Goal: Task Accomplishment & Management: Manage account settings

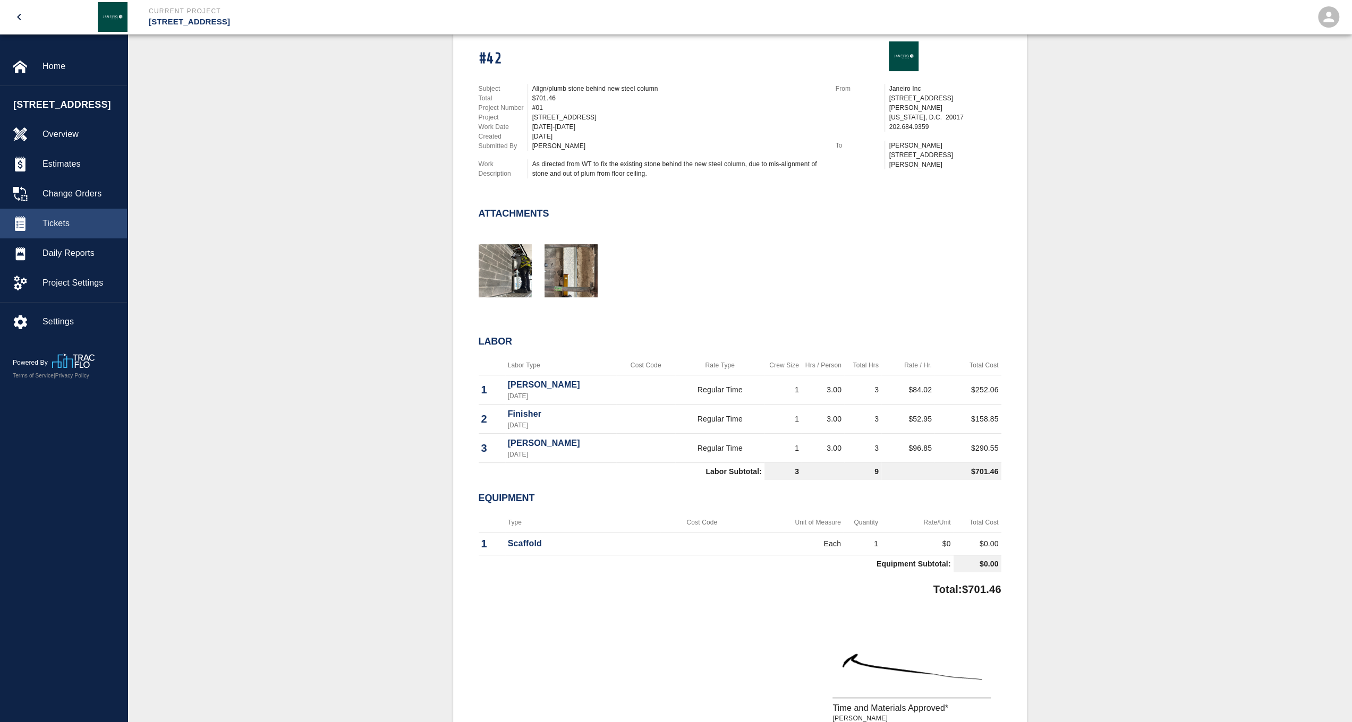
click at [67, 238] on div "Tickets" at bounding box center [63, 224] width 127 height 30
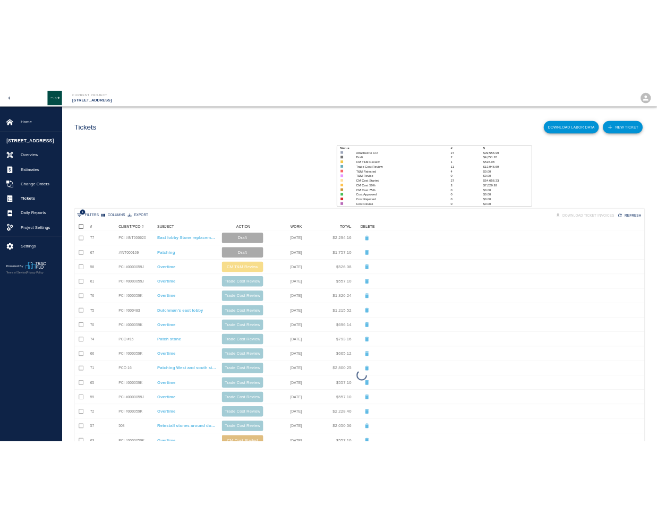
scroll to position [603, 1164]
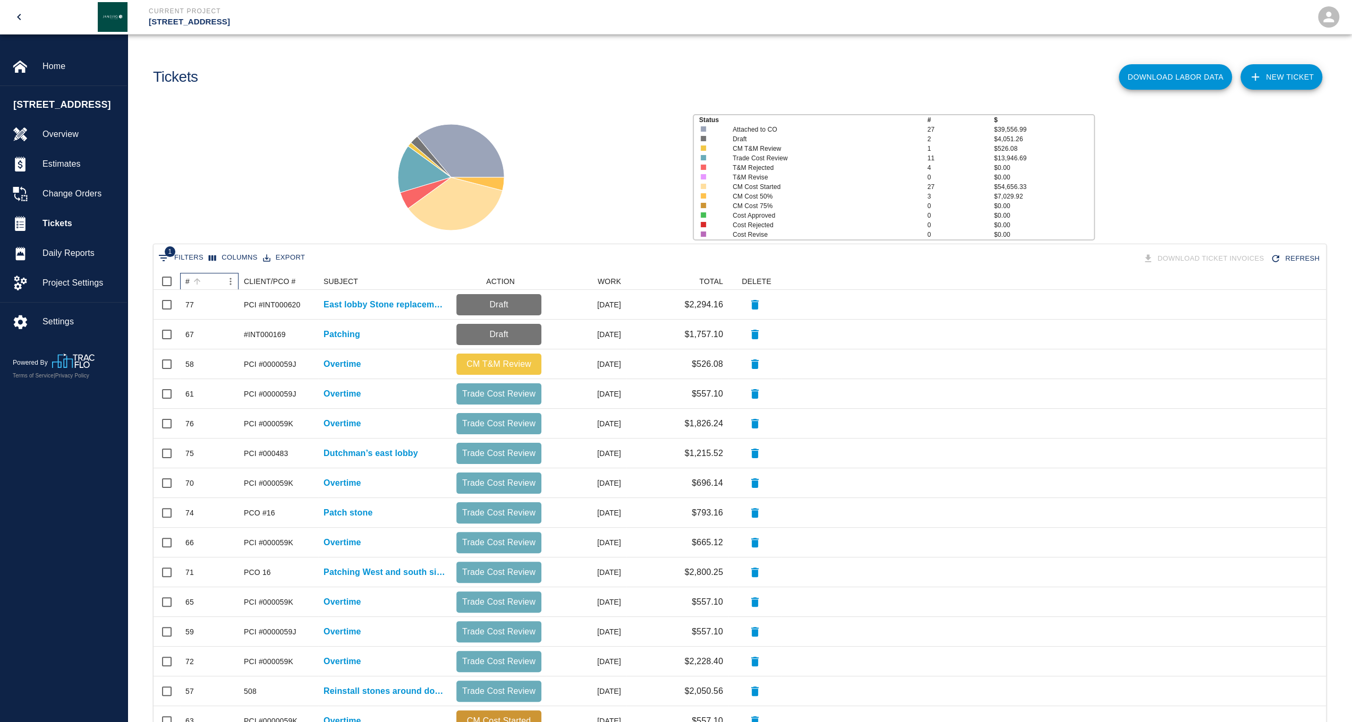
click at [188, 283] on div "#" at bounding box center [187, 281] width 4 height 17
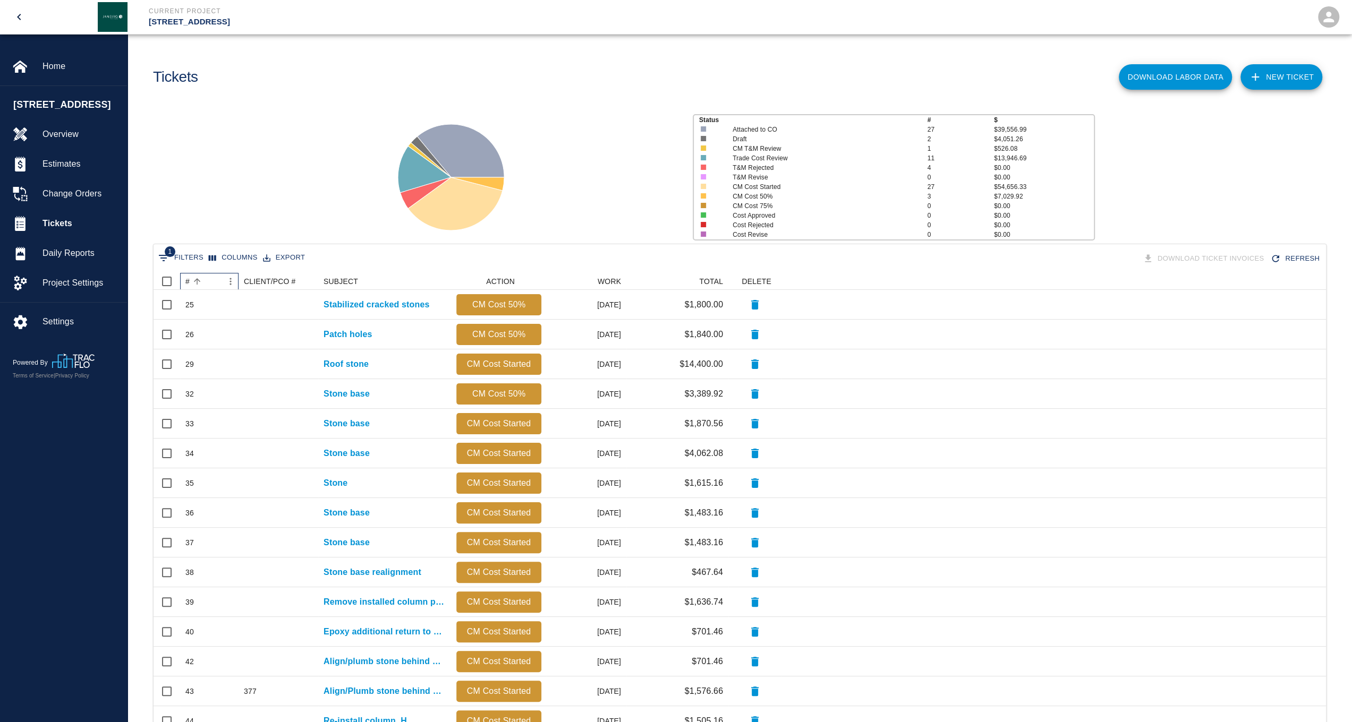
click at [188, 283] on div "#" at bounding box center [187, 281] width 4 height 17
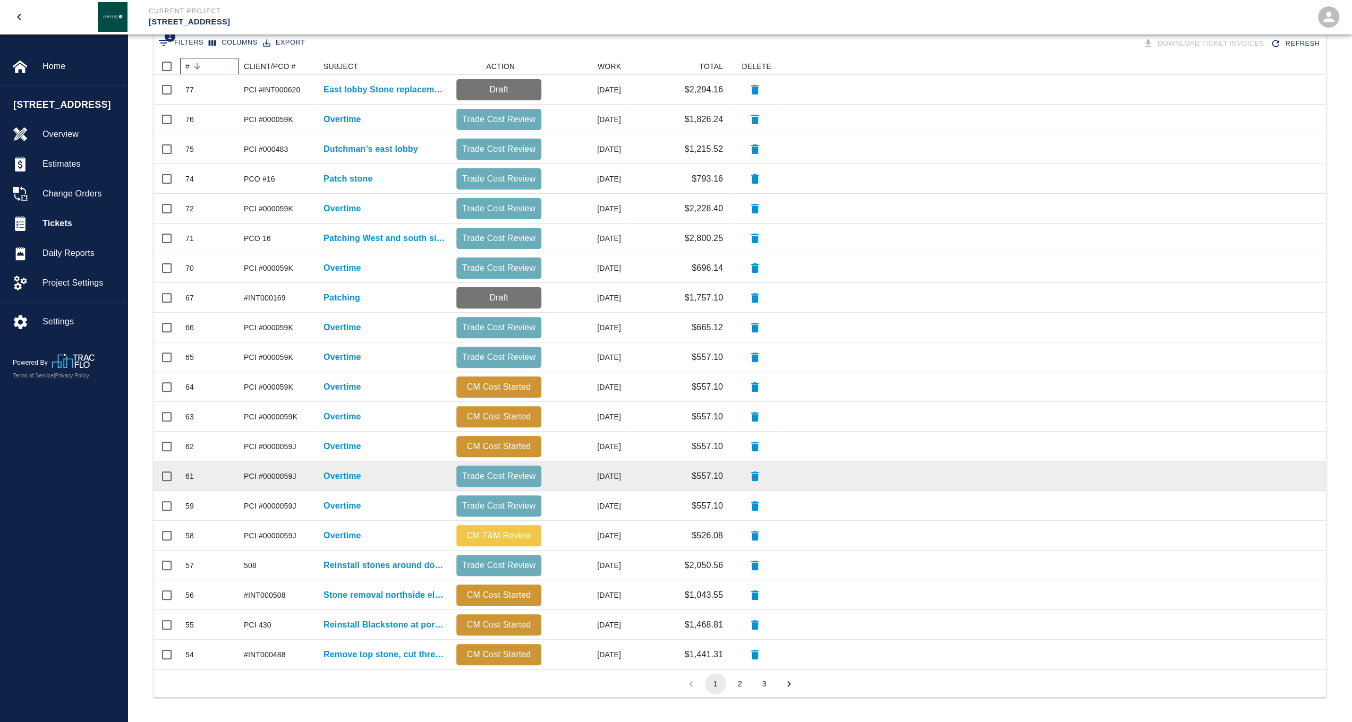
scroll to position [216, 0]
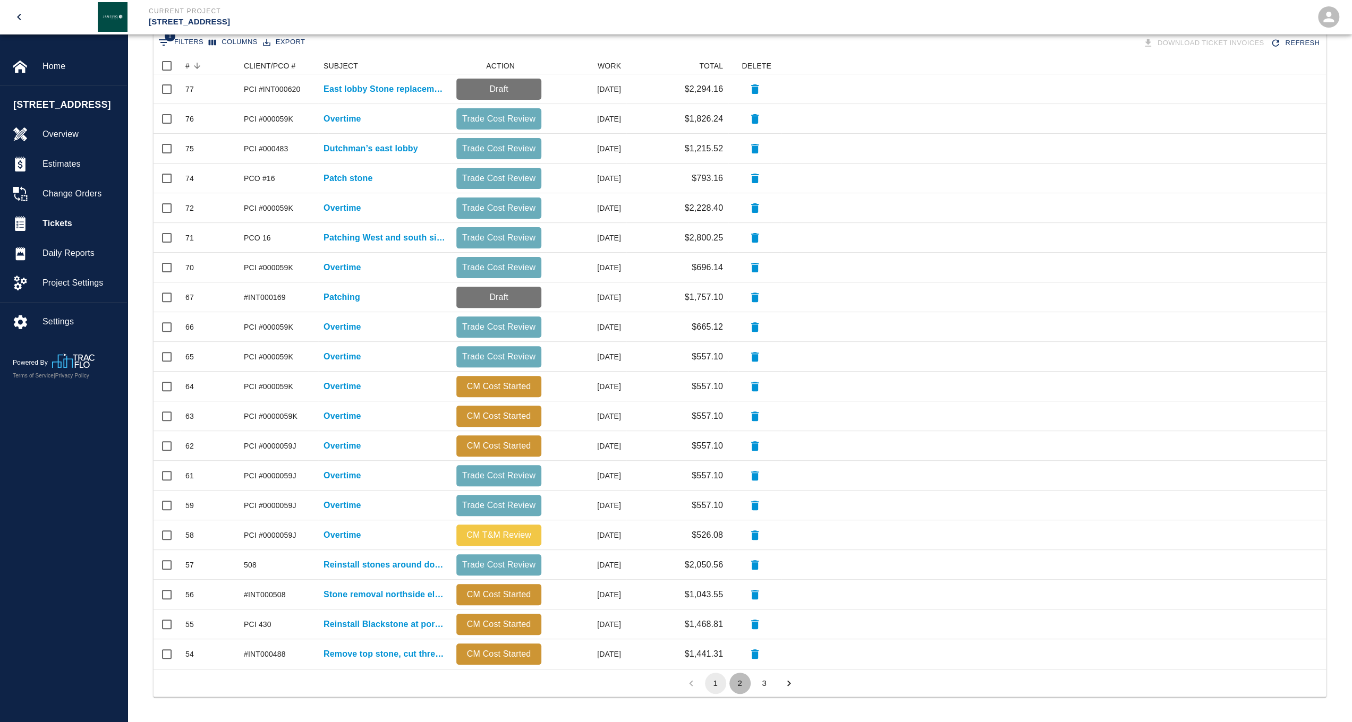
click at [742, 685] on button "2" at bounding box center [739, 683] width 21 height 21
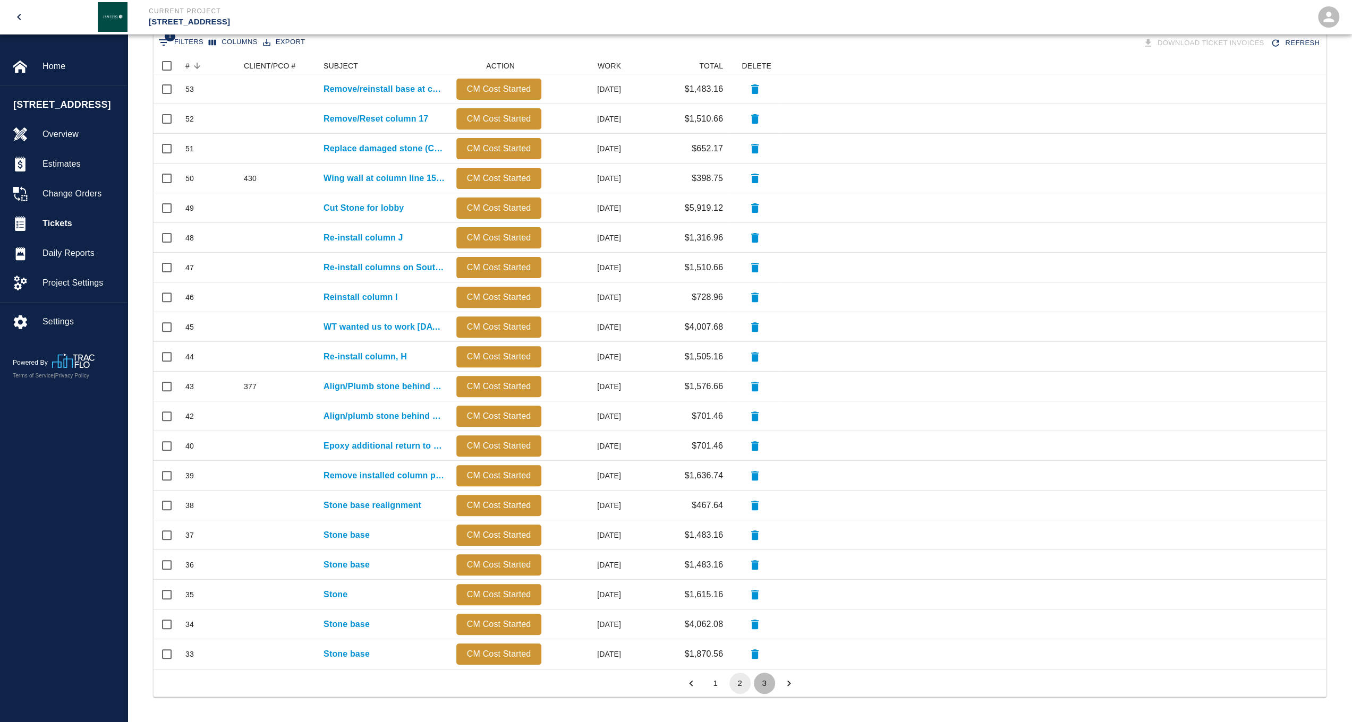
click at [763, 687] on button "3" at bounding box center [764, 683] width 21 height 21
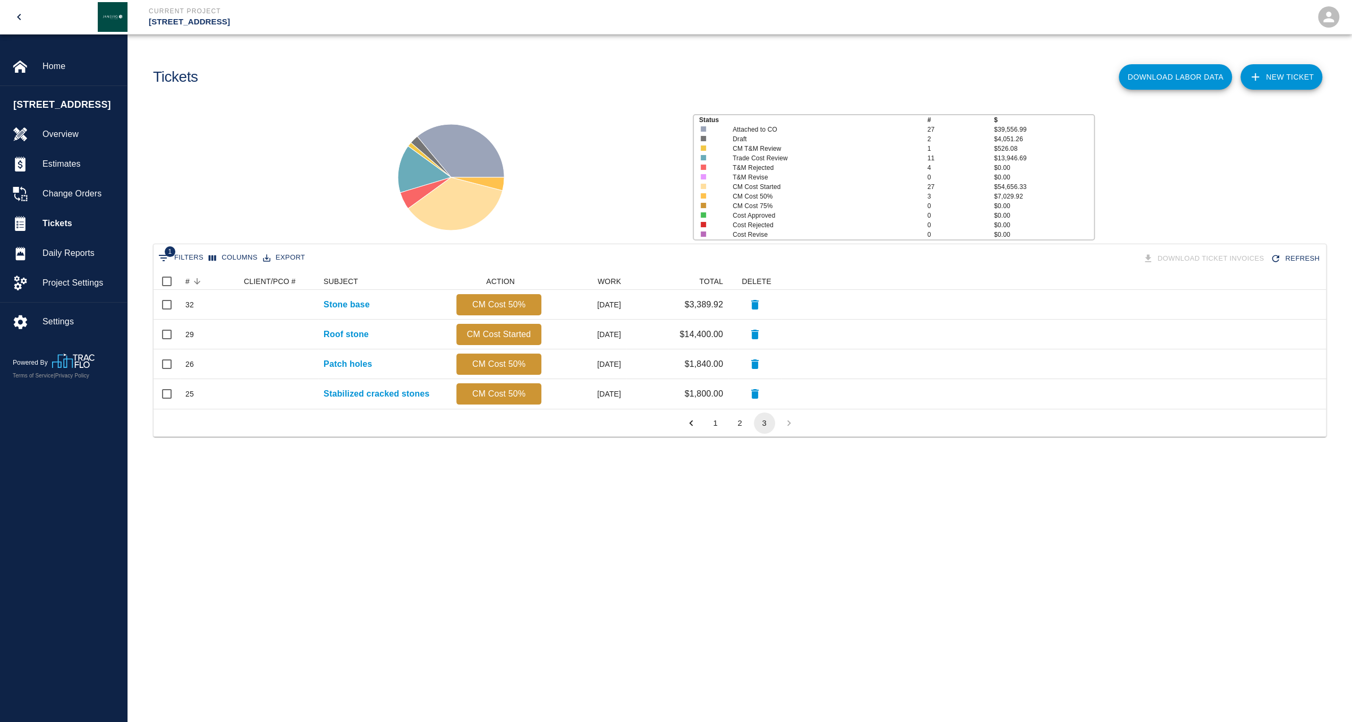
scroll to position [8, 8]
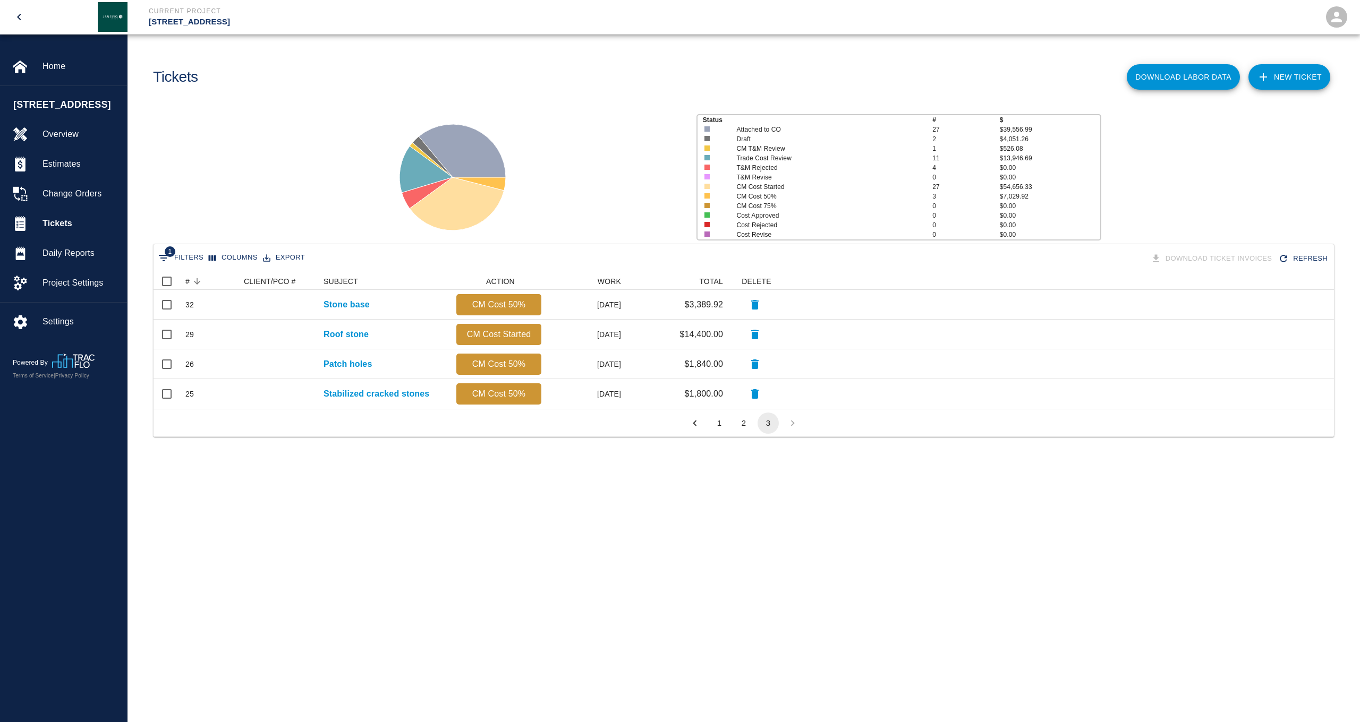
click at [742, 424] on button "2" at bounding box center [743, 423] width 21 height 21
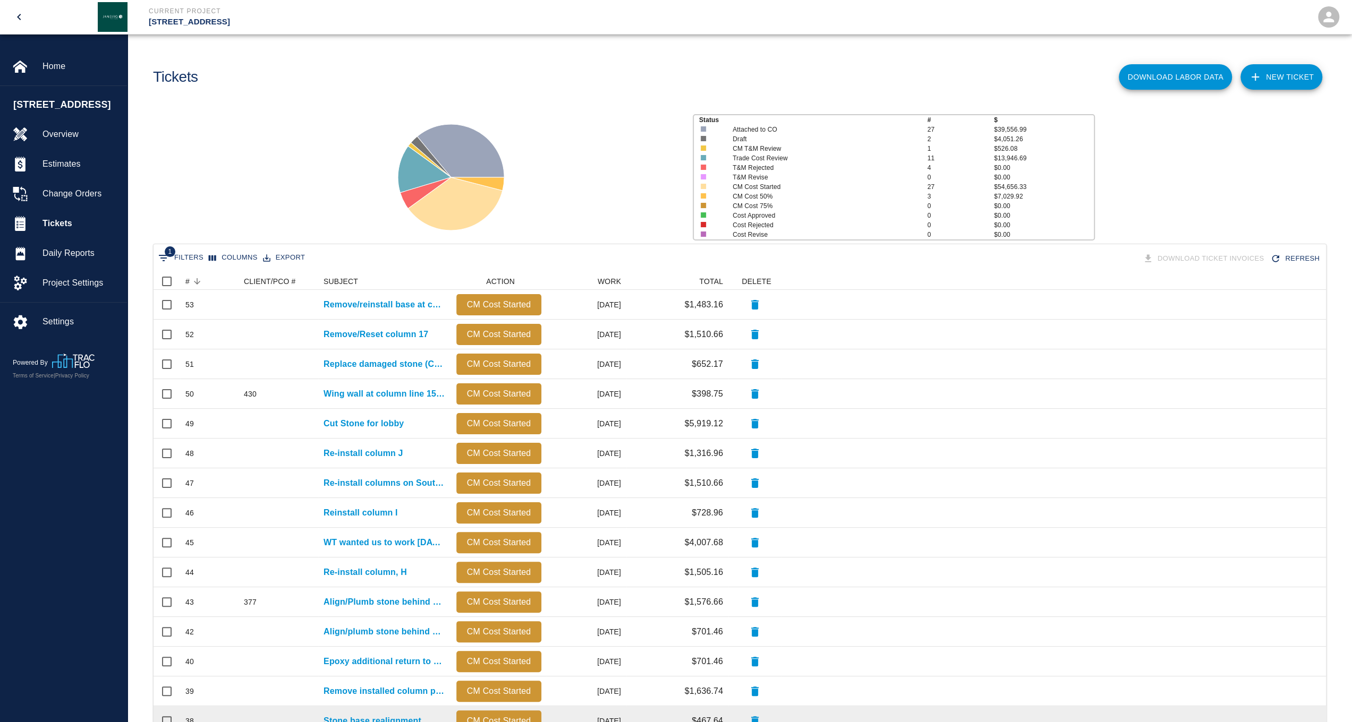
scroll to position [216, 0]
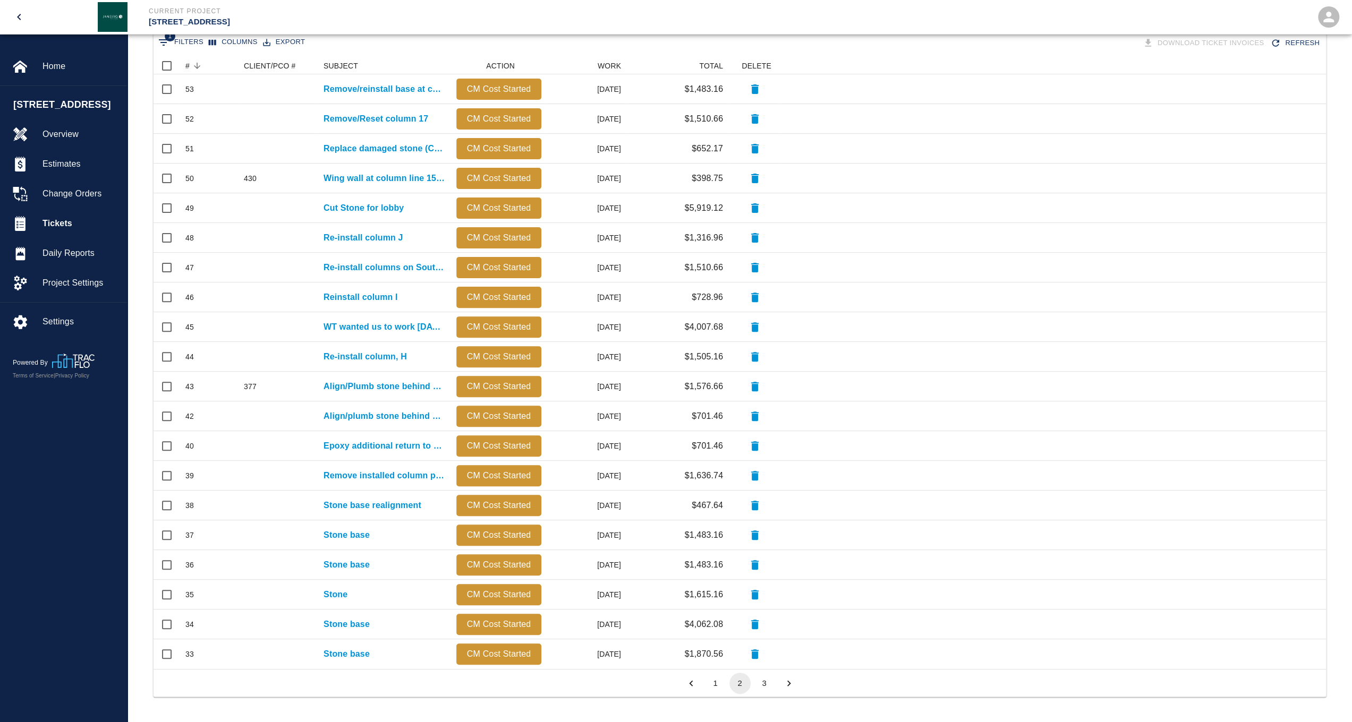
click at [717, 687] on button "1" at bounding box center [715, 683] width 21 height 21
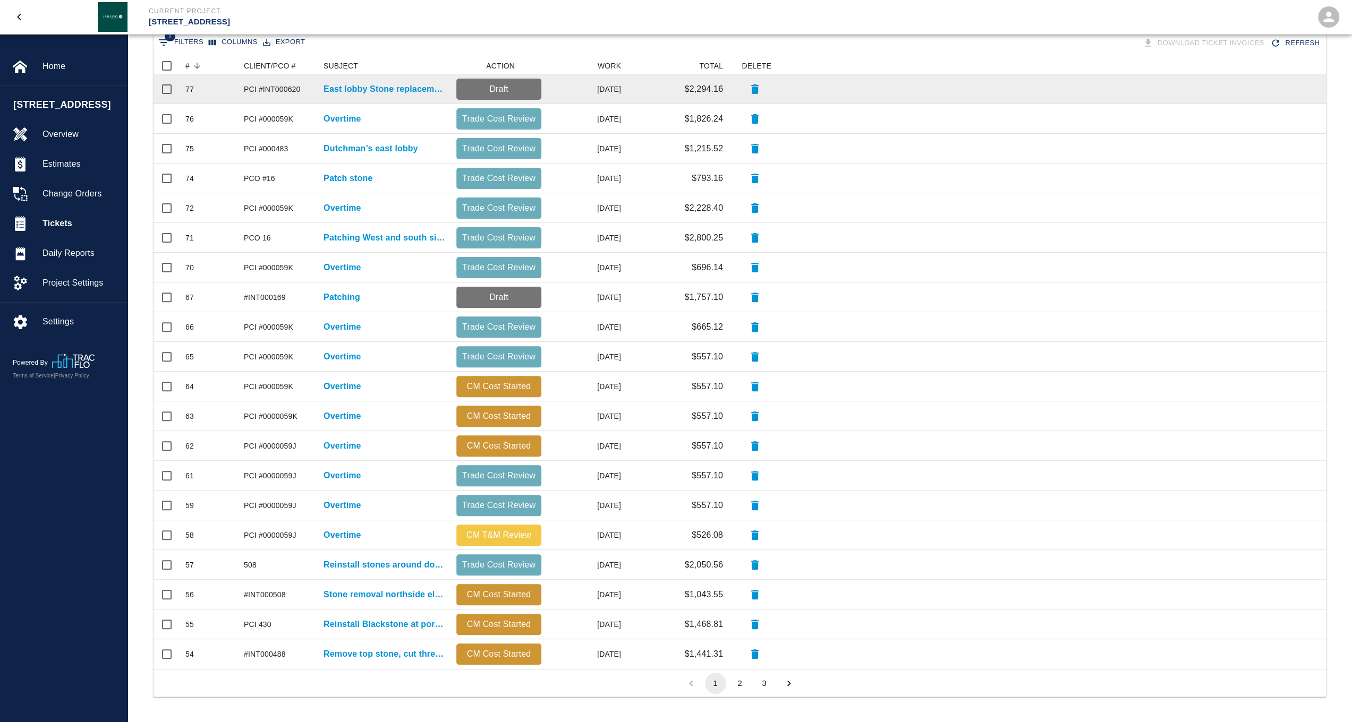
click at [430, 81] on div "East lobby Stone replacement" at bounding box center [384, 89] width 133 height 30
click at [429, 87] on p "East lobby Stone replacement" at bounding box center [384, 89] width 122 height 13
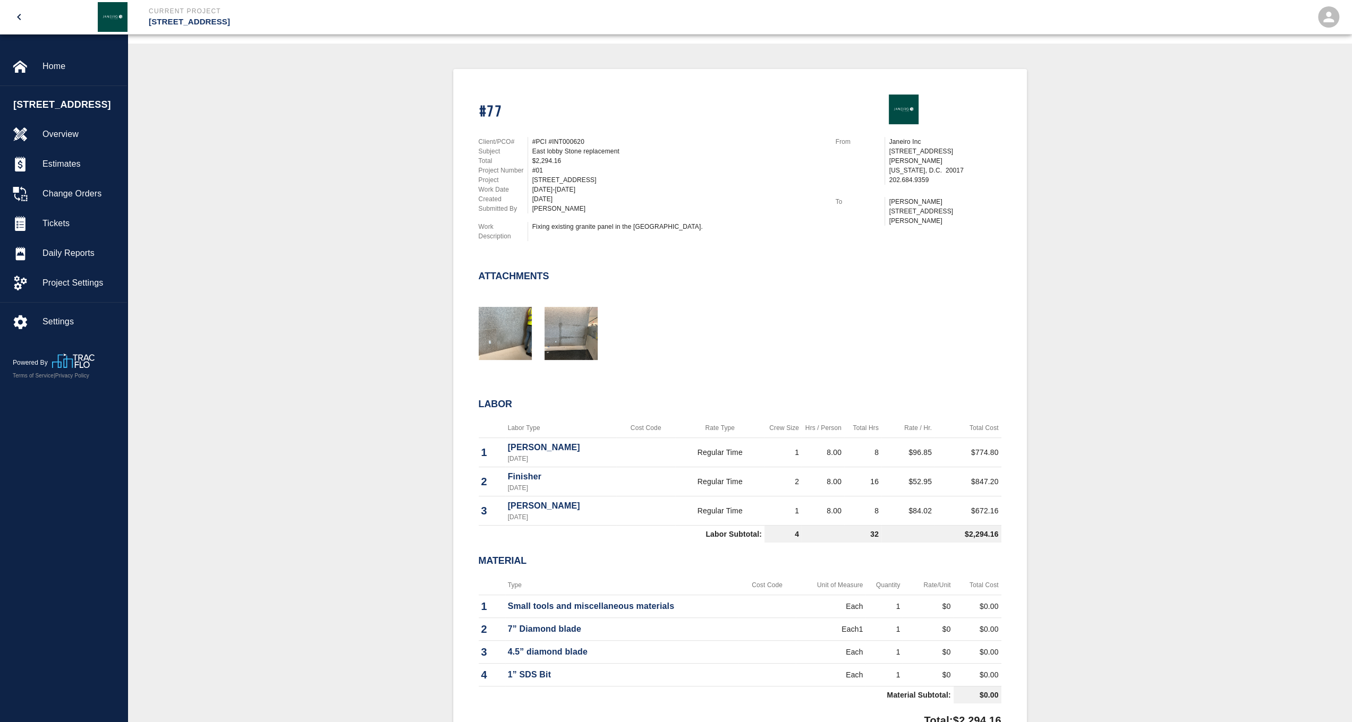
scroll to position [266, 0]
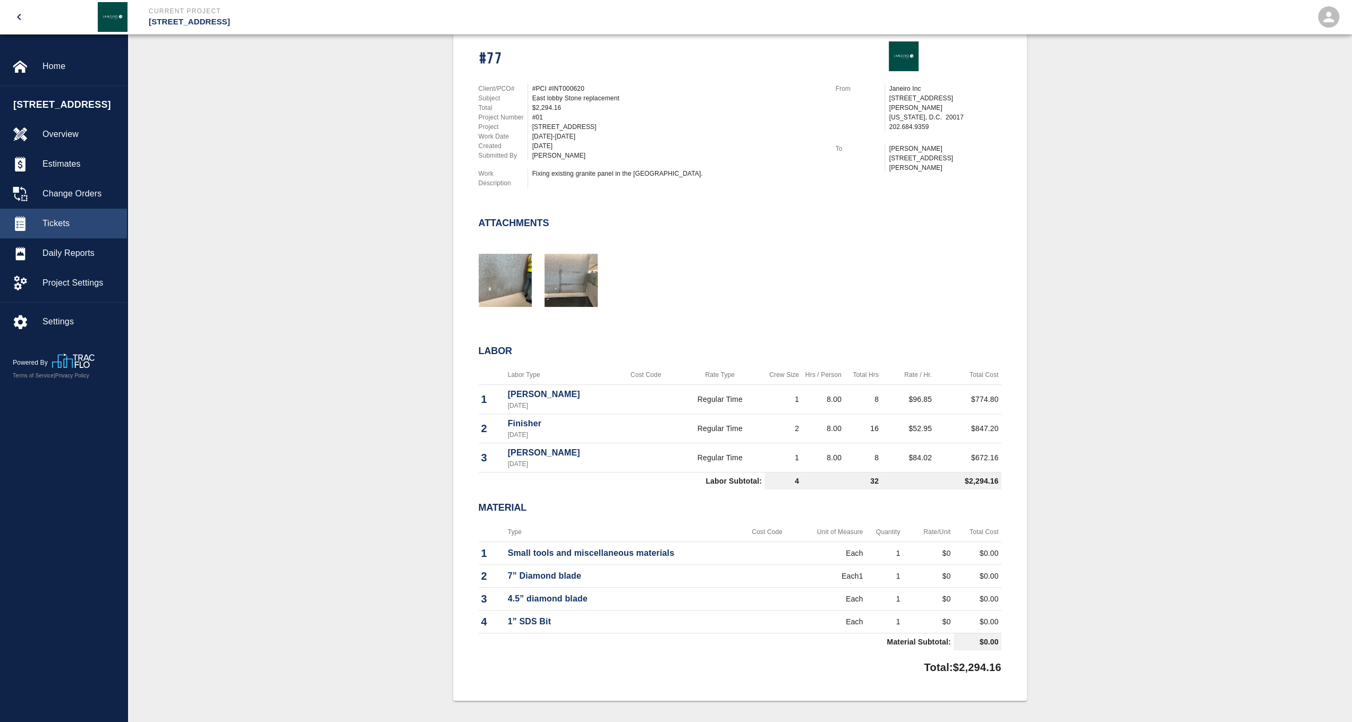
click at [46, 230] on span "Tickets" at bounding box center [80, 223] width 76 height 13
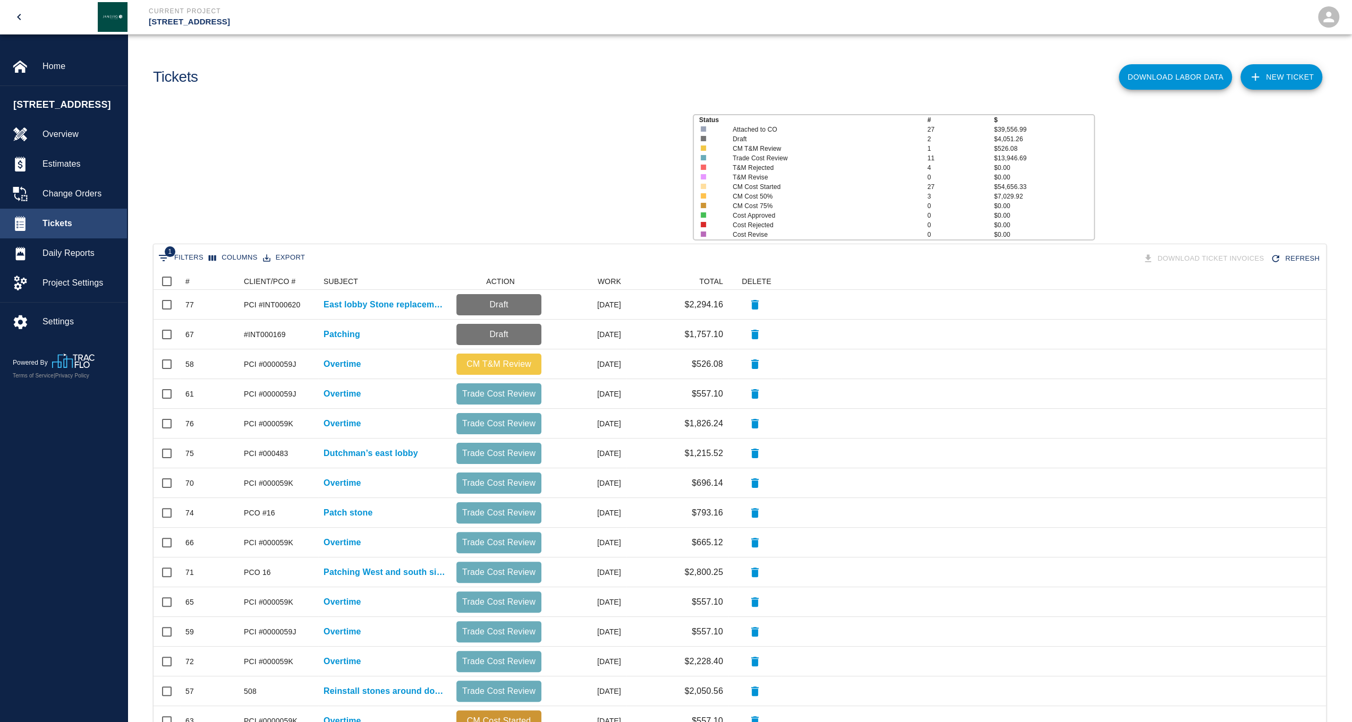
scroll to position [603, 1164]
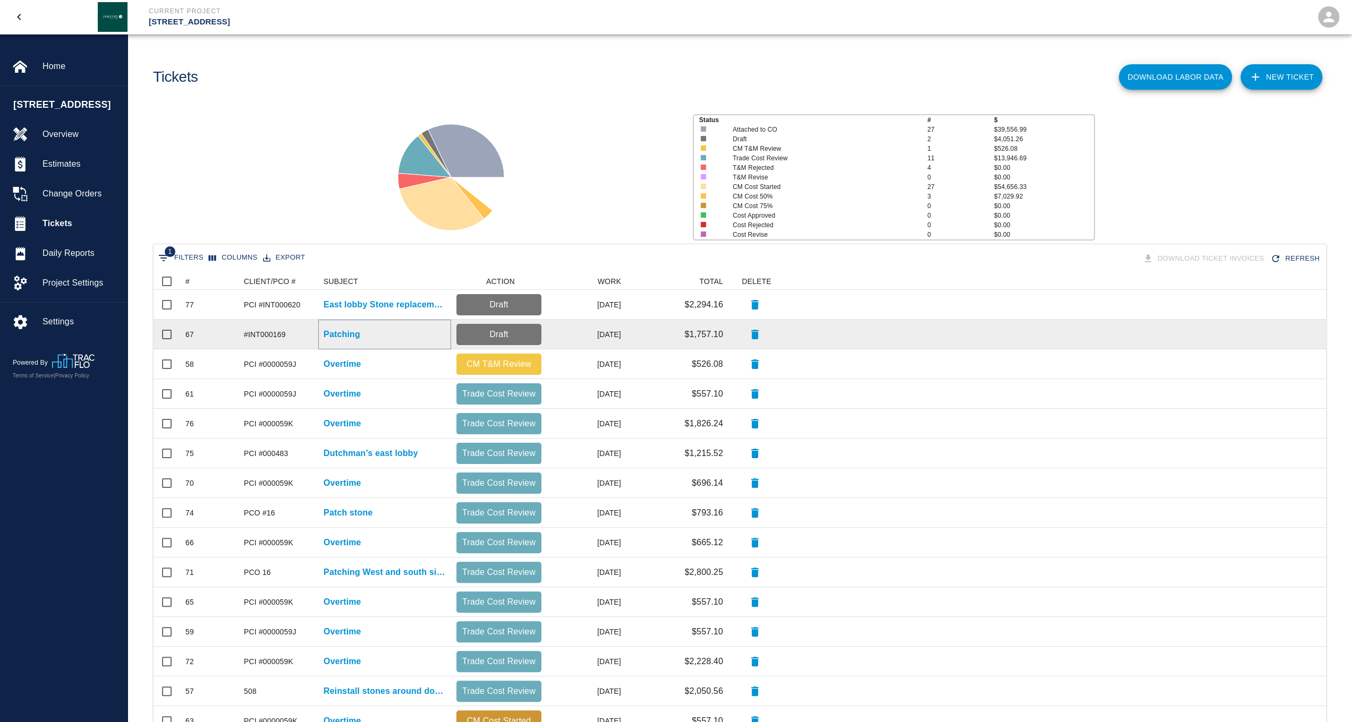
click at [347, 334] on p "Patching" at bounding box center [341, 334] width 37 height 13
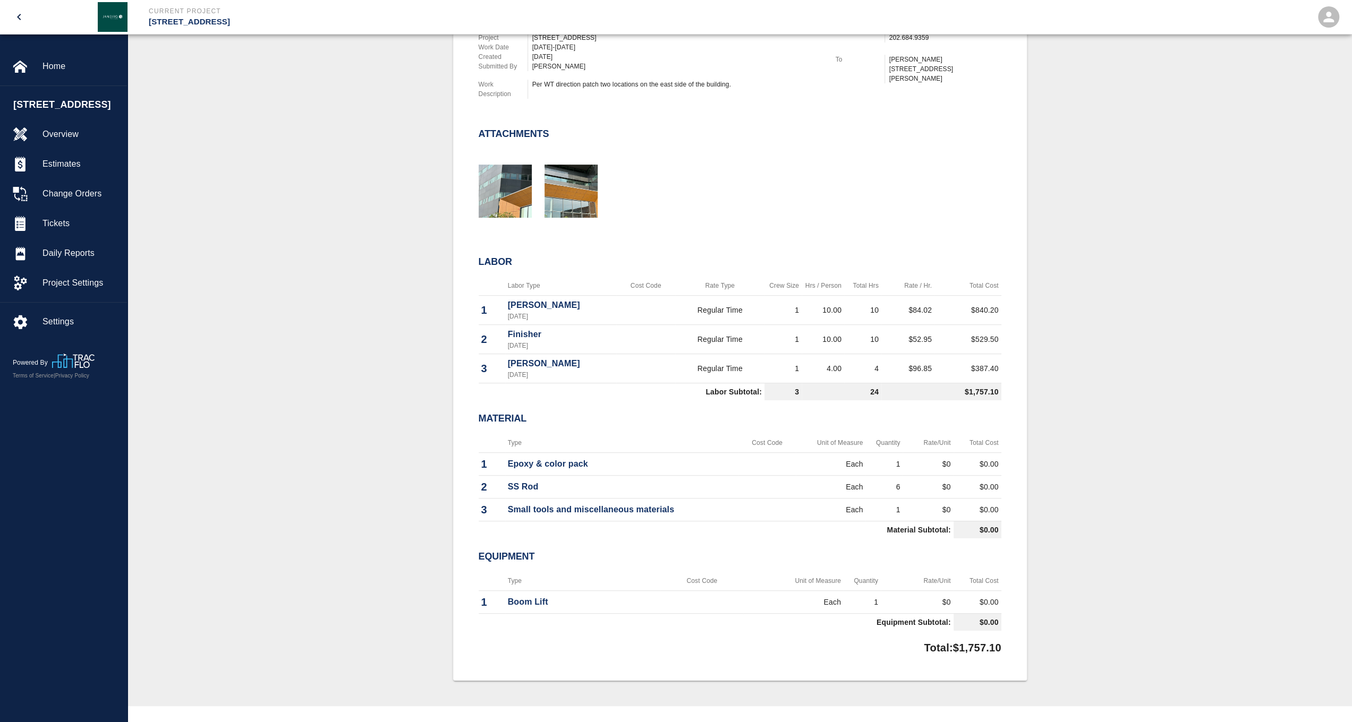
scroll to position [372, 0]
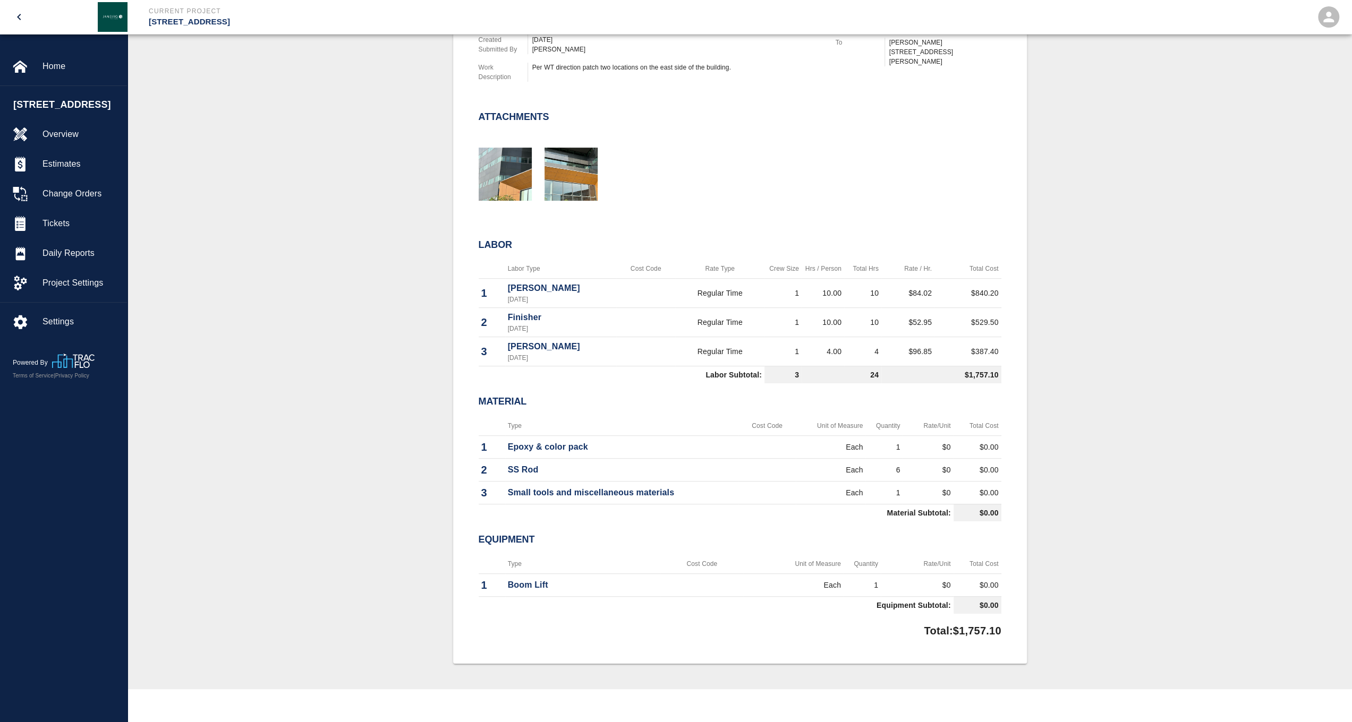
click at [947, 444] on td "$0" at bounding box center [927, 446] width 50 height 23
drag, startPoint x: 947, startPoint y: 444, endPoint x: 949, endPoint y: 459, distance: 14.9
click at [949, 459] on td "$0" at bounding box center [927, 469] width 50 height 23
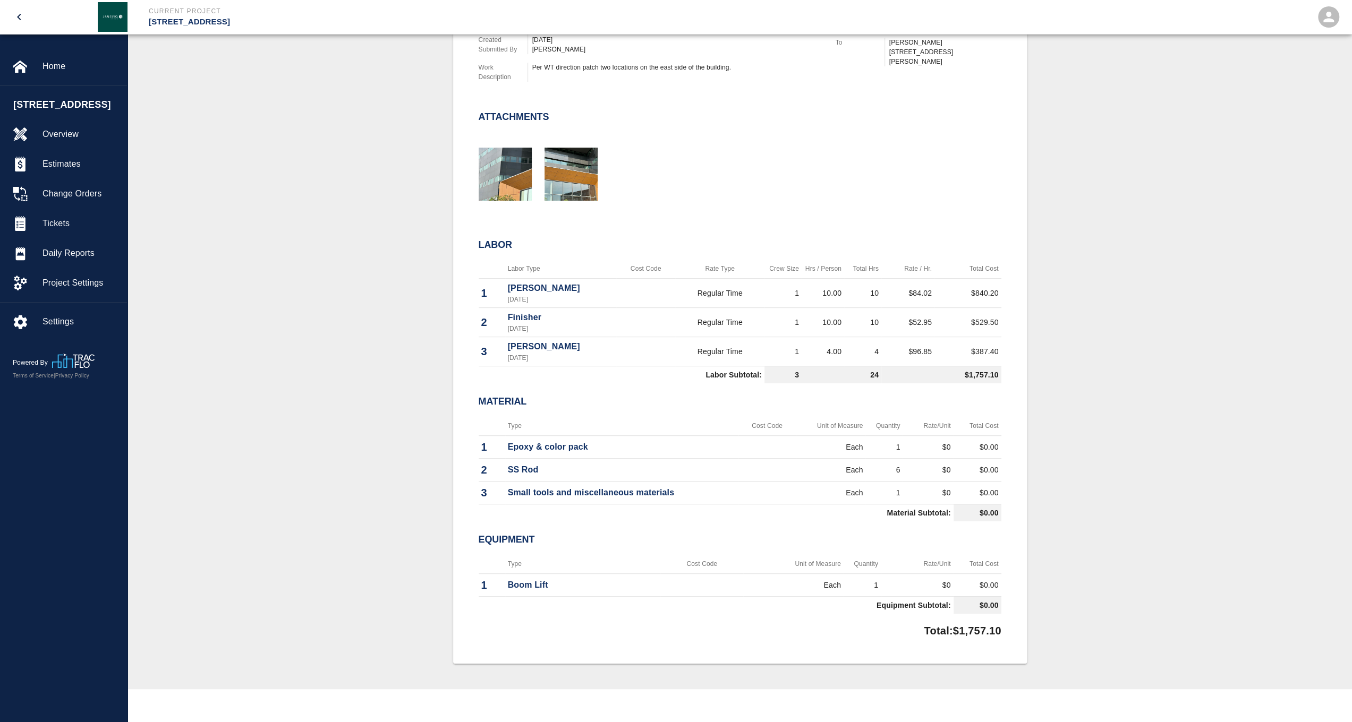
click at [950, 475] on td "$0" at bounding box center [927, 469] width 50 height 23
click at [950, 486] on td "$0" at bounding box center [927, 492] width 50 height 23
click at [836, 482] on td "Each" at bounding box center [831, 492] width 70 height 23
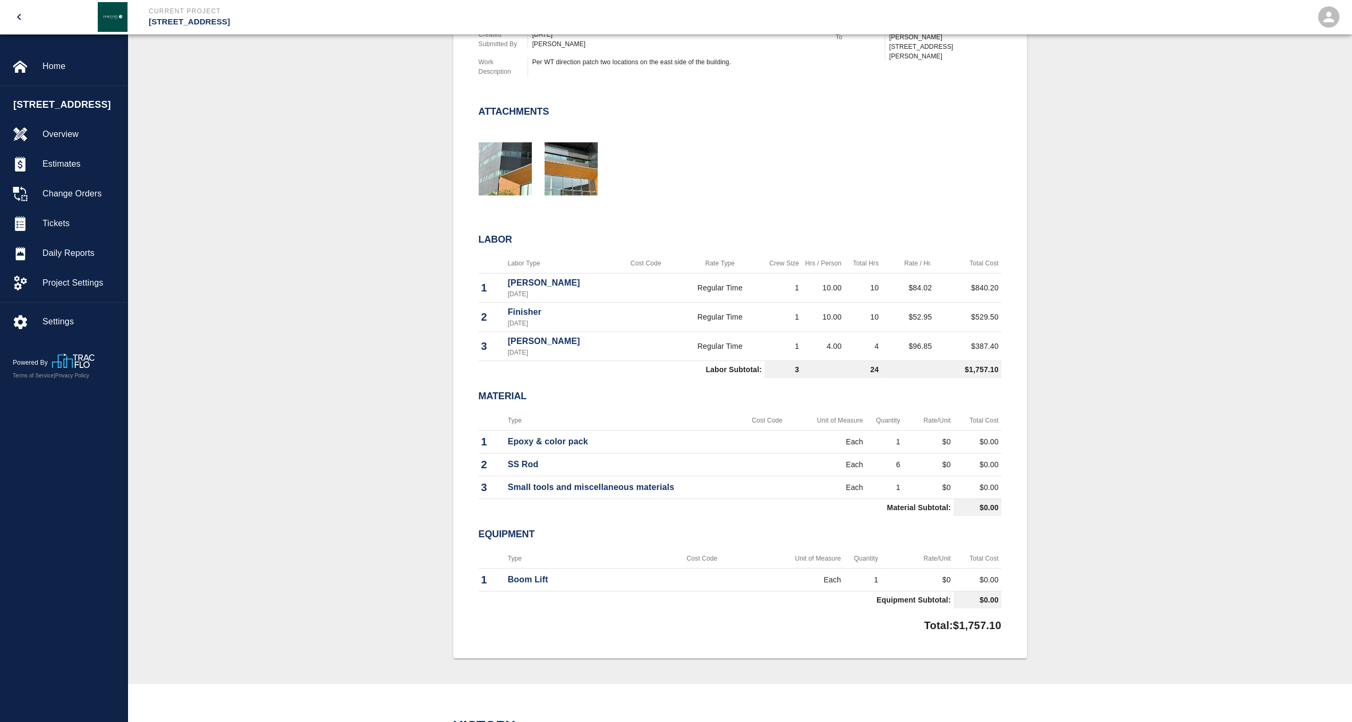
scroll to position [319, 0]
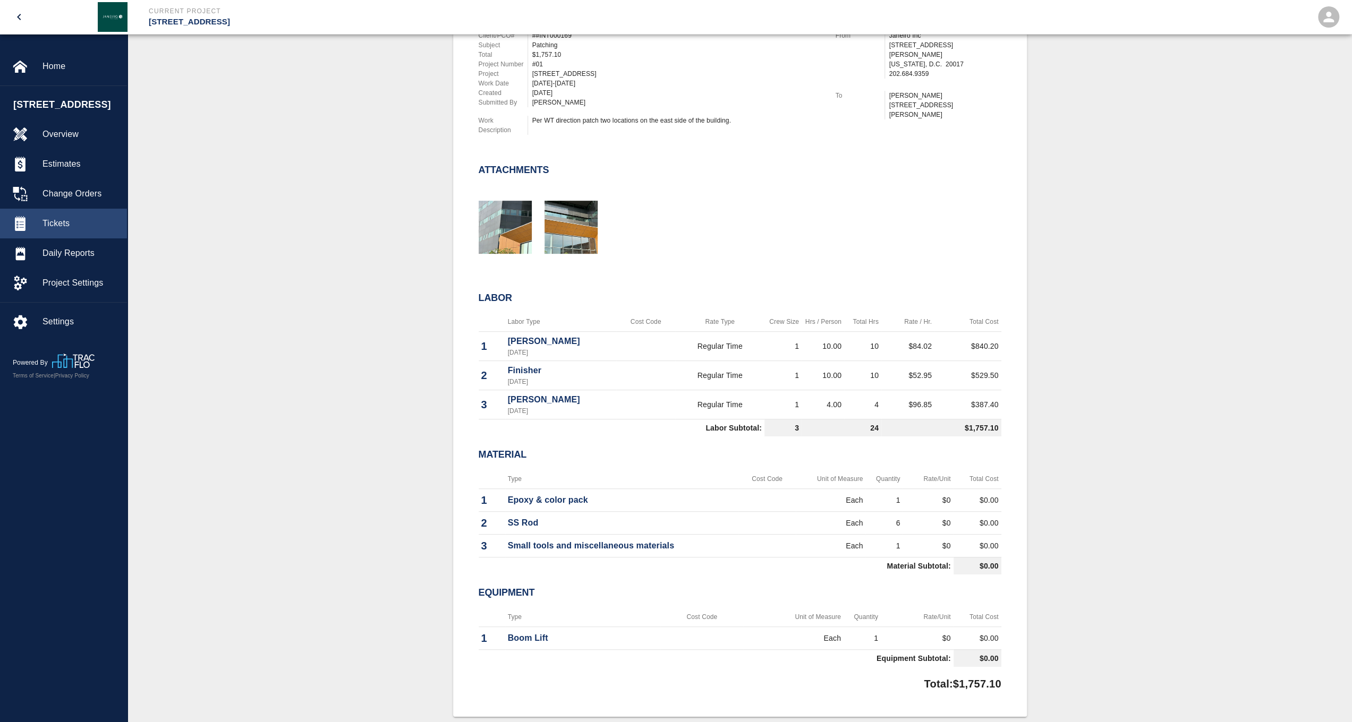
click at [82, 230] on span "Tickets" at bounding box center [80, 223] width 76 height 13
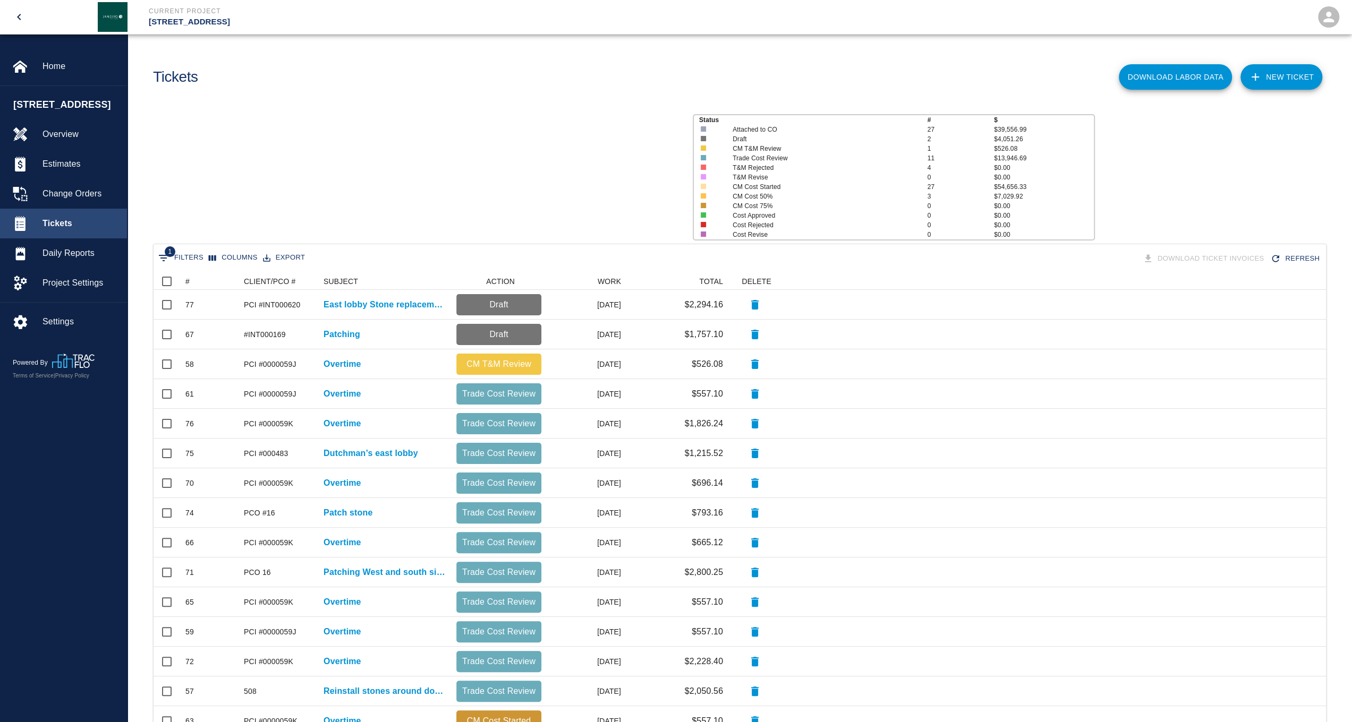
scroll to position [603, 1164]
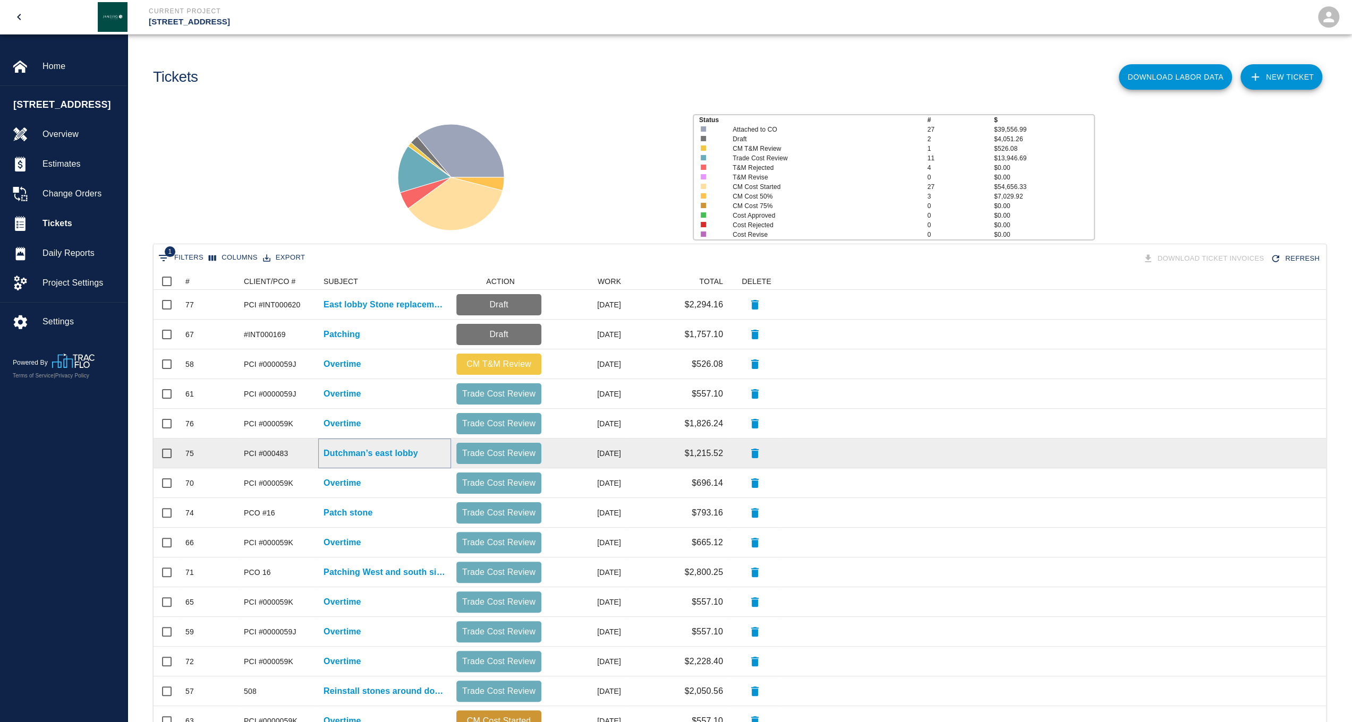
click at [351, 452] on p "Dutchman’s east lobby" at bounding box center [370, 453] width 95 height 13
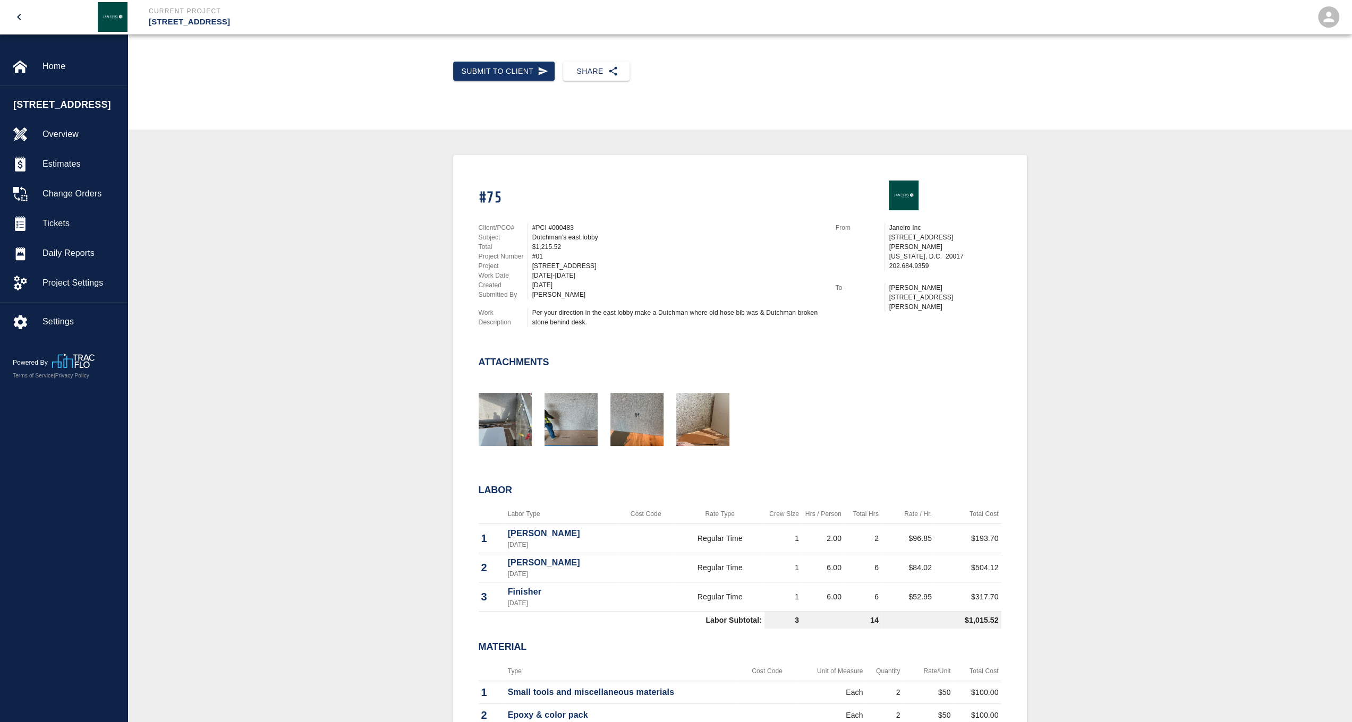
scroll to position [266, 0]
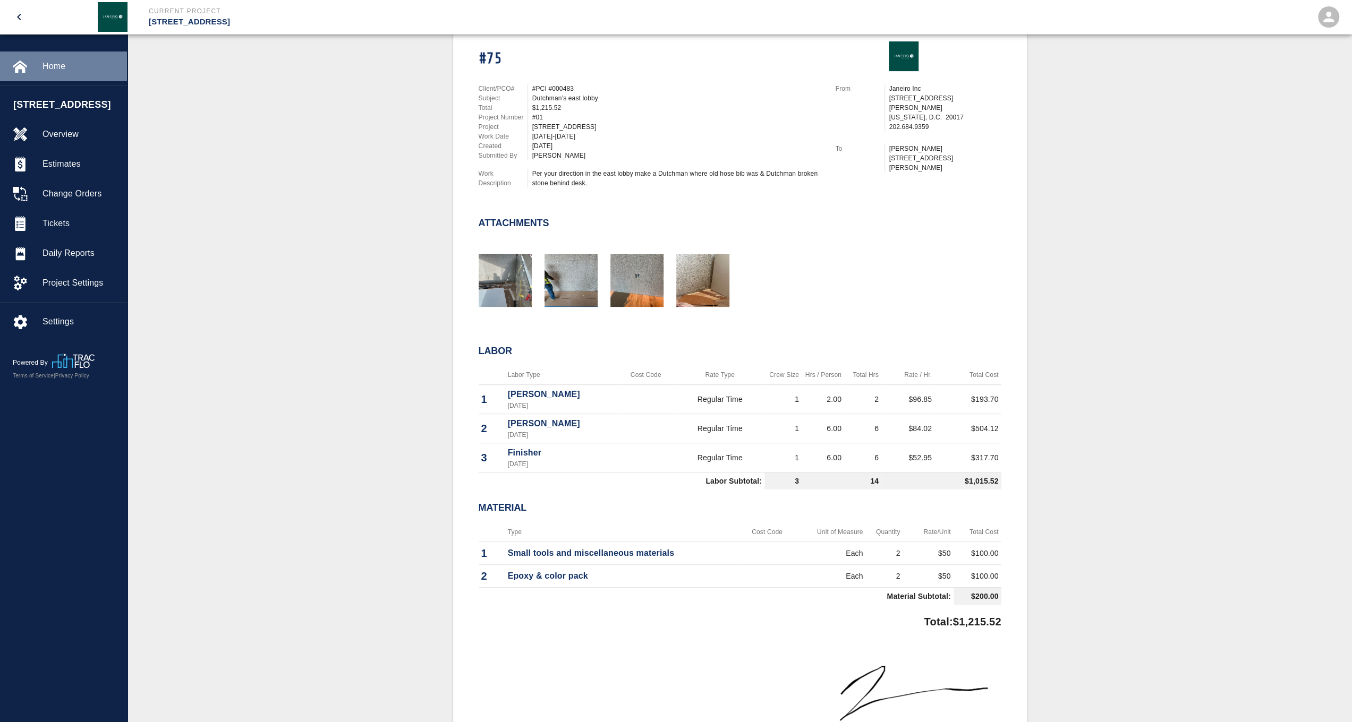
click at [53, 70] on span "Home" at bounding box center [80, 66] width 76 height 13
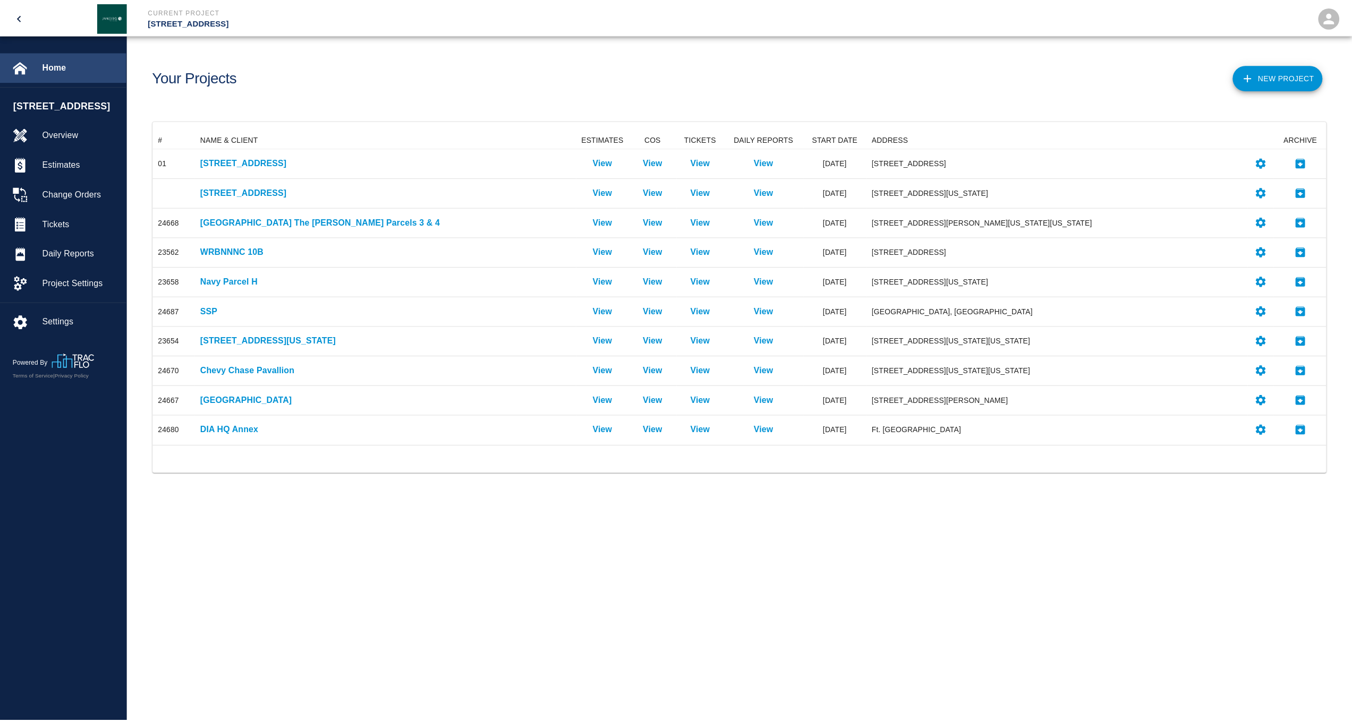
scroll to position [306, 1172]
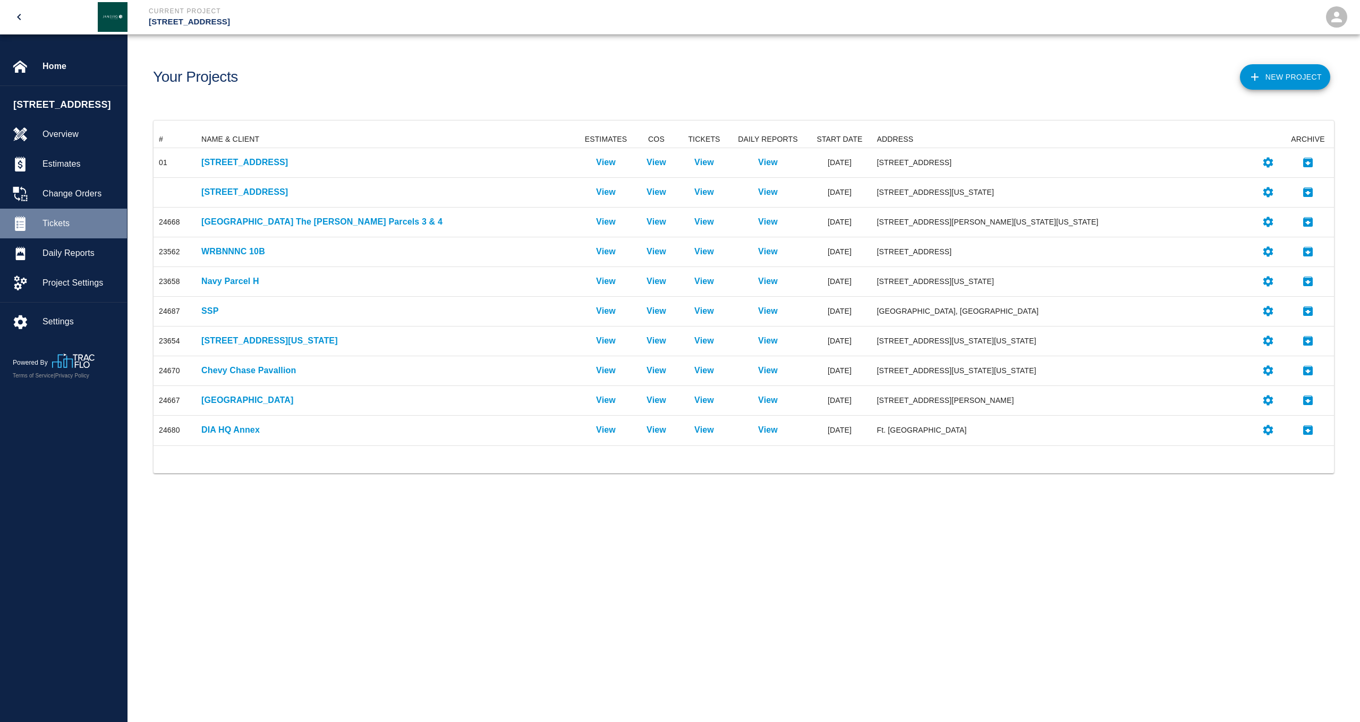
click at [83, 230] on span "Tickets" at bounding box center [80, 223] width 76 height 13
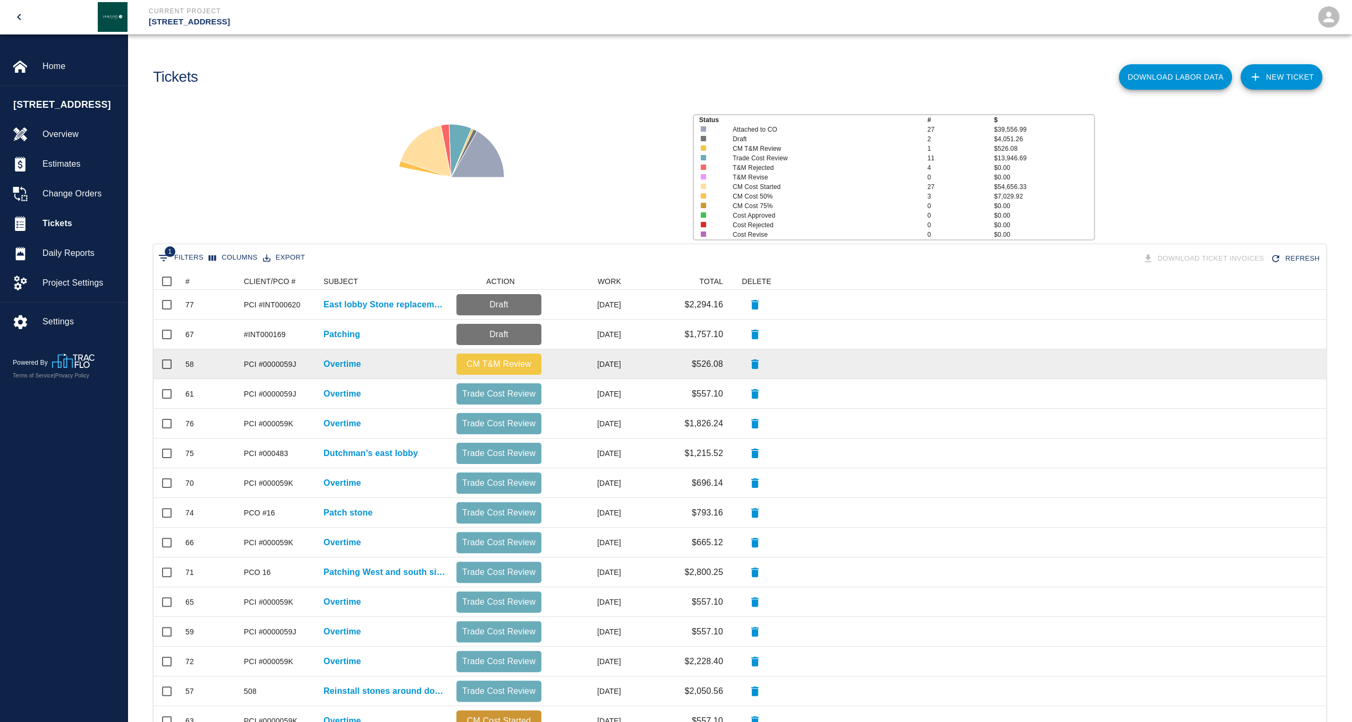
scroll to position [159, 0]
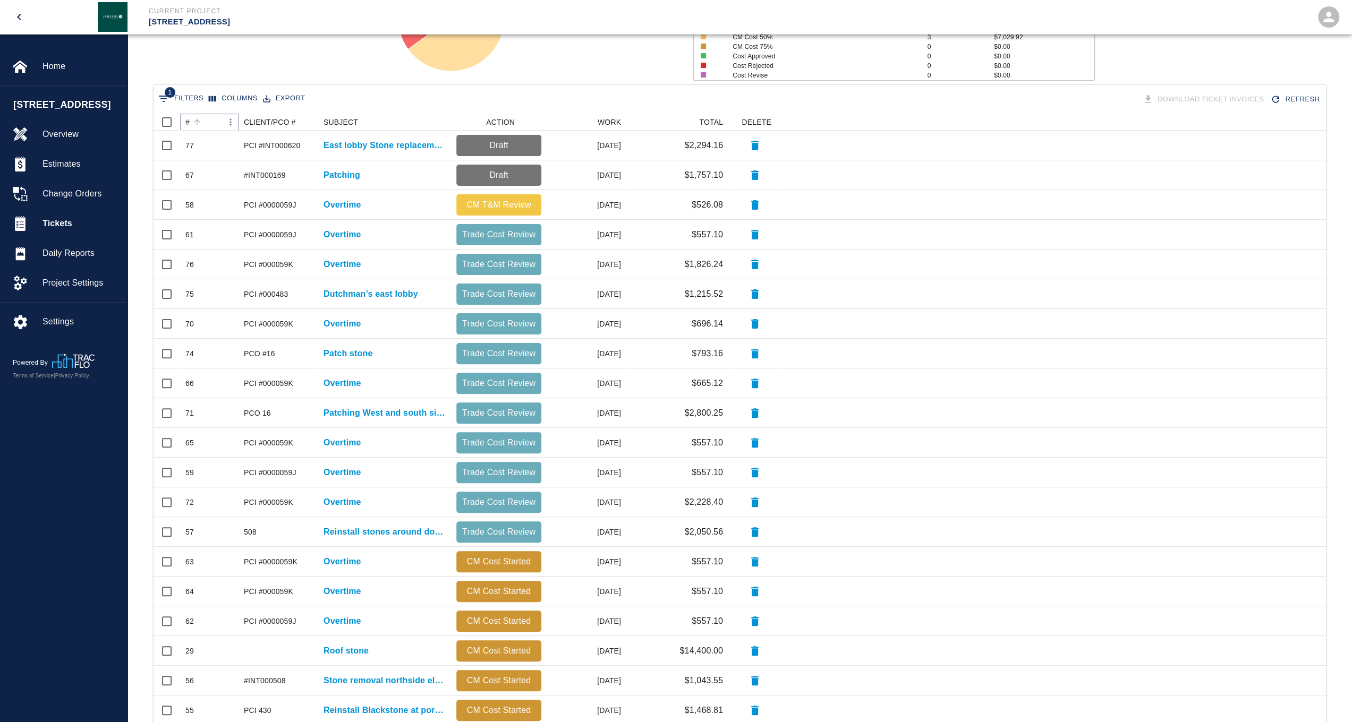
click at [191, 118] on button "Sort" at bounding box center [197, 122] width 15 height 15
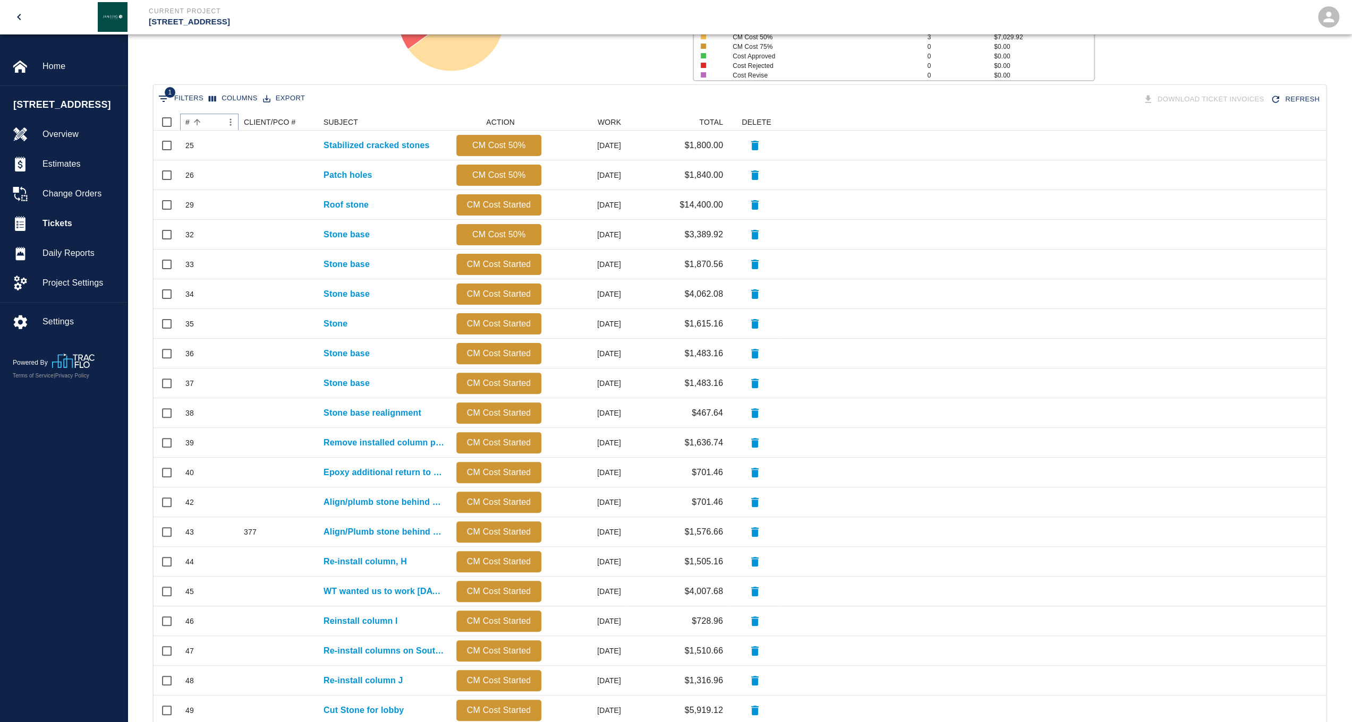
click at [190, 123] on button "Sort" at bounding box center [197, 122] width 15 height 15
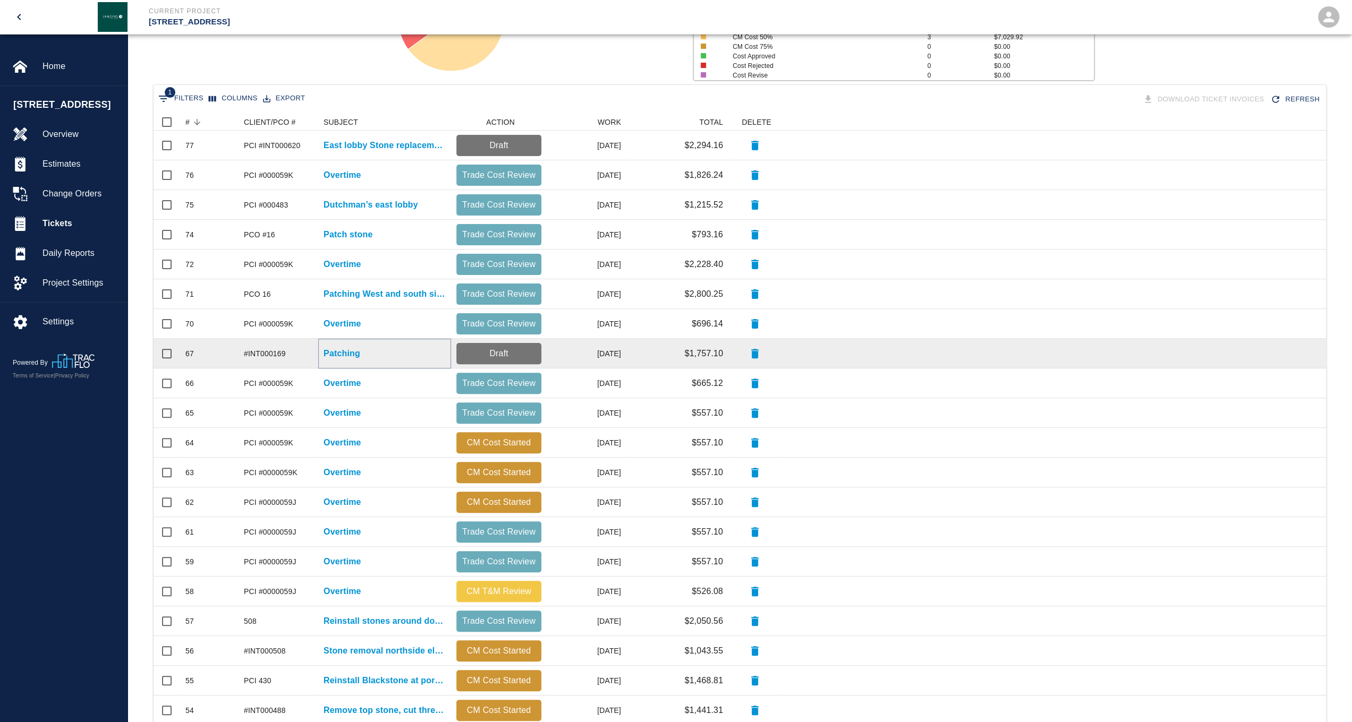
click at [355, 352] on p "Patching" at bounding box center [341, 353] width 37 height 13
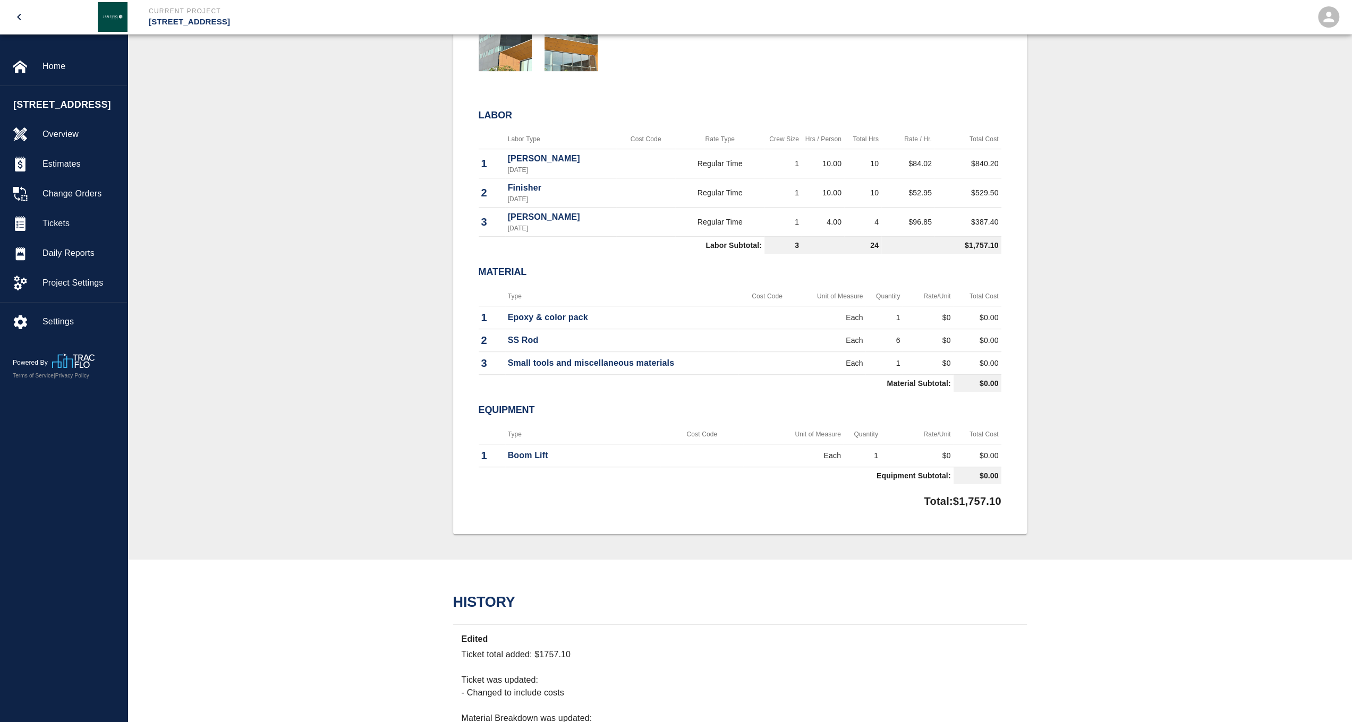
scroll to position [478, 0]
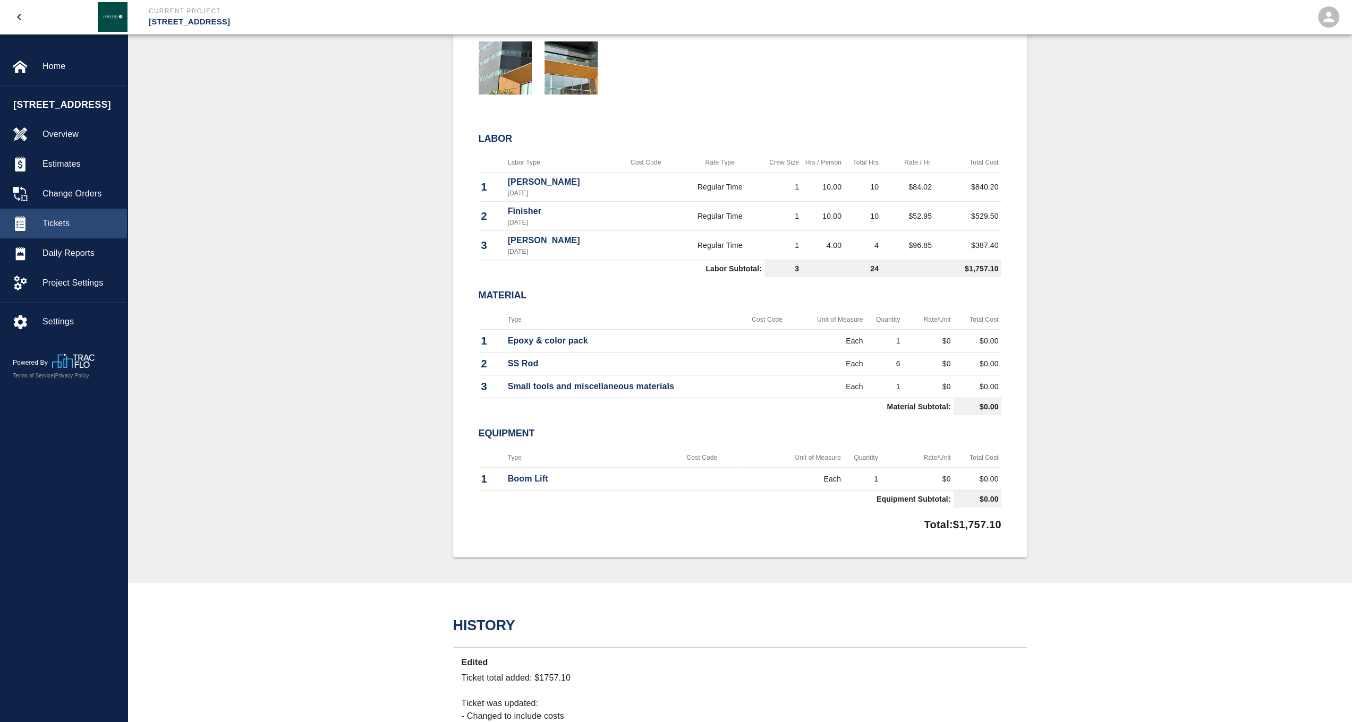
click at [68, 230] on span "Tickets" at bounding box center [80, 223] width 76 height 13
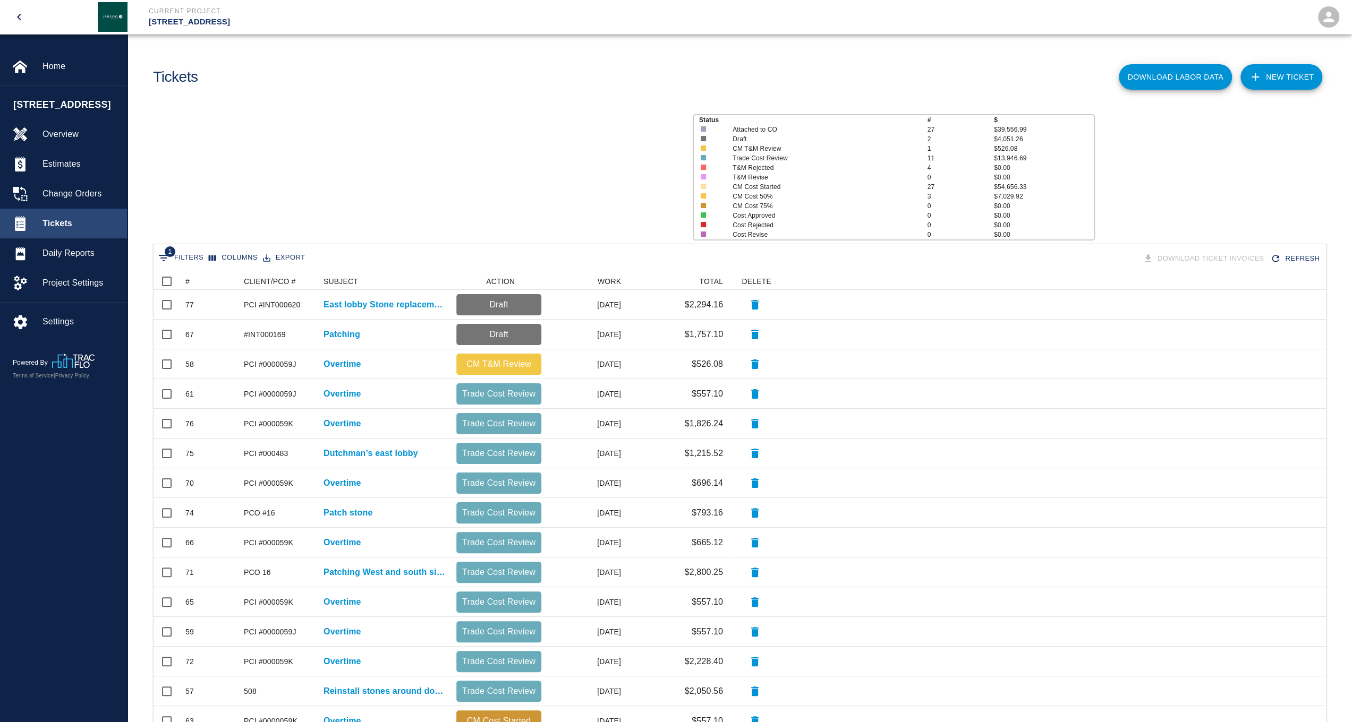
scroll to position [603, 1164]
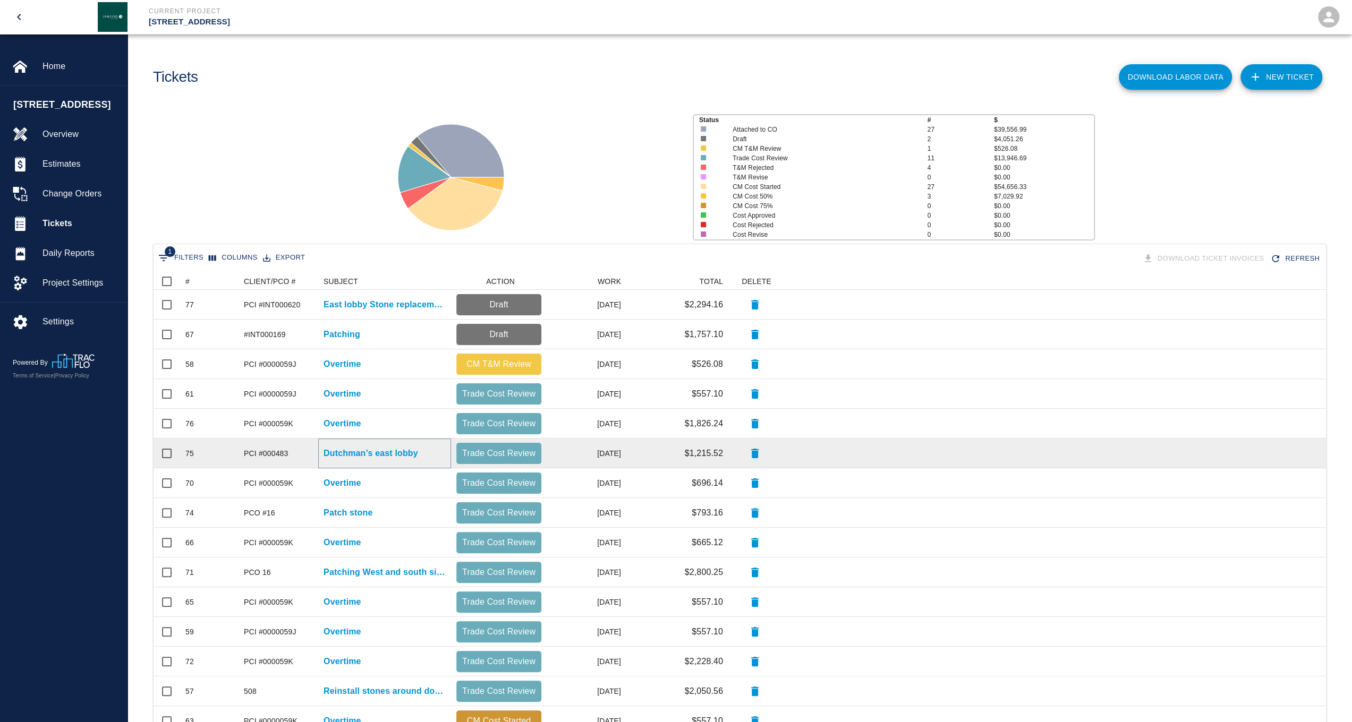
click at [352, 453] on p "Dutchman’s east lobby" at bounding box center [370, 453] width 95 height 13
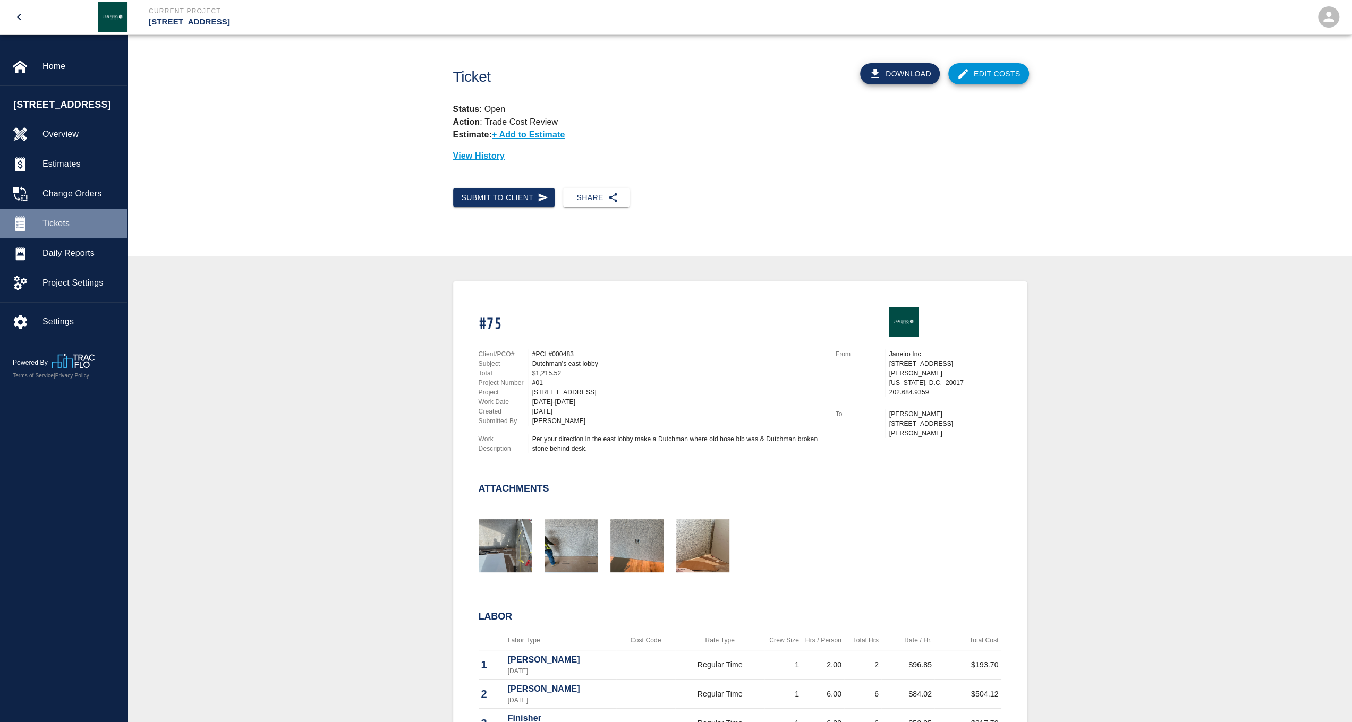
click at [61, 230] on span "Tickets" at bounding box center [80, 223] width 76 height 13
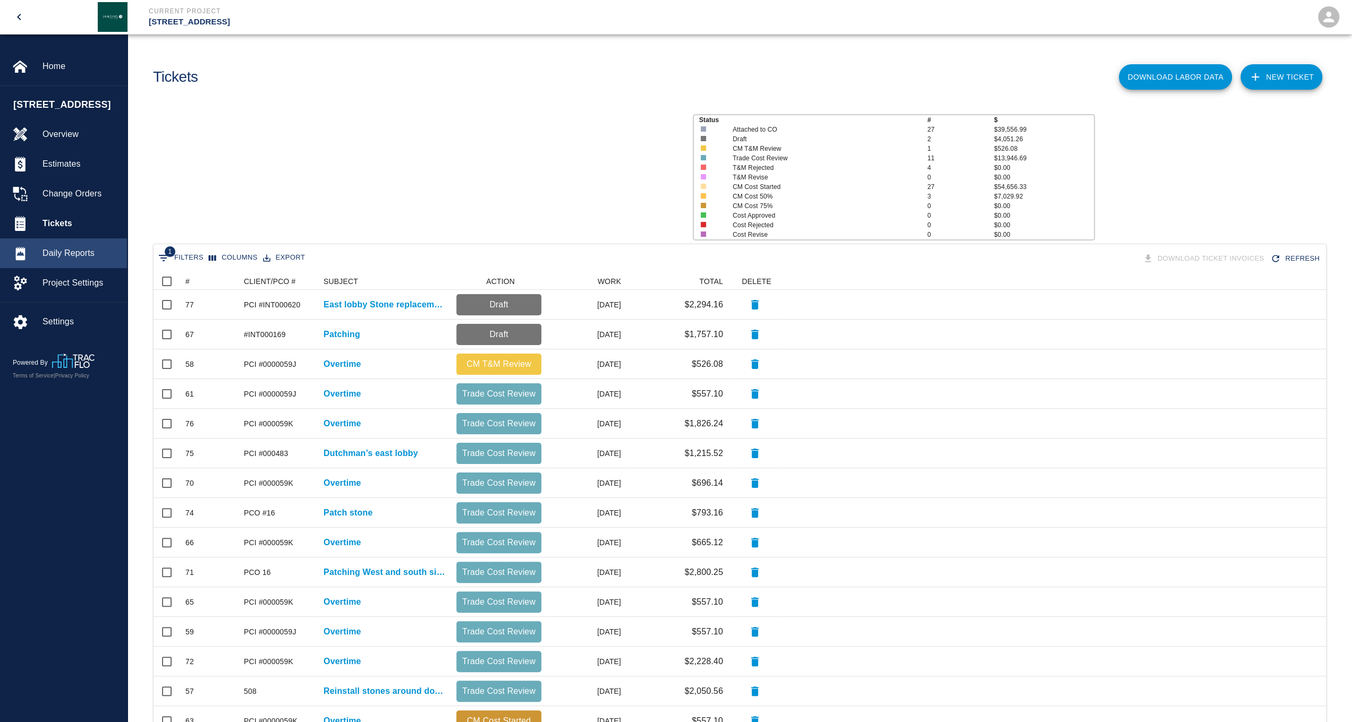
scroll to position [603, 1164]
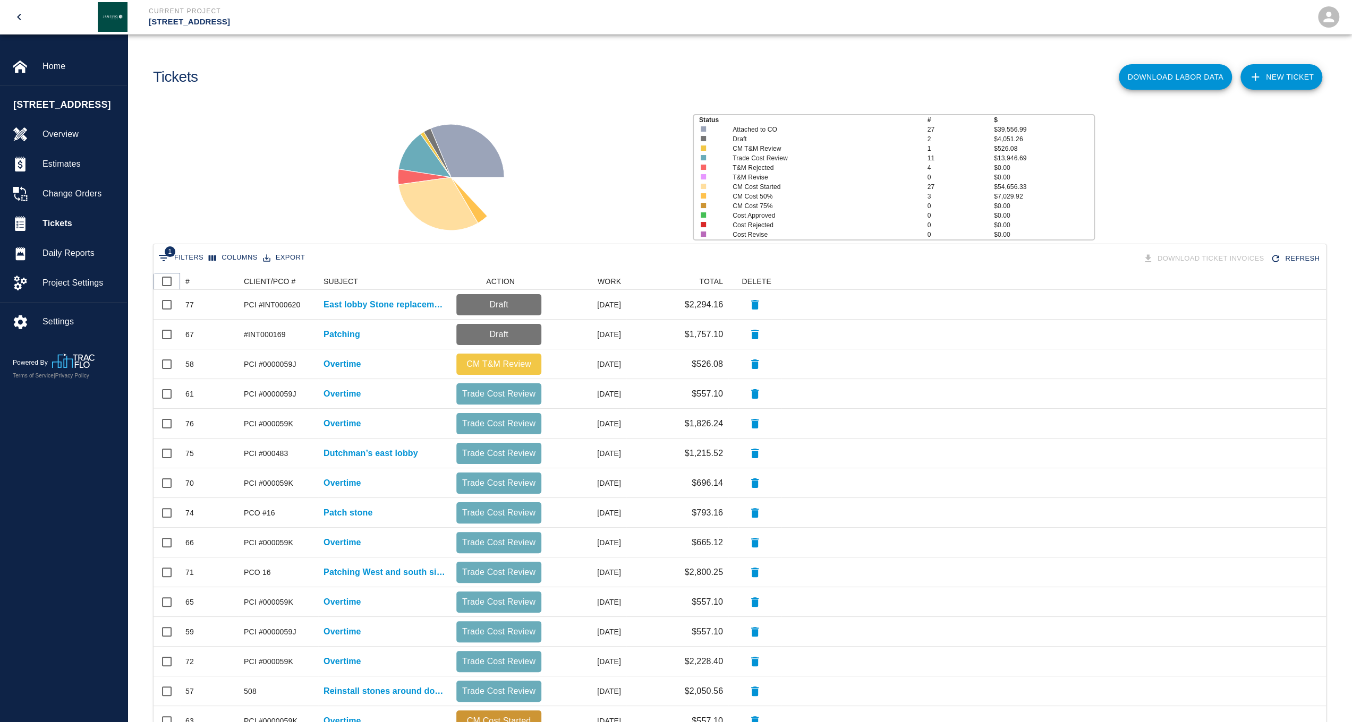
click at [185, 281] on icon at bounding box center [180, 281] width 13 height 13
click at [189, 283] on div "#" at bounding box center [187, 281] width 4 height 17
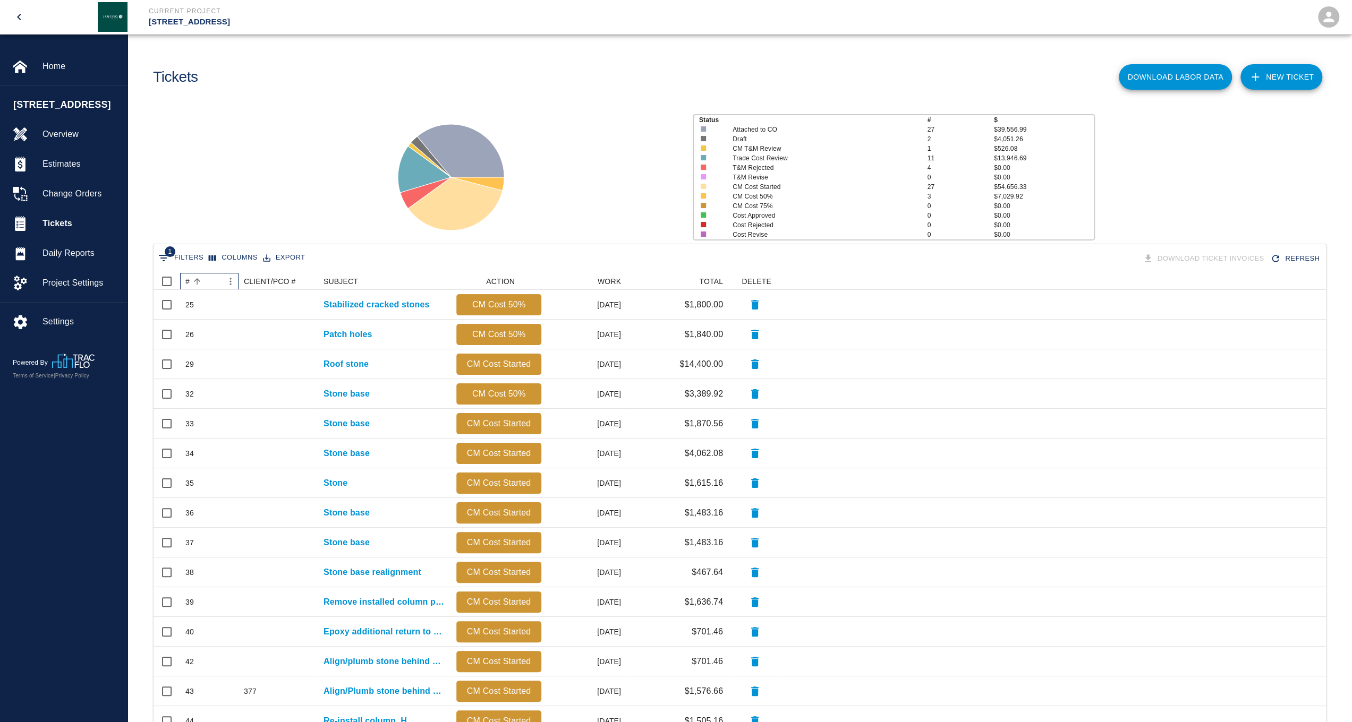
click at [189, 283] on div "#" at bounding box center [187, 281] width 4 height 17
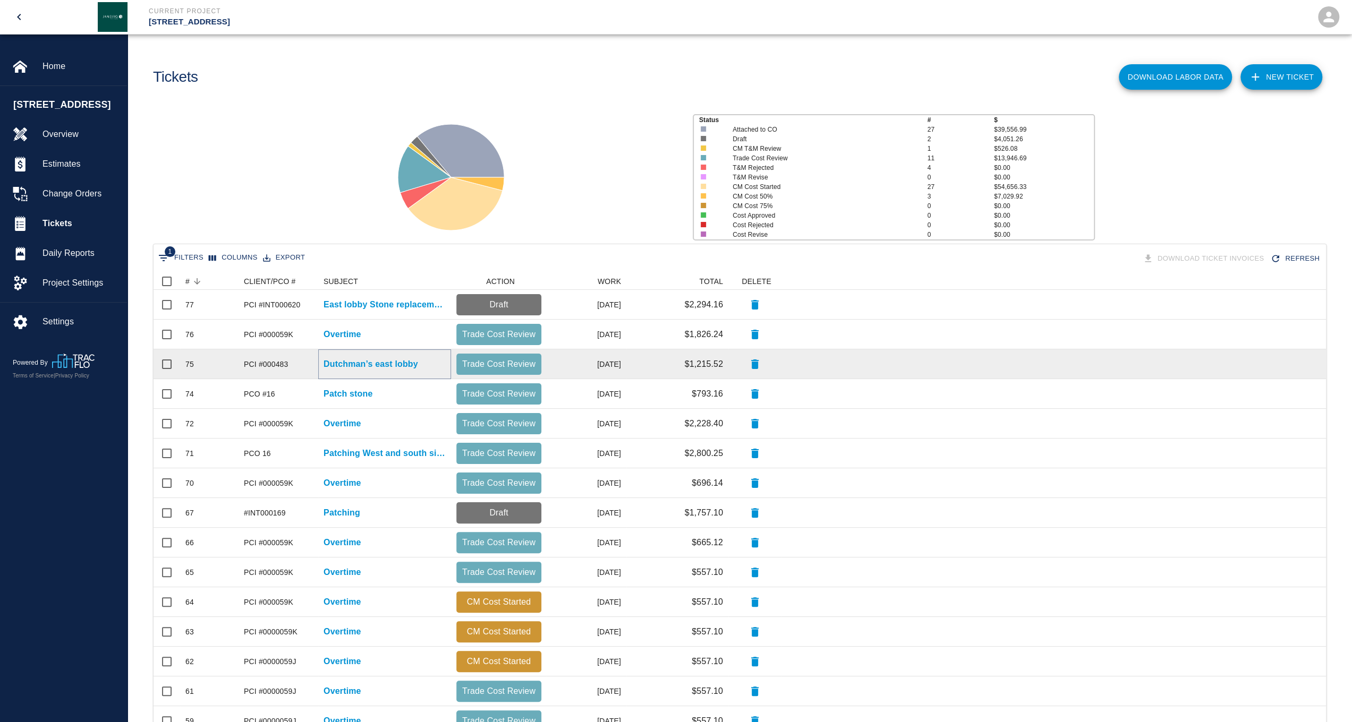
click at [353, 361] on p "Dutchman’s east lobby" at bounding box center [370, 364] width 95 height 13
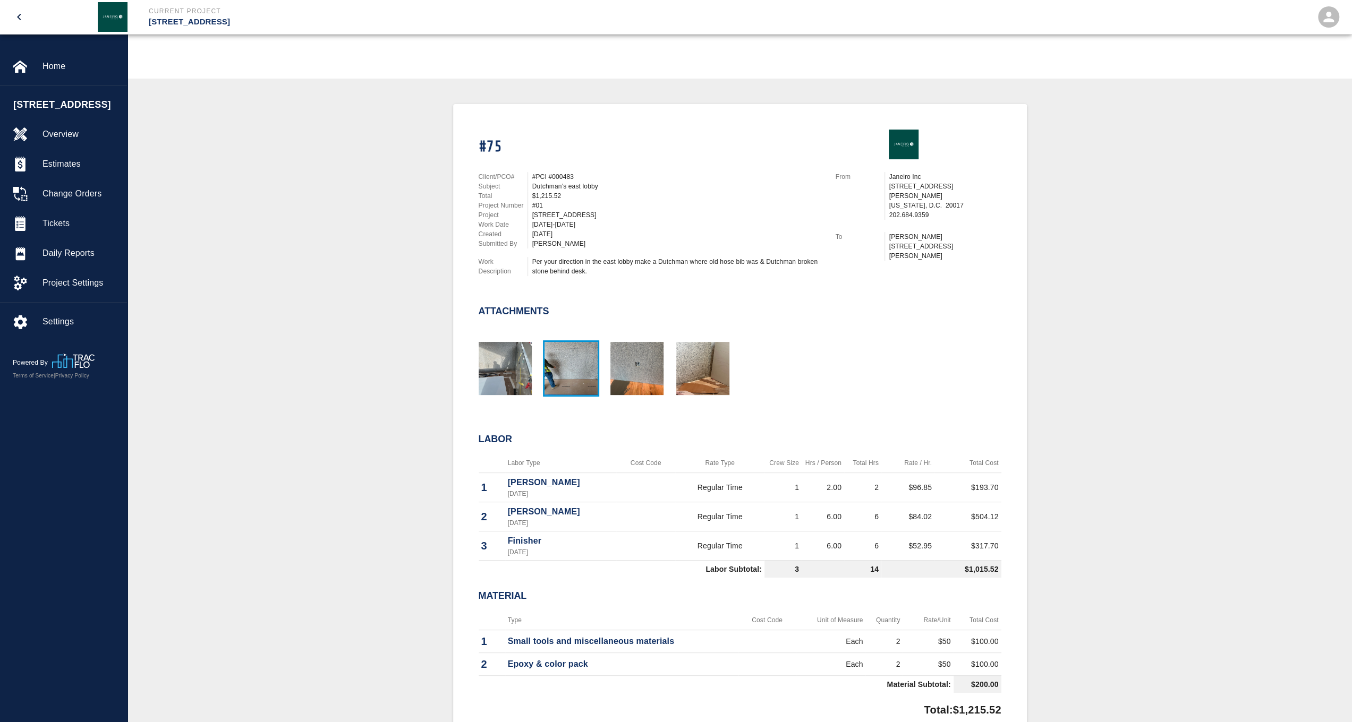
scroll to position [266, 0]
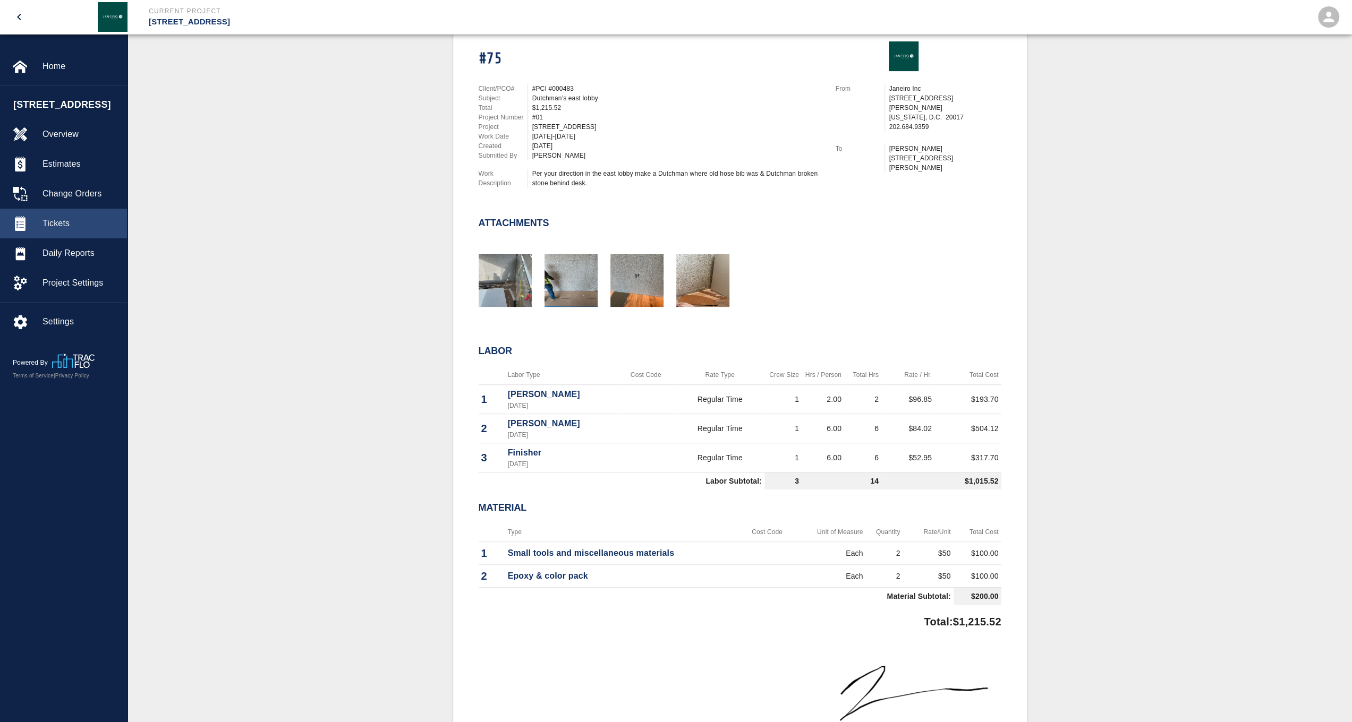
click at [73, 230] on span "Tickets" at bounding box center [80, 223] width 76 height 13
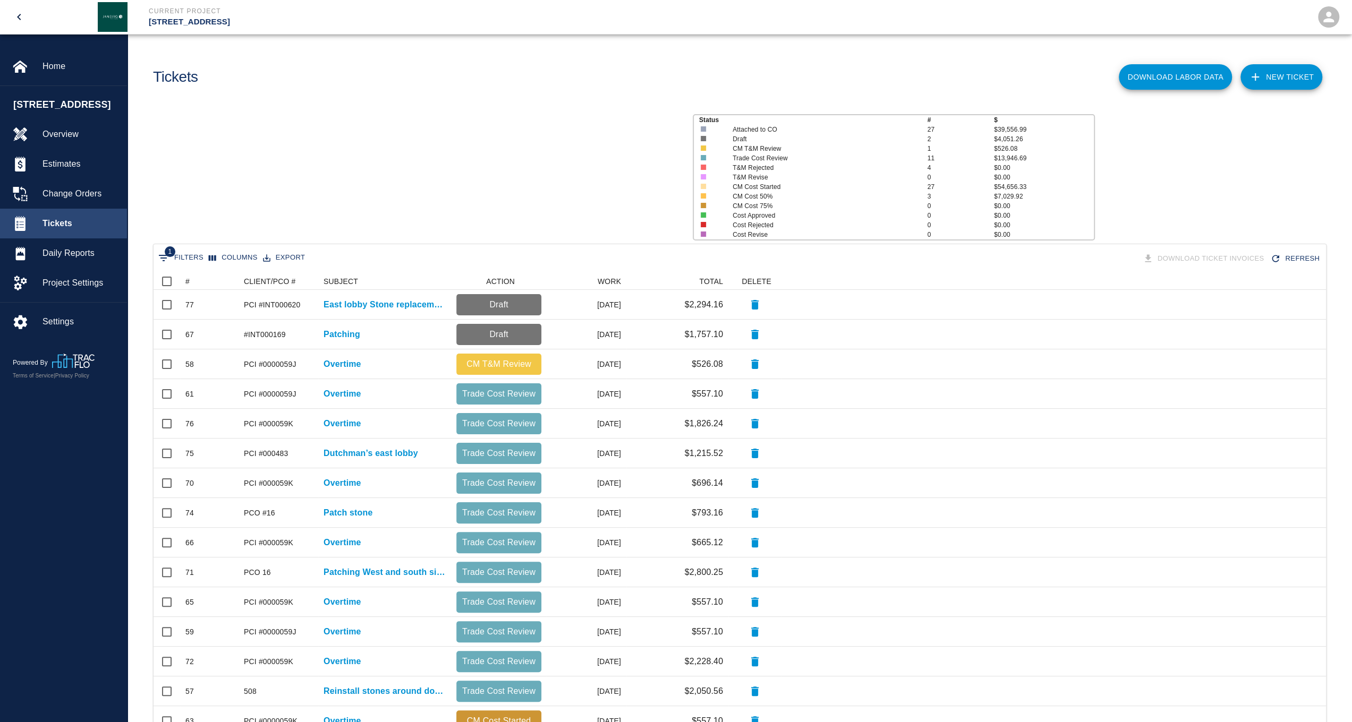
scroll to position [603, 1164]
click at [191, 283] on button "Sort" at bounding box center [197, 281] width 15 height 15
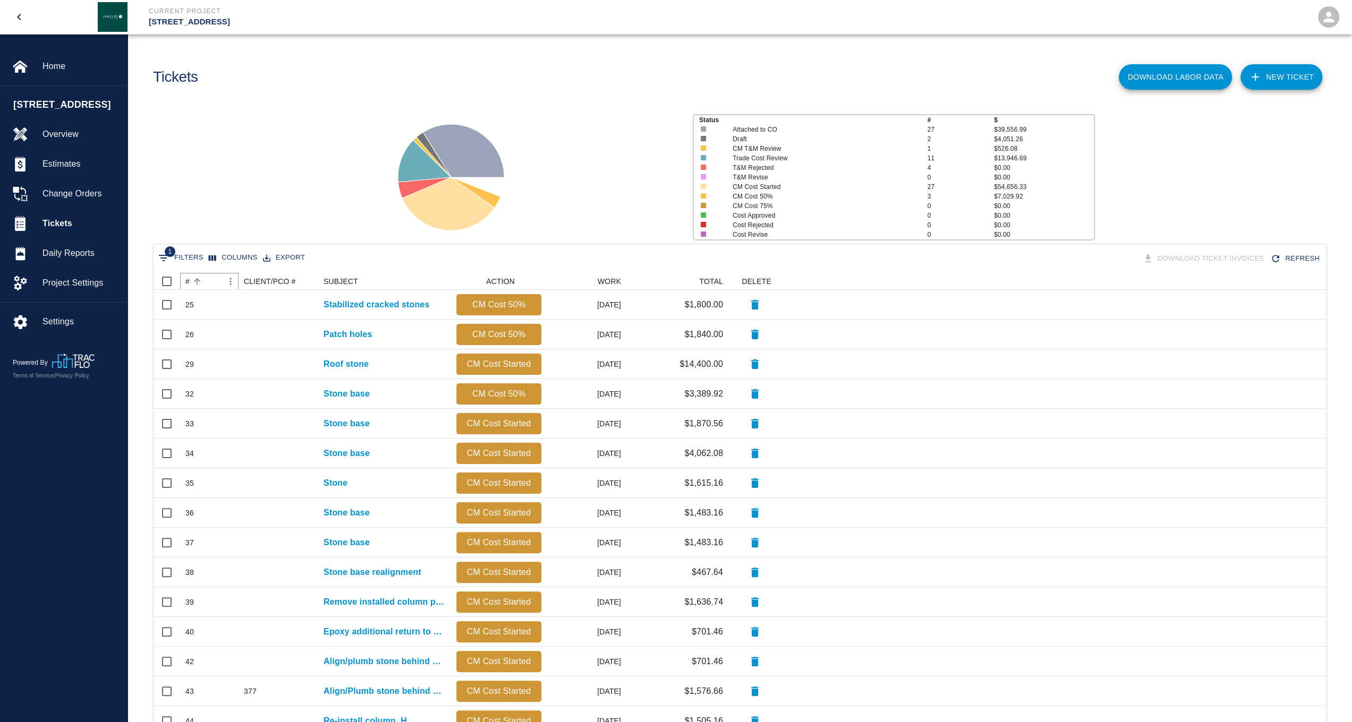
click at [190, 283] on button "Sort" at bounding box center [197, 281] width 15 height 15
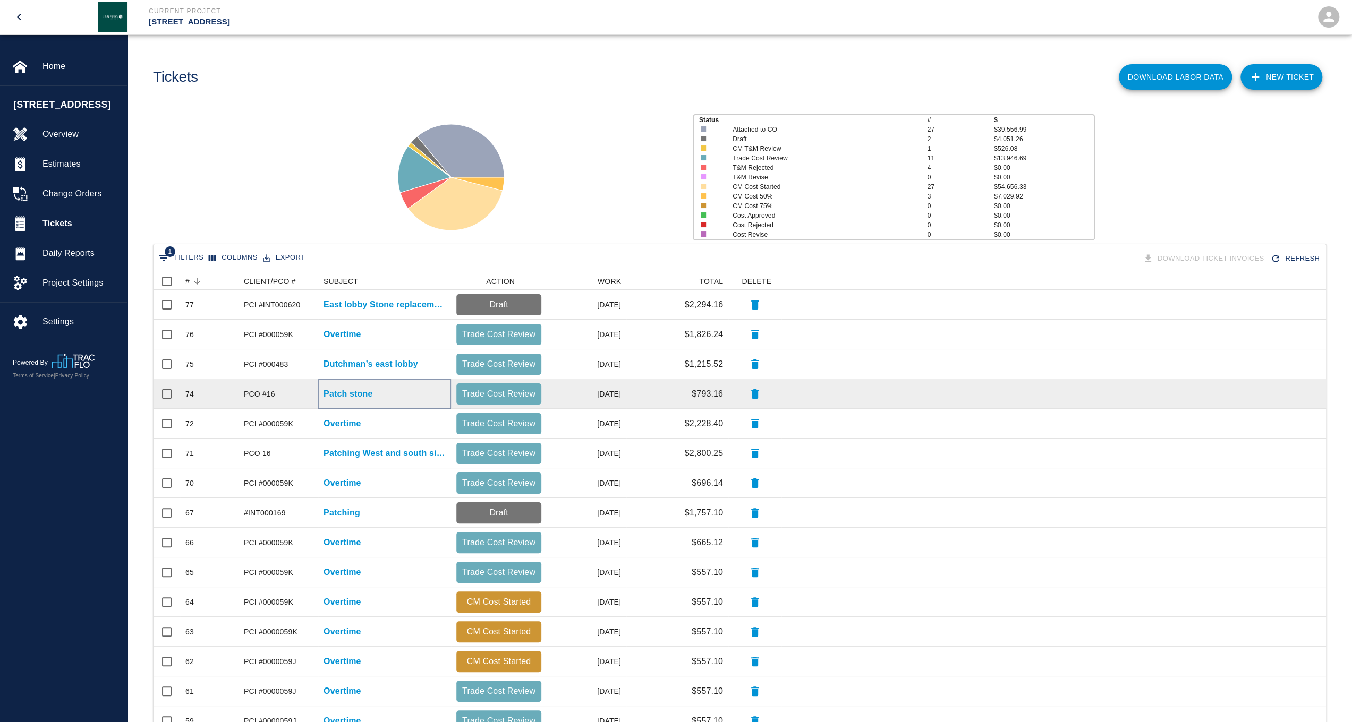
click at [350, 395] on p "Patch stone" at bounding box center [347, 394] width 49 height 13
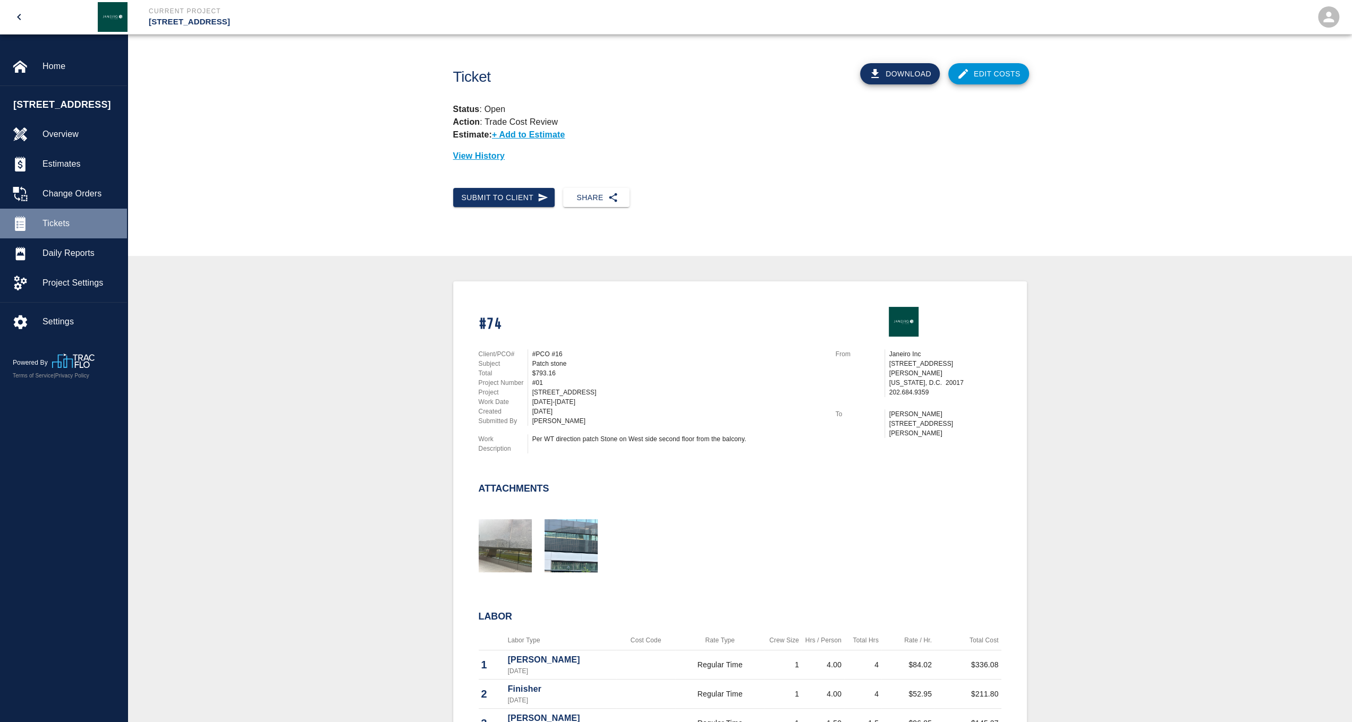
click at [50, 230] on span "Tickets" at bounding box center [80, 223] width 76 height 13
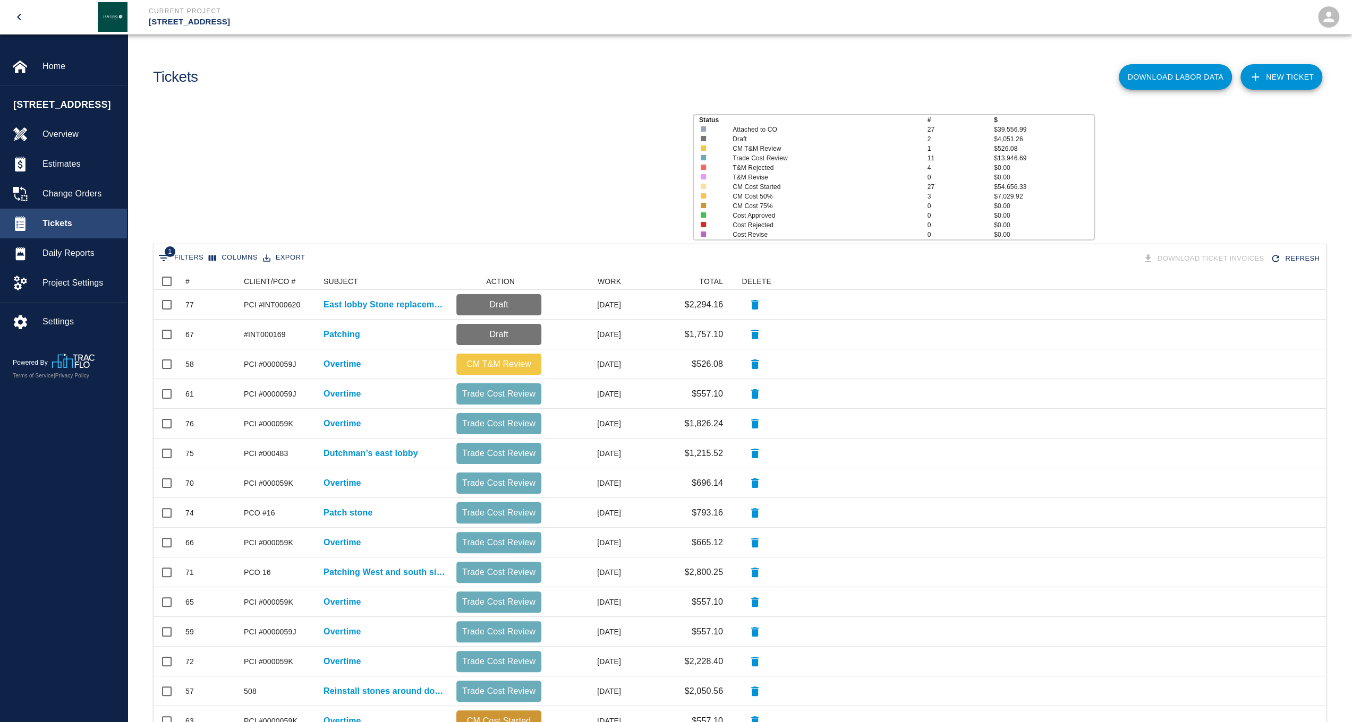
scroll to position [603, 1164]
click at [187, 282] on div "#" at bounding box center [187, 281] width 4 height 17
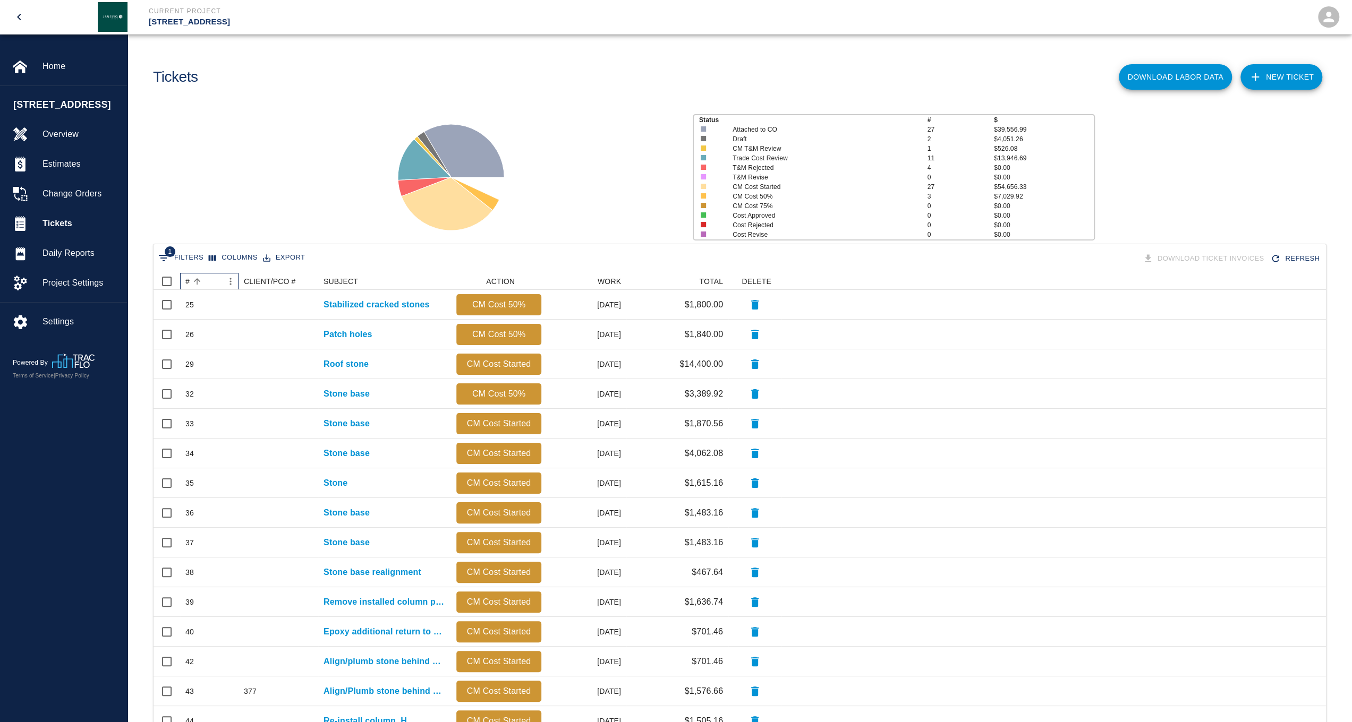
click at [187, 282] on div "#" at bounding box center [187, 281] width 4 height 17
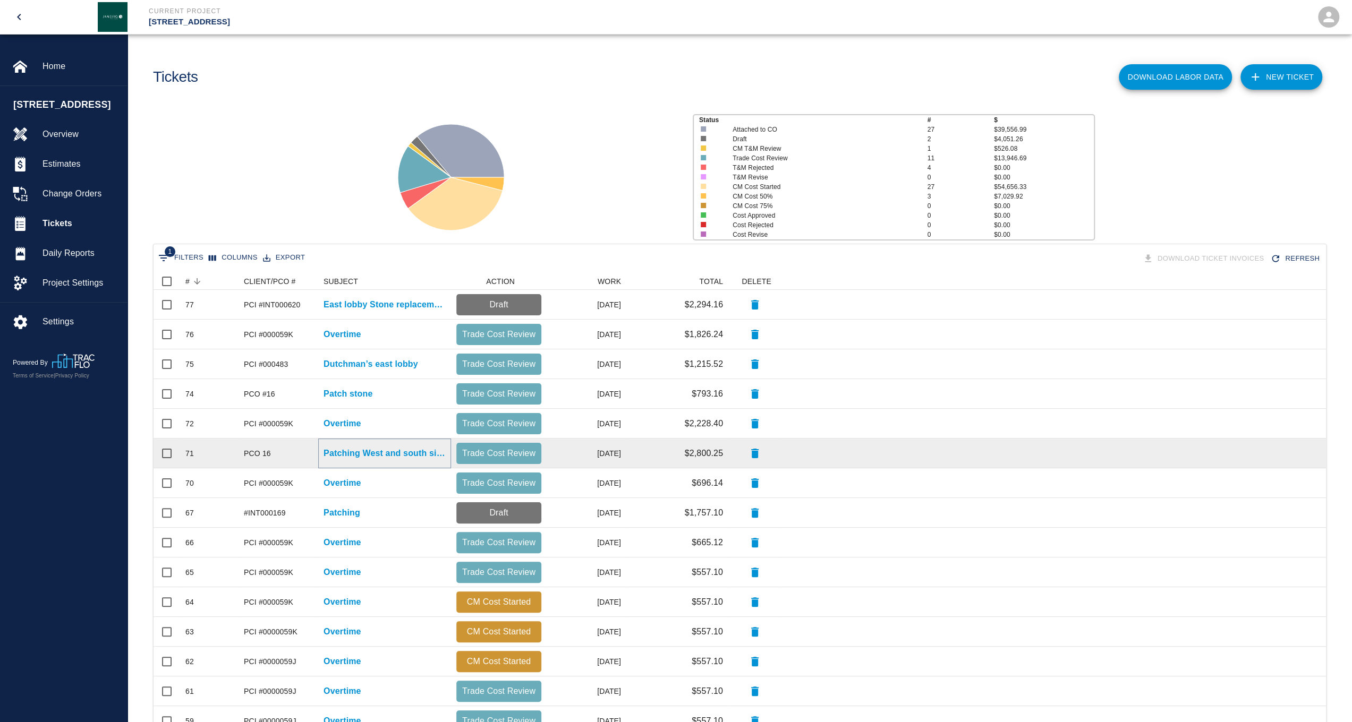
click at [362, 452] on p "Patching West and south side" at bounding box center [384, 453] width 122 height 13
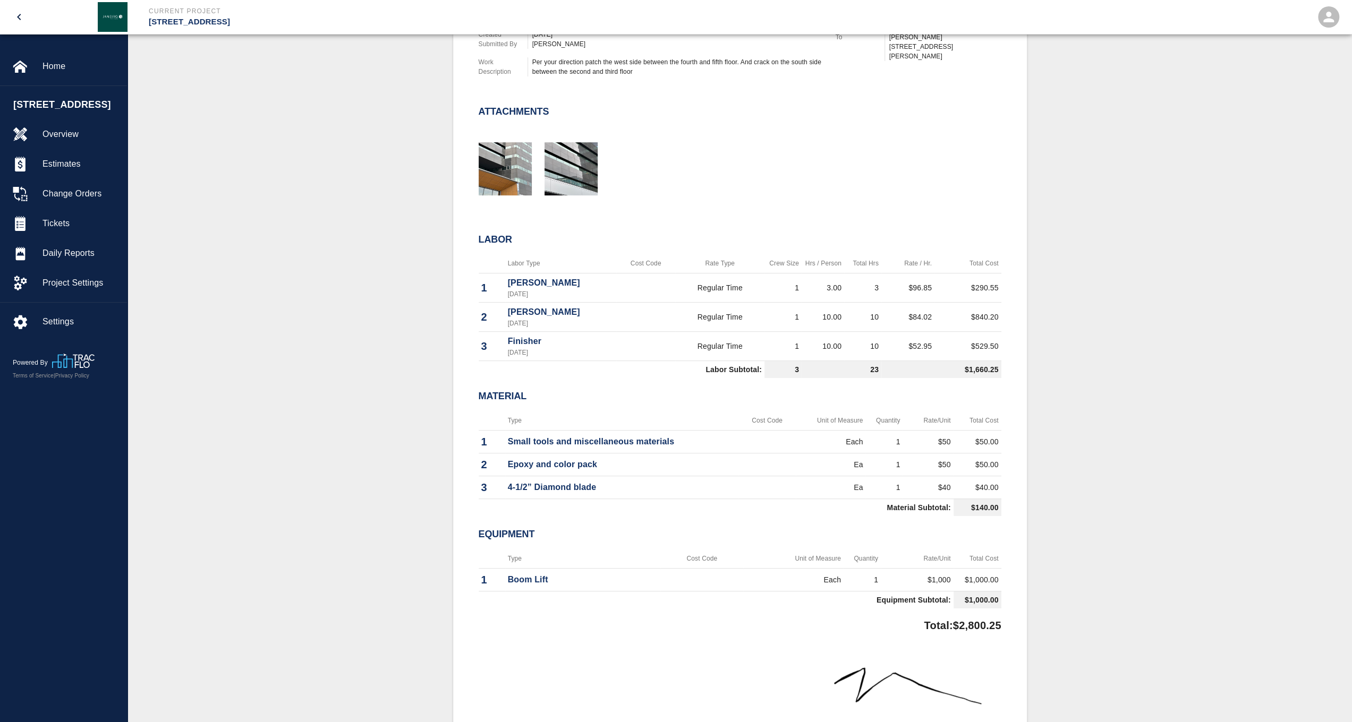
scroll to position [319, 0]
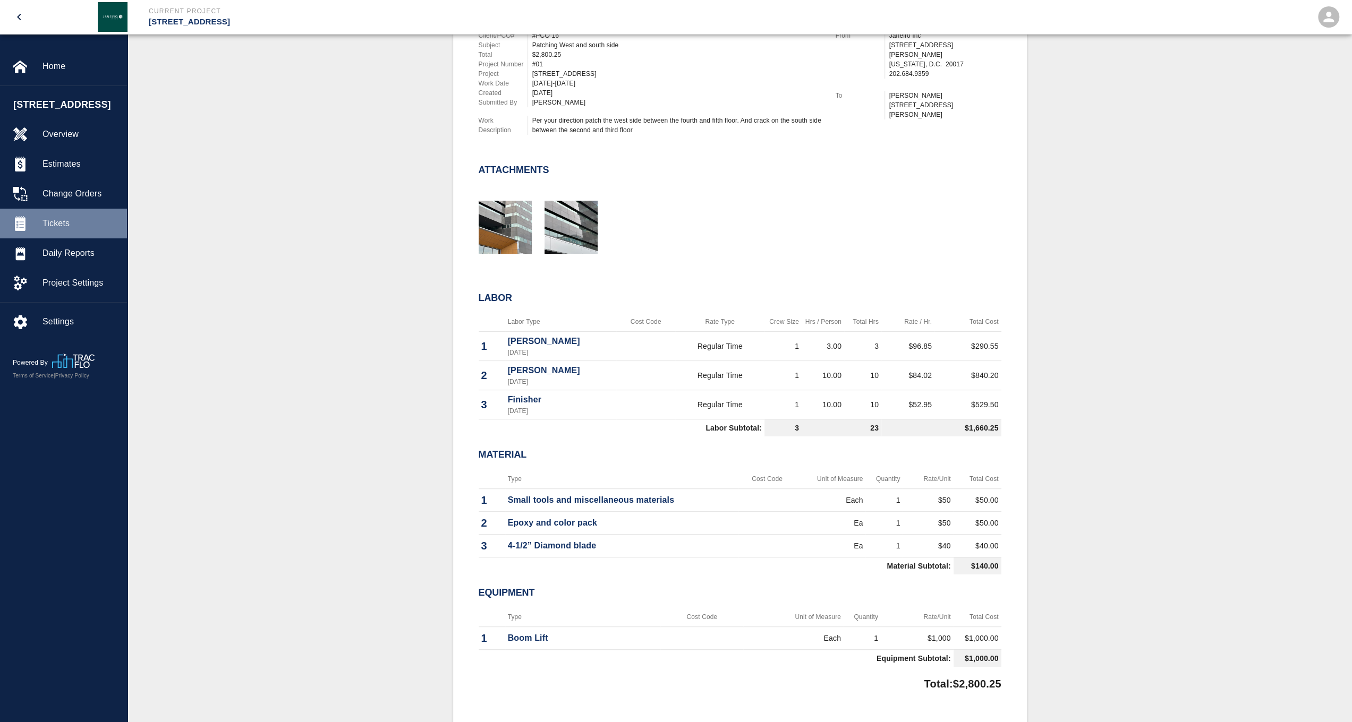
click at [76, 230] on span "Tickets" at bounding box center [80, 223] width 76 height 13
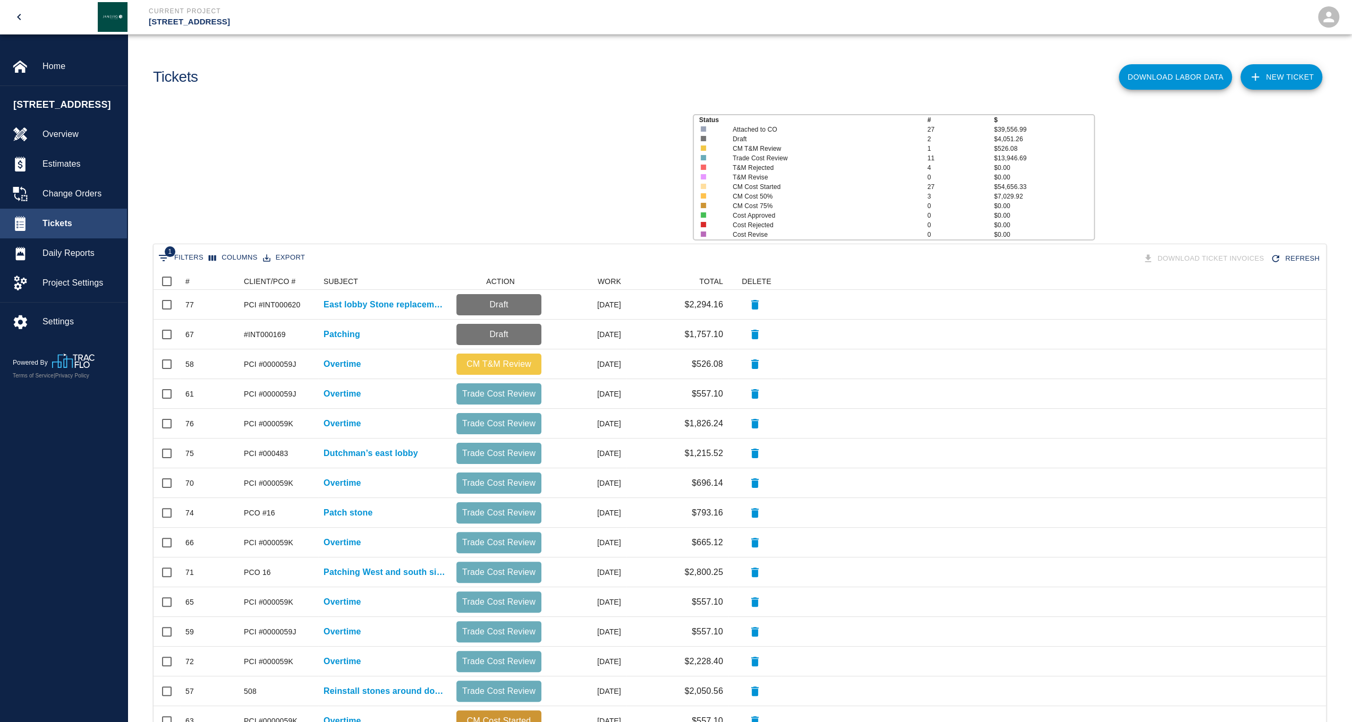
scroll to position [603, 1164]
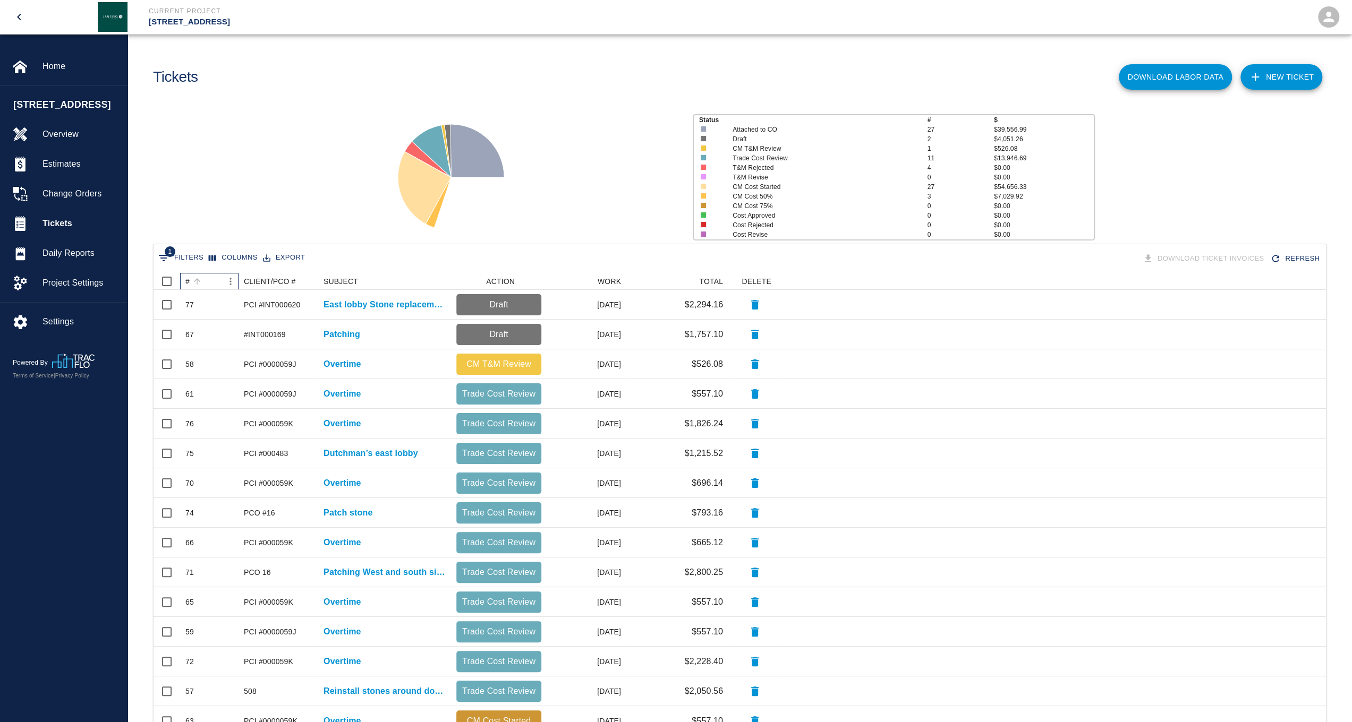
click at [188, 282] on div "#" at bounding box center [187, 281] width 4 height 17
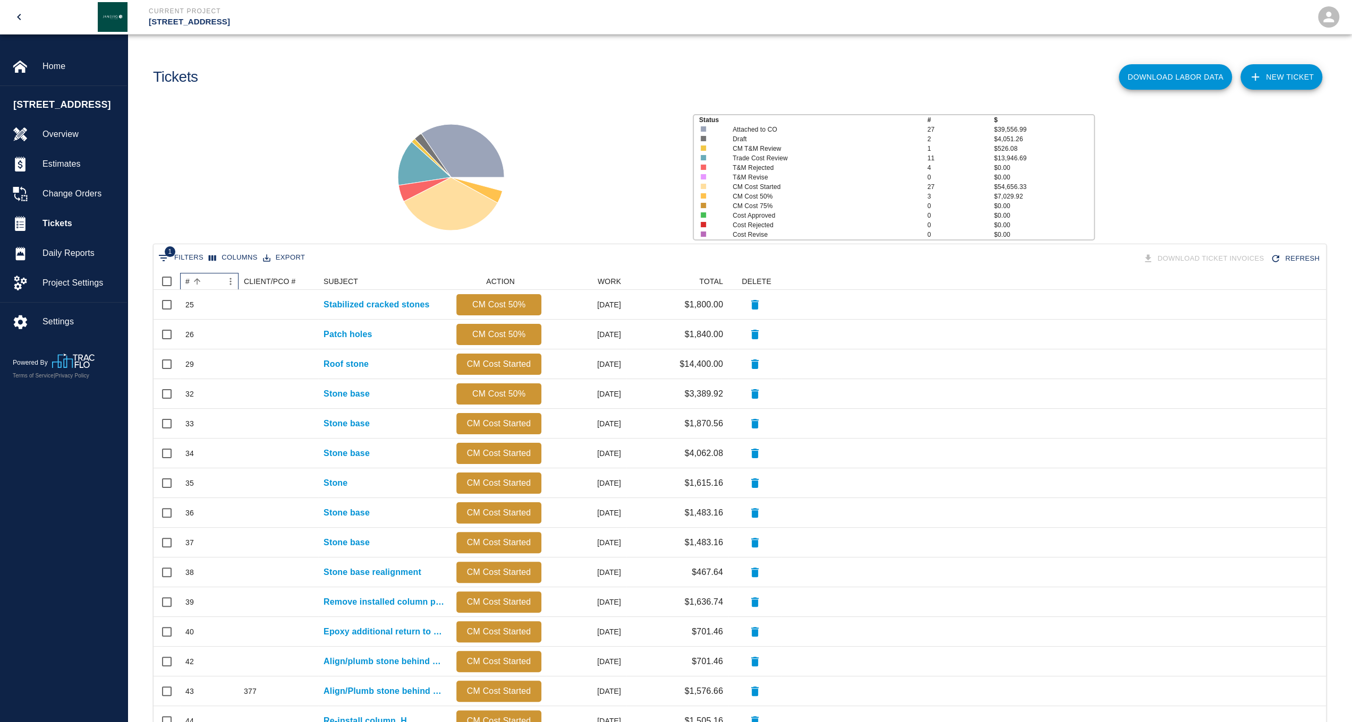
click at [188, 282] on div "#" at bounding box center [187, 281] width 4 height 17
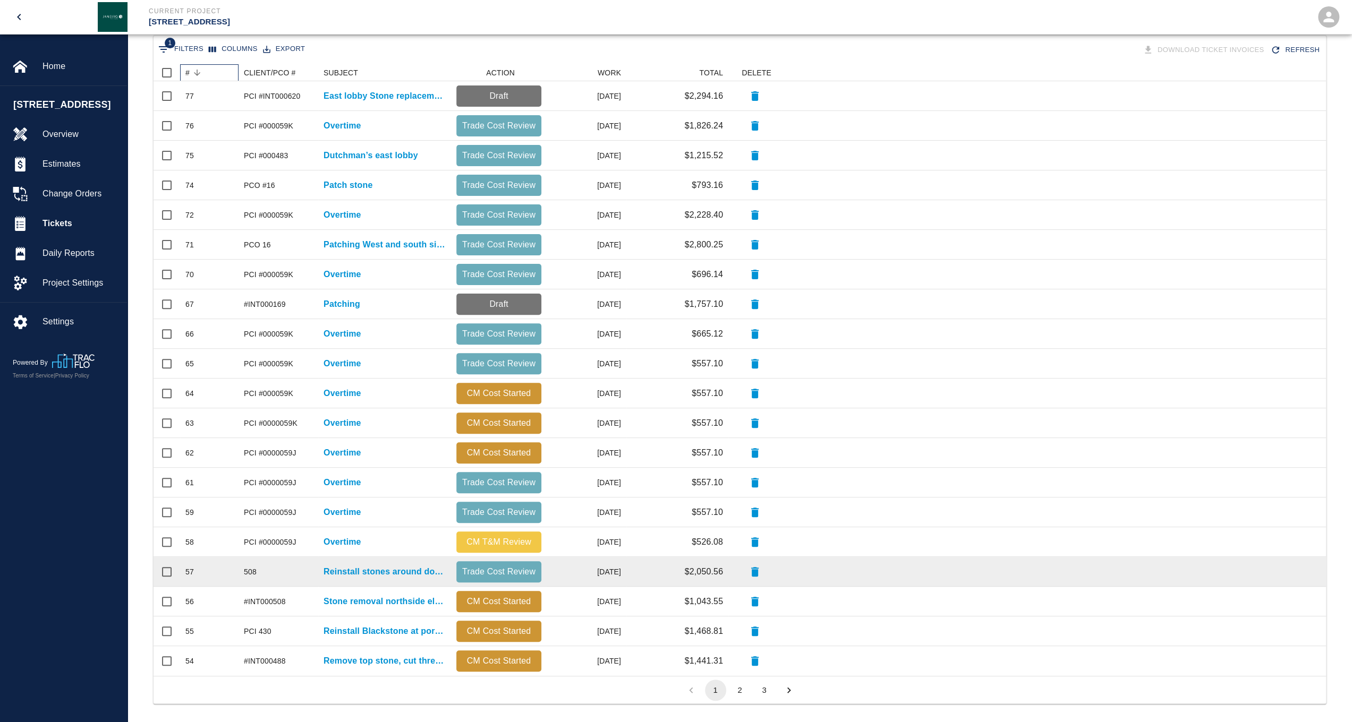
scroll to position [216, 0]
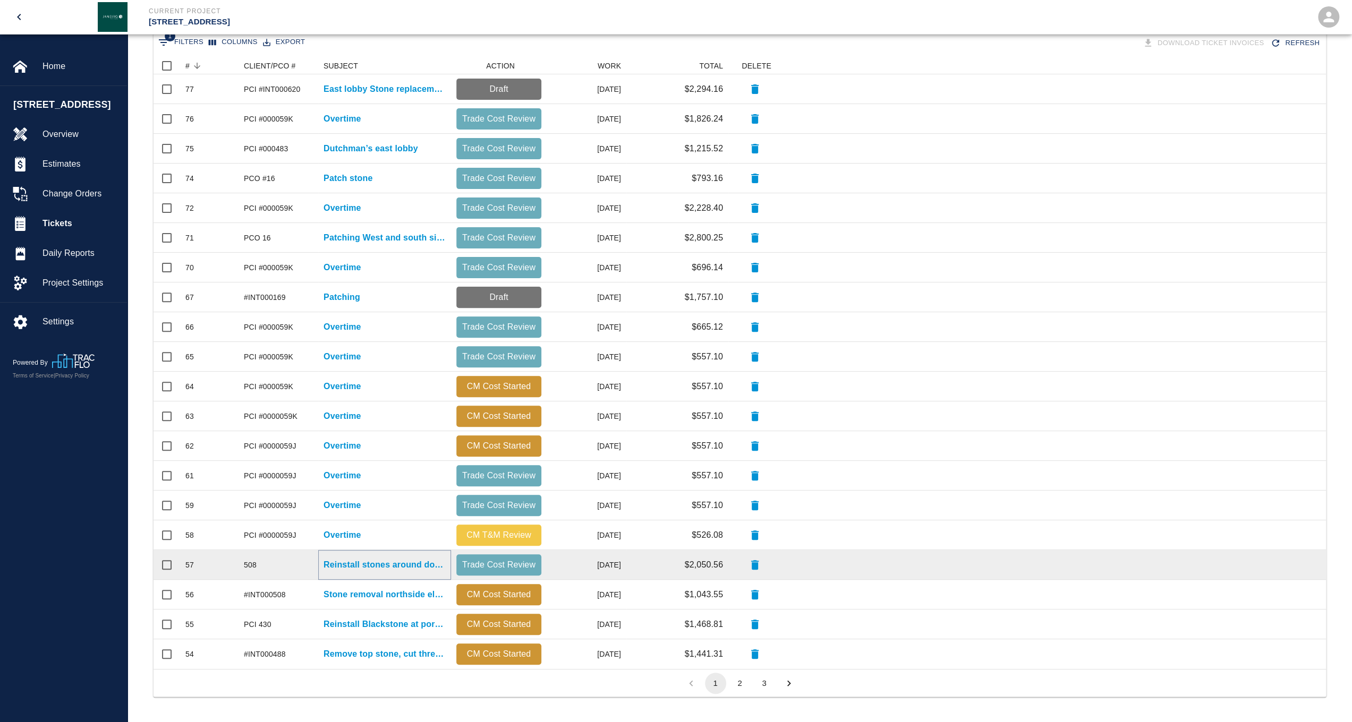
click at [386, 565] on p "Reinstall stones around door North elevator lobby" at bounding box center [384, 565] width 122 height 13
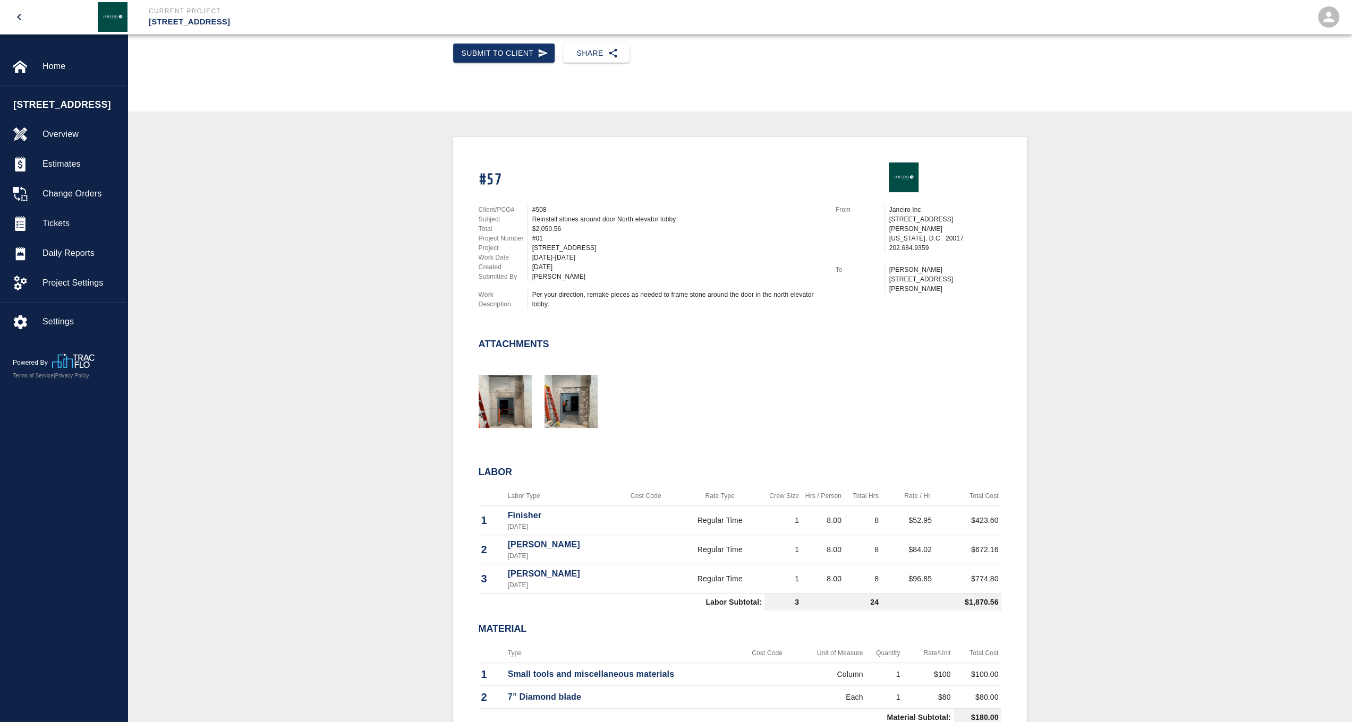
scroll to position [266, 0]
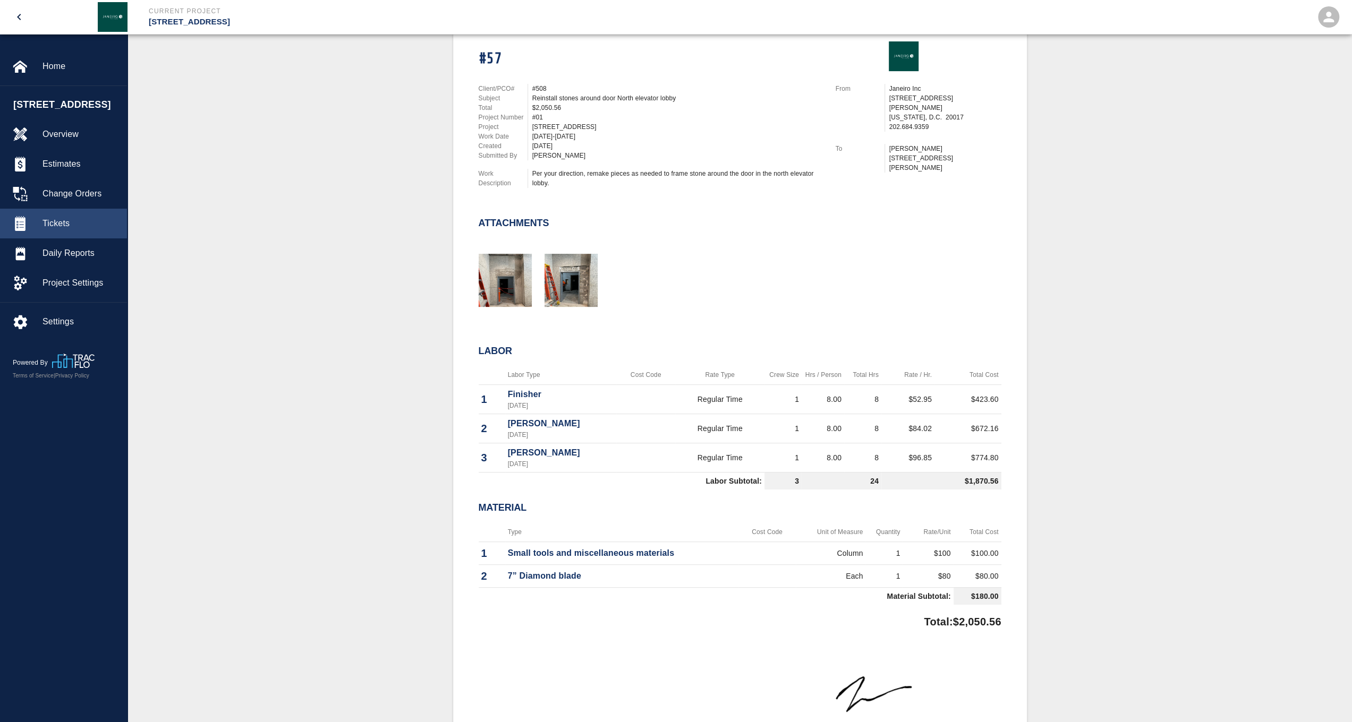
click at [70, 230] on span "Tickets" at bounding box center [80, 223] width 76 height 13
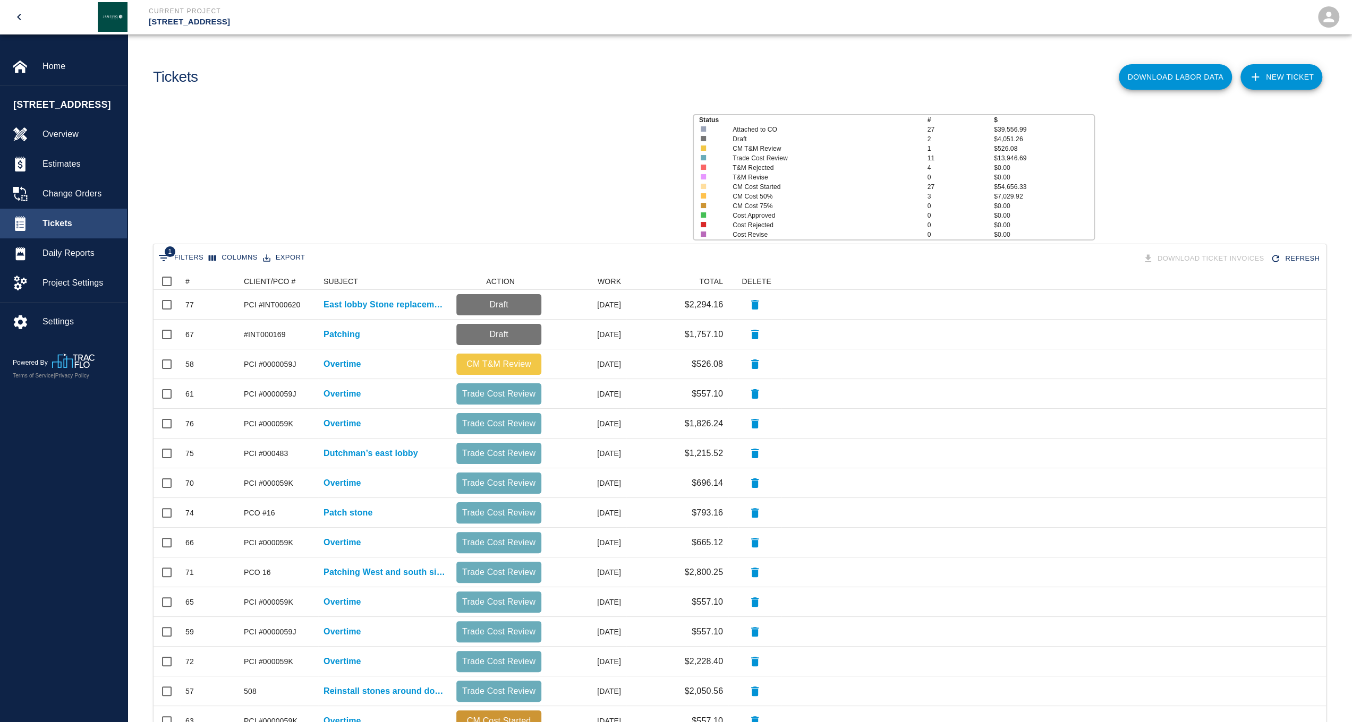
scroll to position [603, 1164]
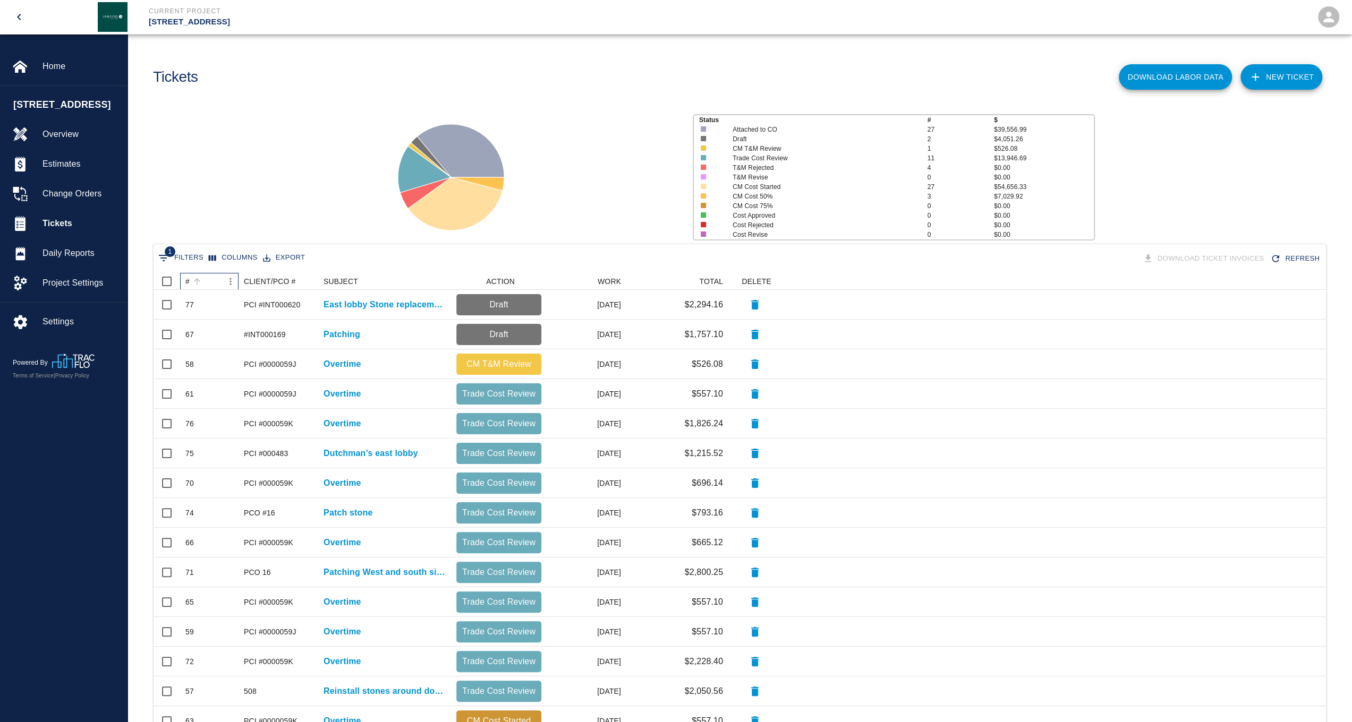
click at [187, 283] on div "#" at bounding box center [187, 281] width 4 height 17
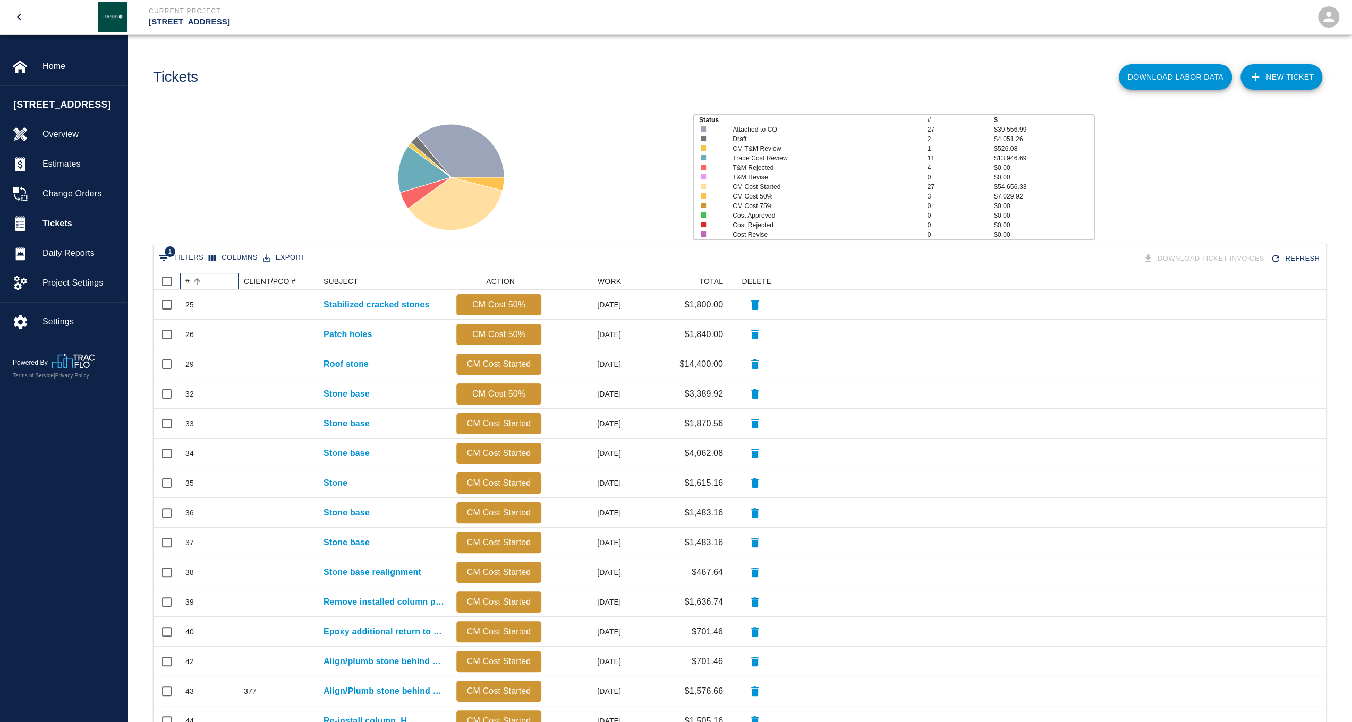
click at [186, 282] on div "# CLIENT/PCO # SUBJECT ACTION WORK TOTAL DELETE" at bounding box center [467, 281] width 628 height 17
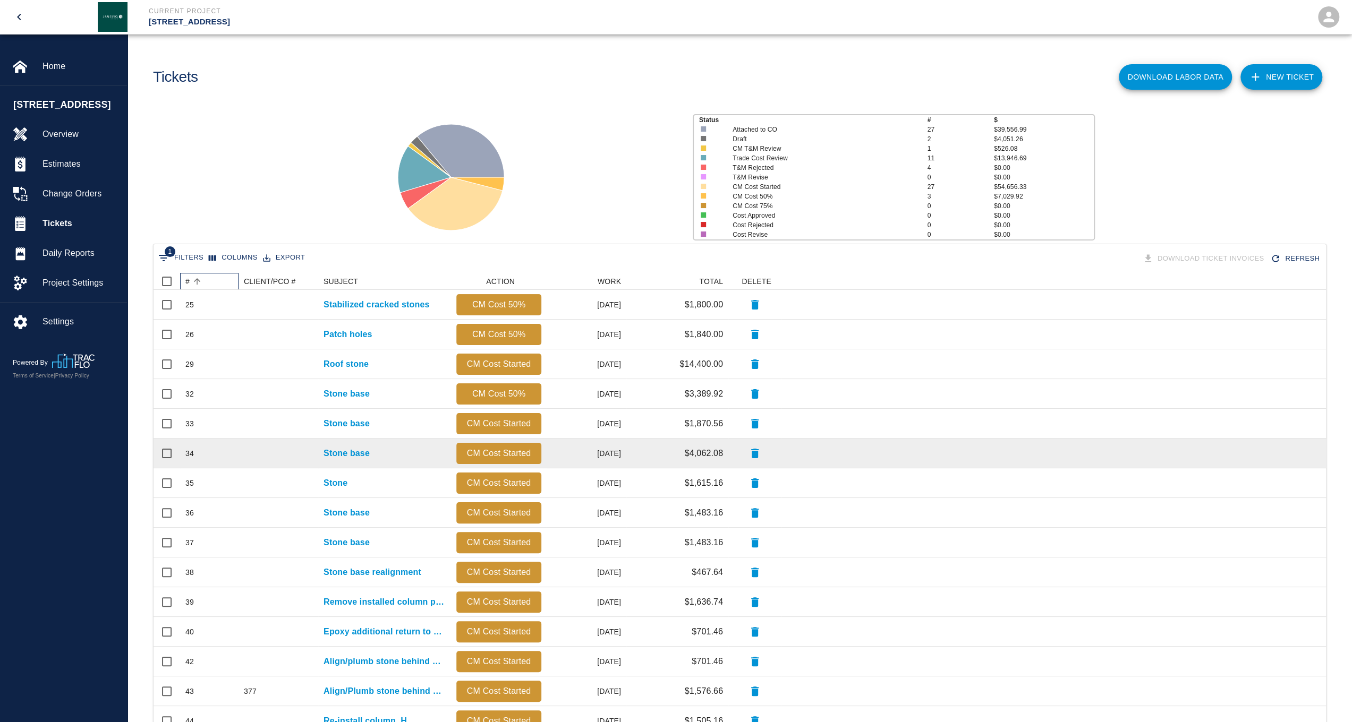
scroll to position [159, 0]
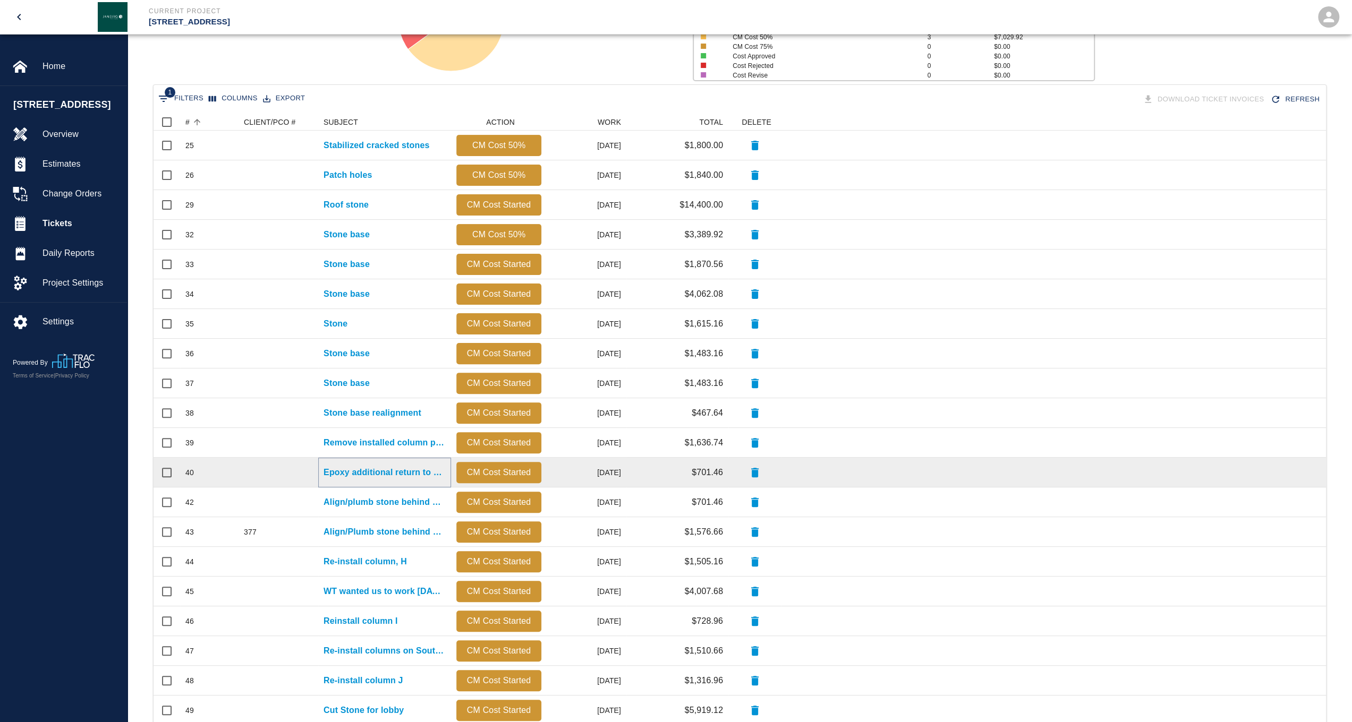
click at [378, 474] on p "Epoxy additional return to O-2 stone on South side East of door" at bounding box center [384, 472] width 122 height 13
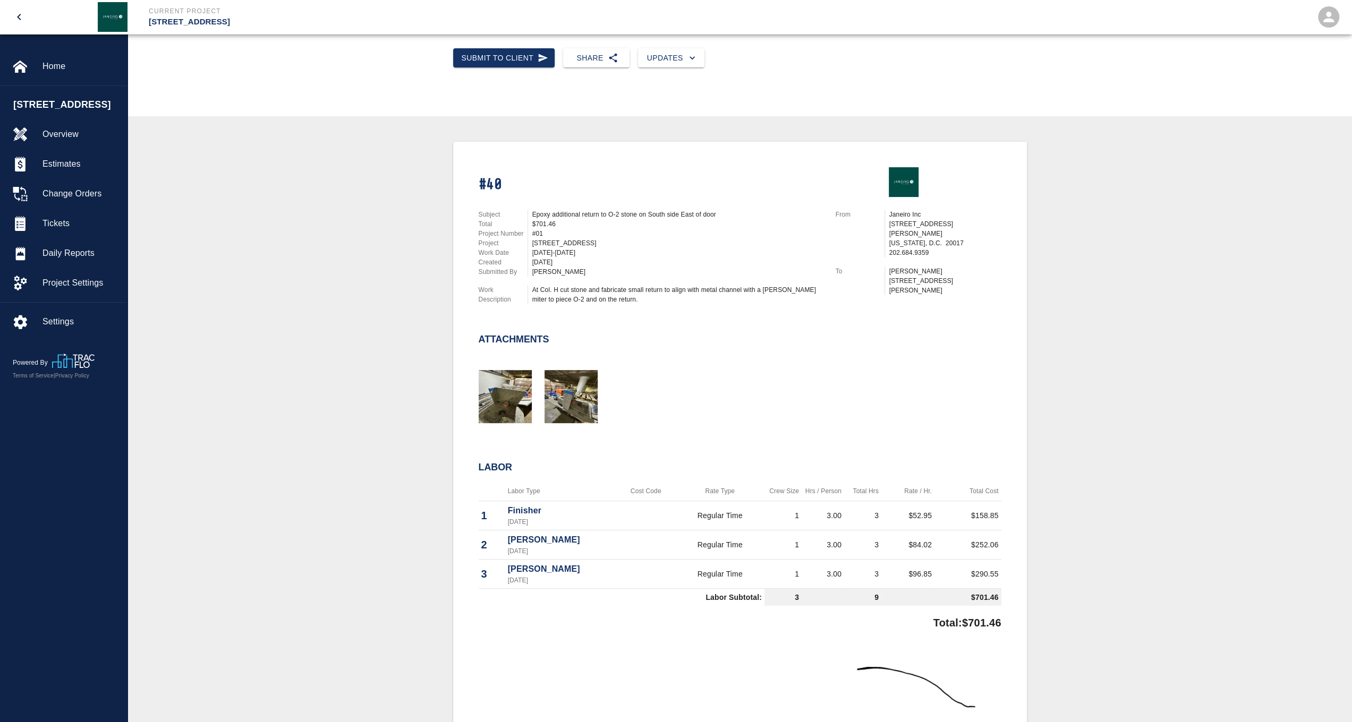
scroll to position [266, 0]
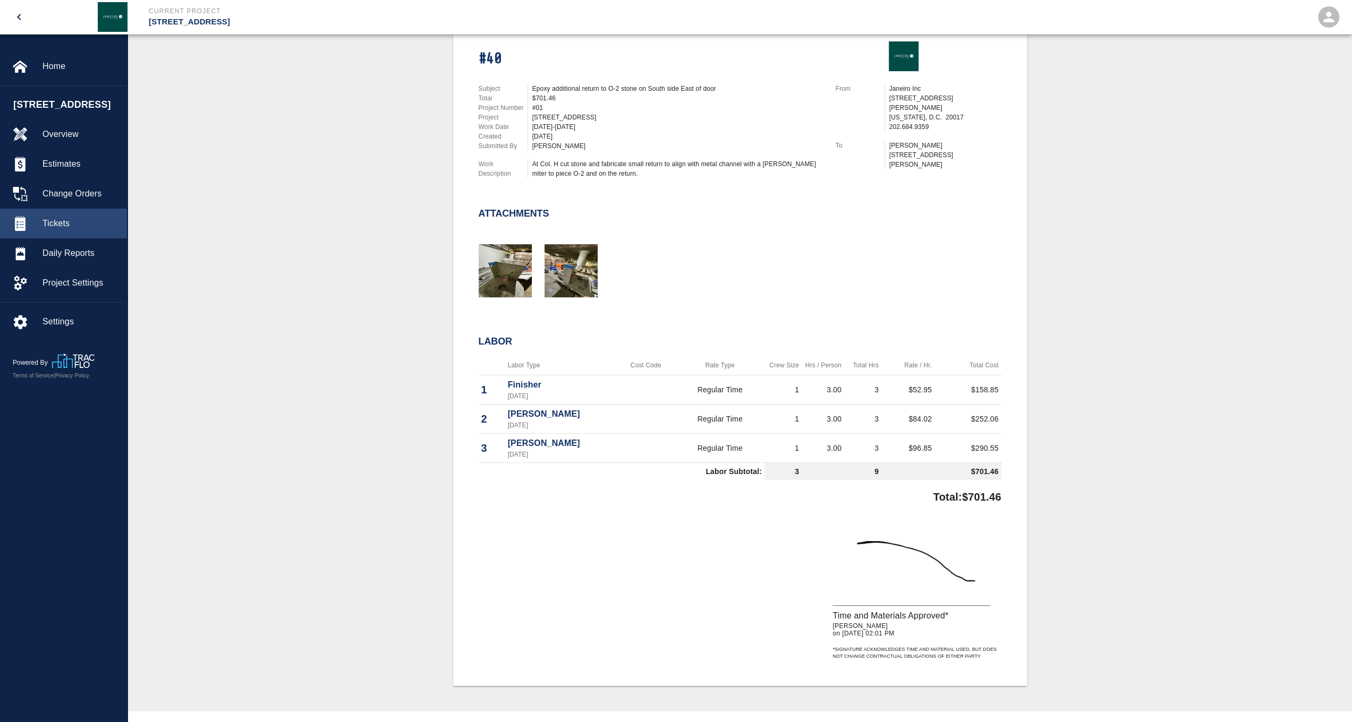
click at [95, 230] on span "Tickets" at bounding box center [80, 223] width 76 height 13
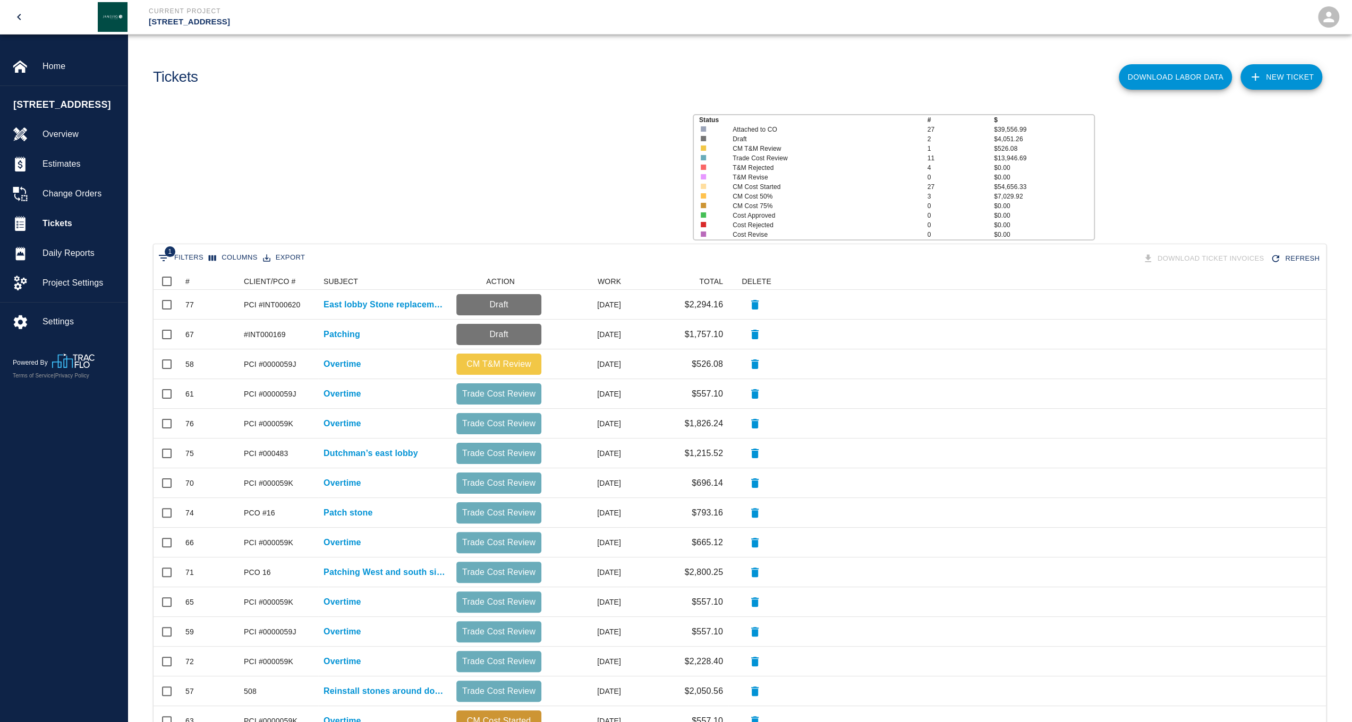
scroll to position [603, 1164]
click at [187, 281] on div "#" at bounding box center [187, 281] width 4 height 17
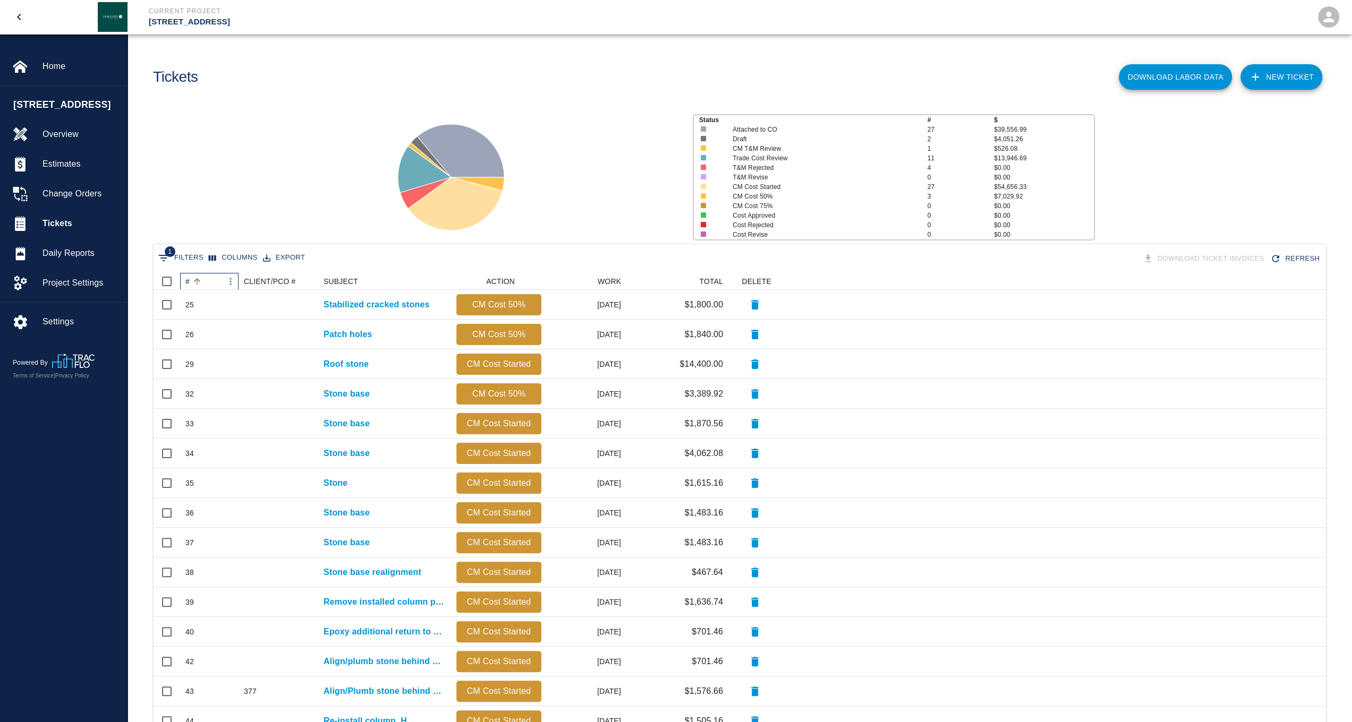
click at [187, 282] on div "#" at bounding box center [187, 281] width 4 height 17
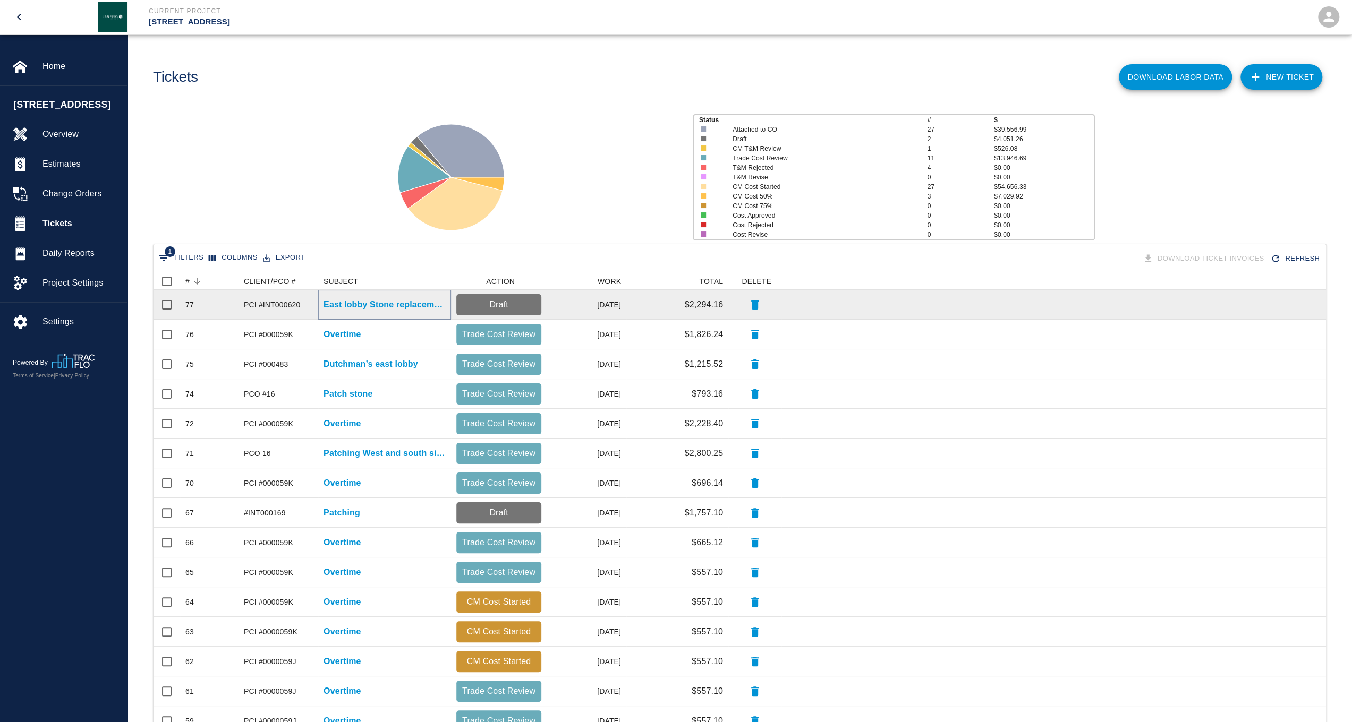
click at [417, 306] on p "East lobby Stone replacement" at bounding box center [384, 304] width 122 height 13
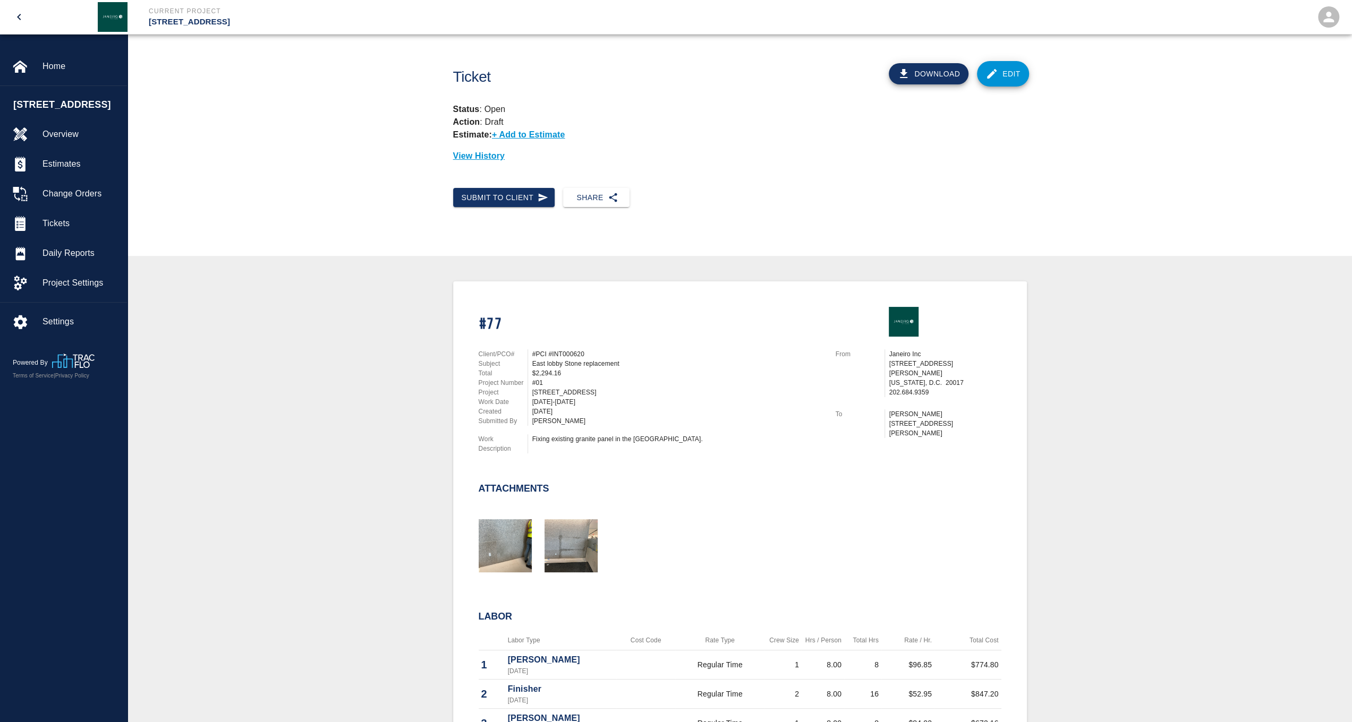
click at [1007, 77] on link "Edit" at bounding box center [1003, 73] width 52 height 25
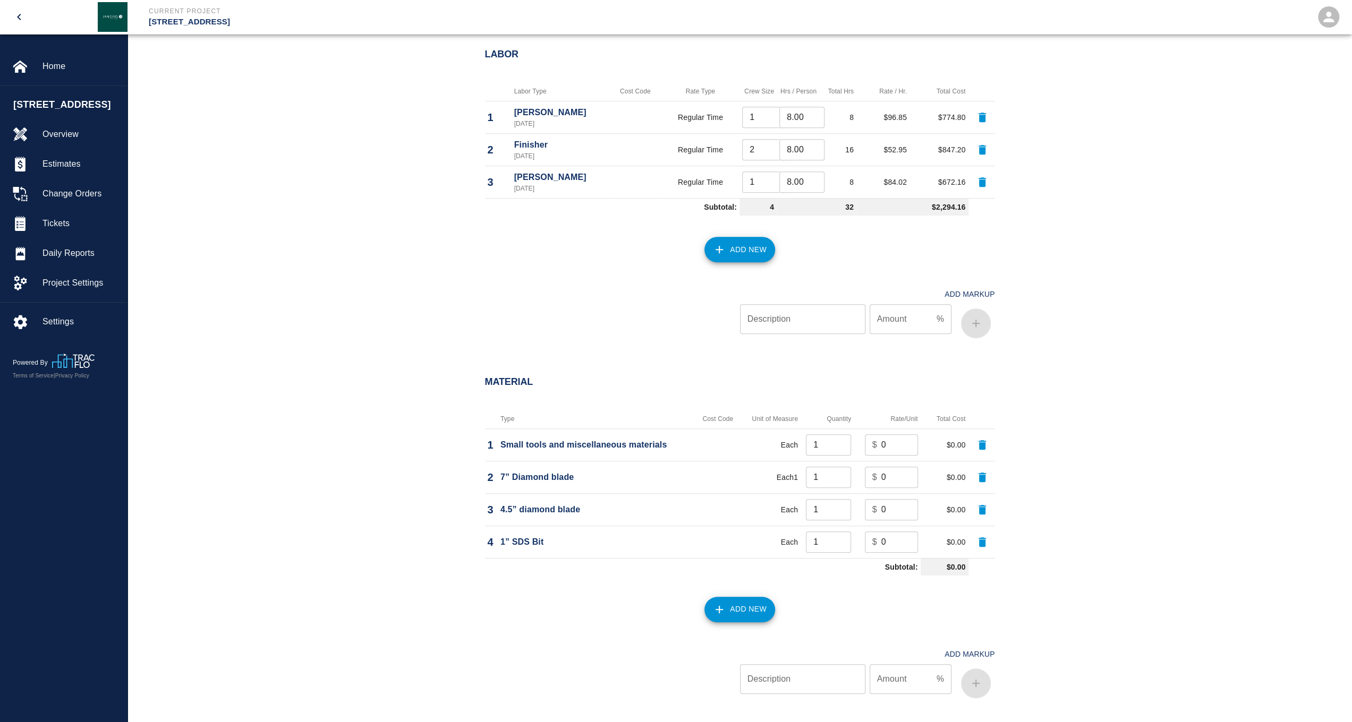
scroll to position [690, 0]
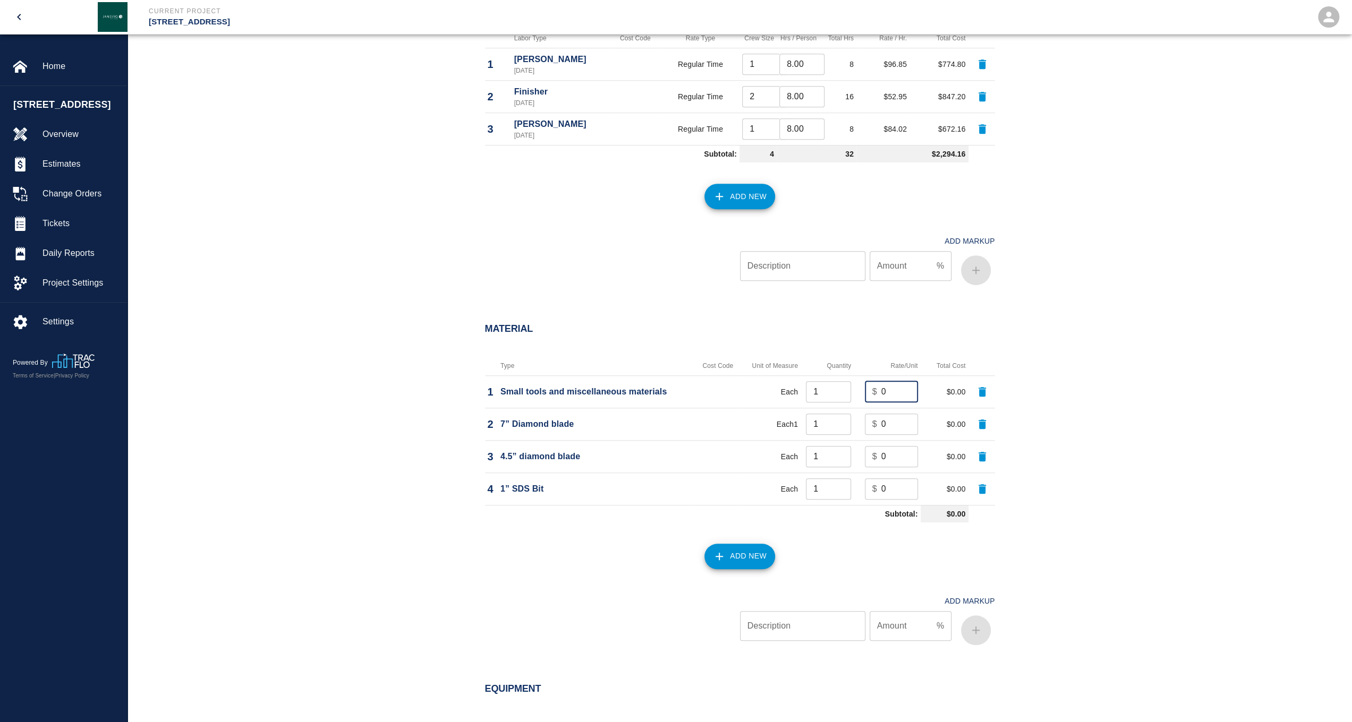
drag, startPoint x: 889, startPoint y: 394, endPoint x: 870, endPoint y: 394, distance: 19.1
click at [870, 394] on div "$ 0 ​" at bounding box center [891, 391] width 53 height 21
type input "50"
click at [897, 420] on input "0" at bounding box center [899, 424] width 37 height 21
drag, startPoint x: 891, startPoint y: 424, endPoint x: 876, endPoint y: 425, distance: 14.9
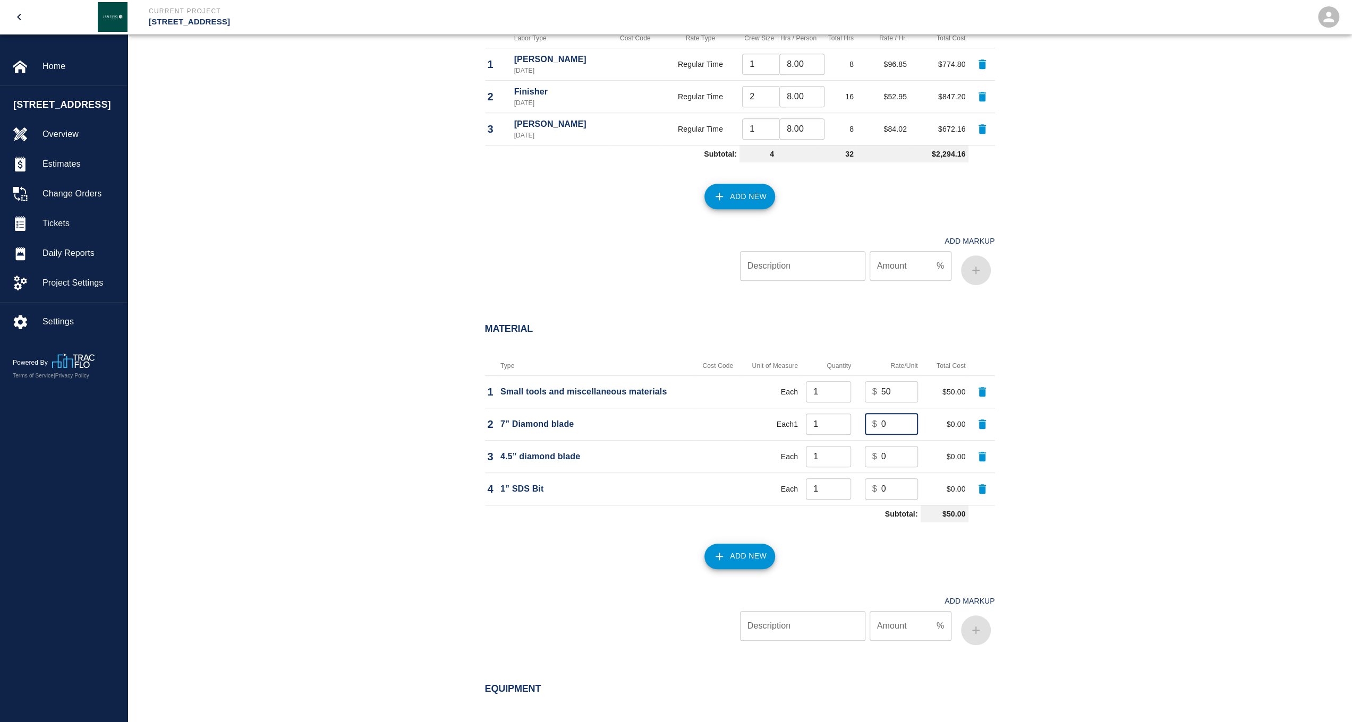
click at [876, 425] on div "$ 0 ​" at bounding box center [891, 424] width 53 height 21
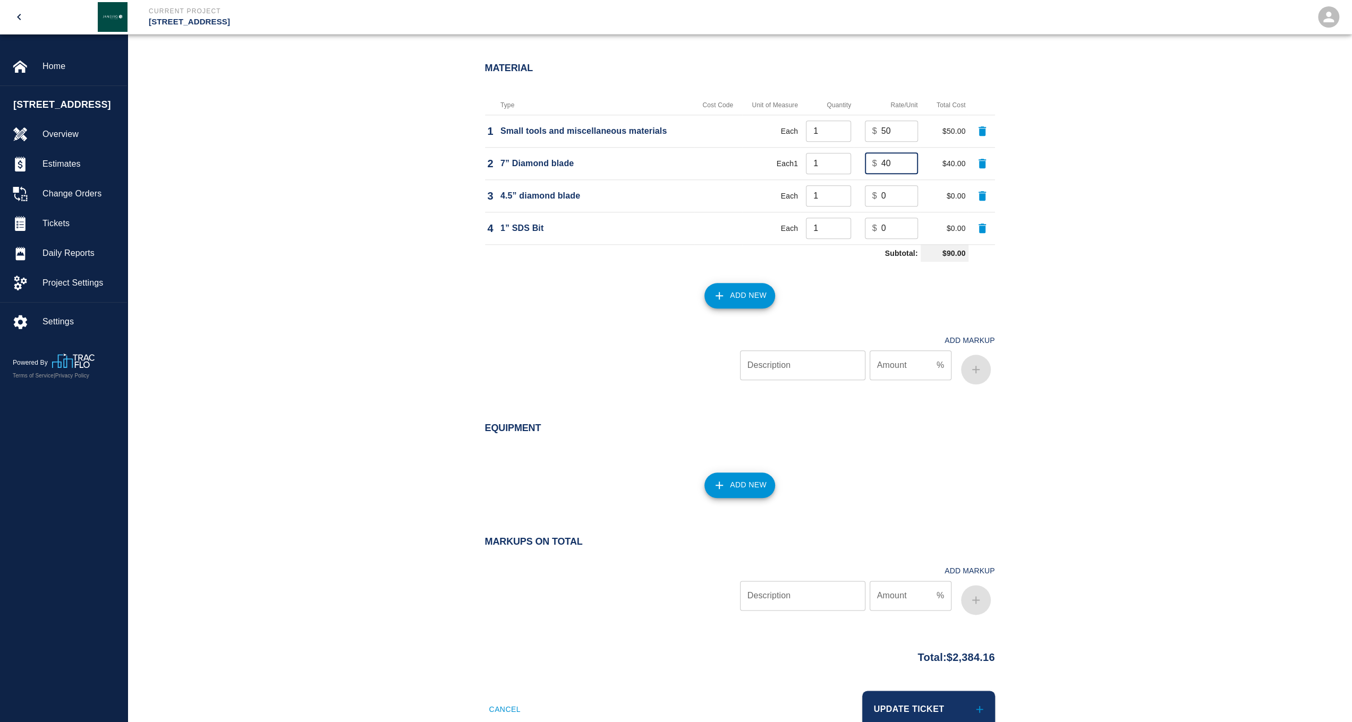
scroll to position [927, 0]
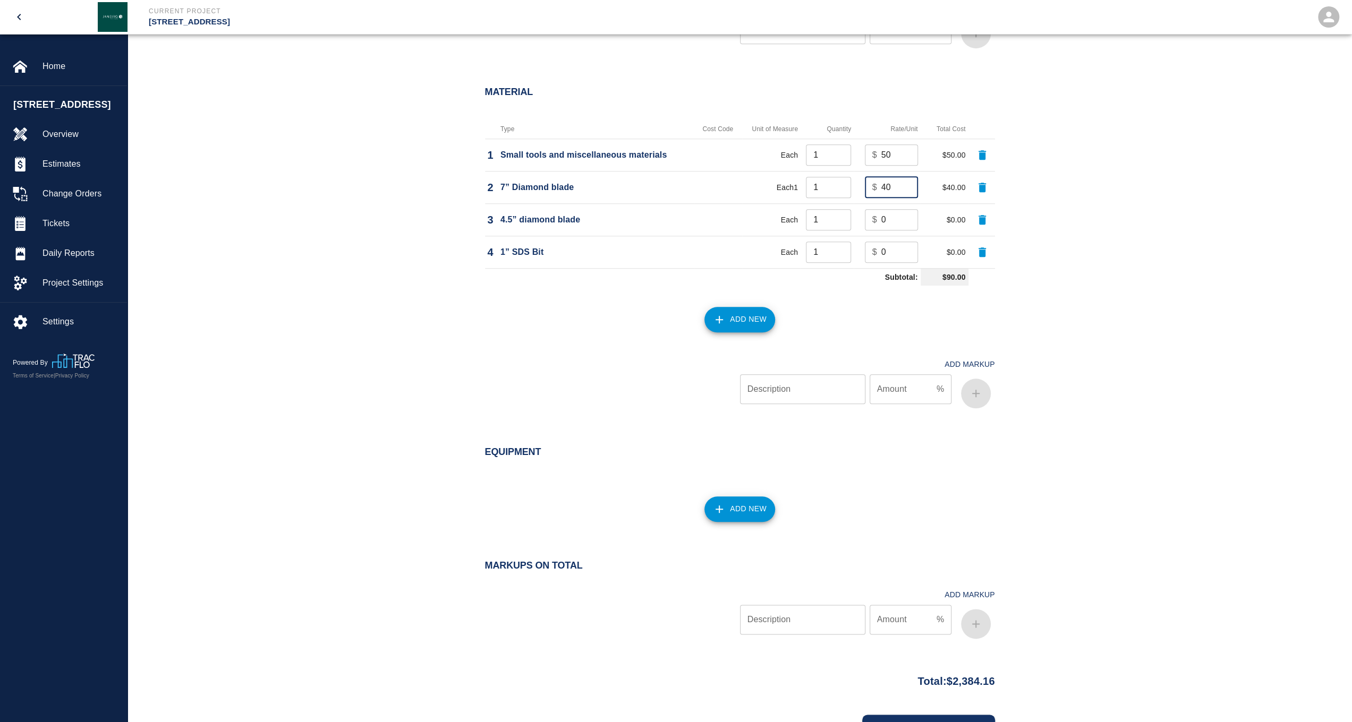
drag, startPoint x: 889, startPoint y: 187, endPoint x: 852, endPoint y: 184, distance: 37.3
click at [853, 184] on td "$ 40 ​" at bounding box center [886, 187] width 66 height 32
type input "80"
drag, startPoint x: 893, startPoint y: 216, endPoint x: 875, endPoint y: 217, distance: 17.6
click at [875, 217] on div "$ 0 ​" at bounding box center [891, 219] width 53 height 21
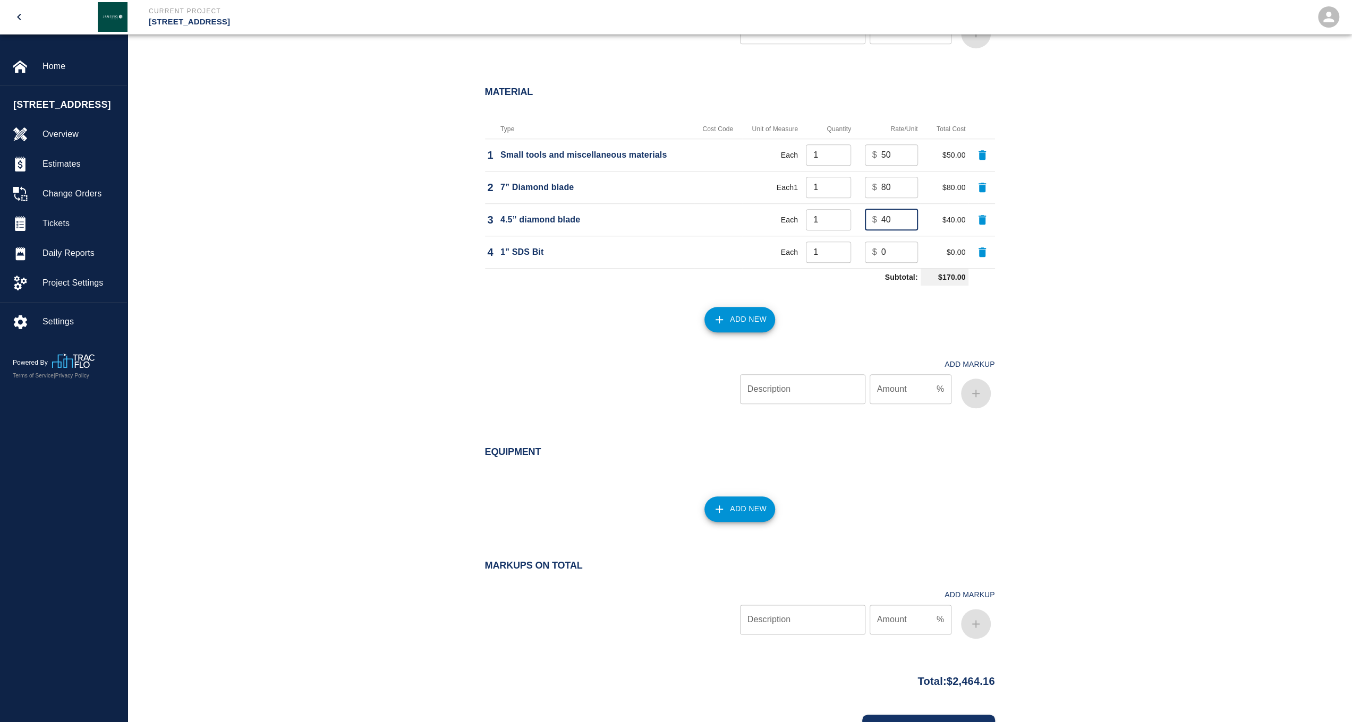
type input "40"
click at [896, 245] on input "0" at bounding box center [899, 252] width 37 height 21
type input "55"
click at [1083, 301] on div "Material Type Cost Code Unit of Measure Quantity Rate/Unit Total Cost 1 Small t…" at bounding box center [739, 251] width 1224 height 373
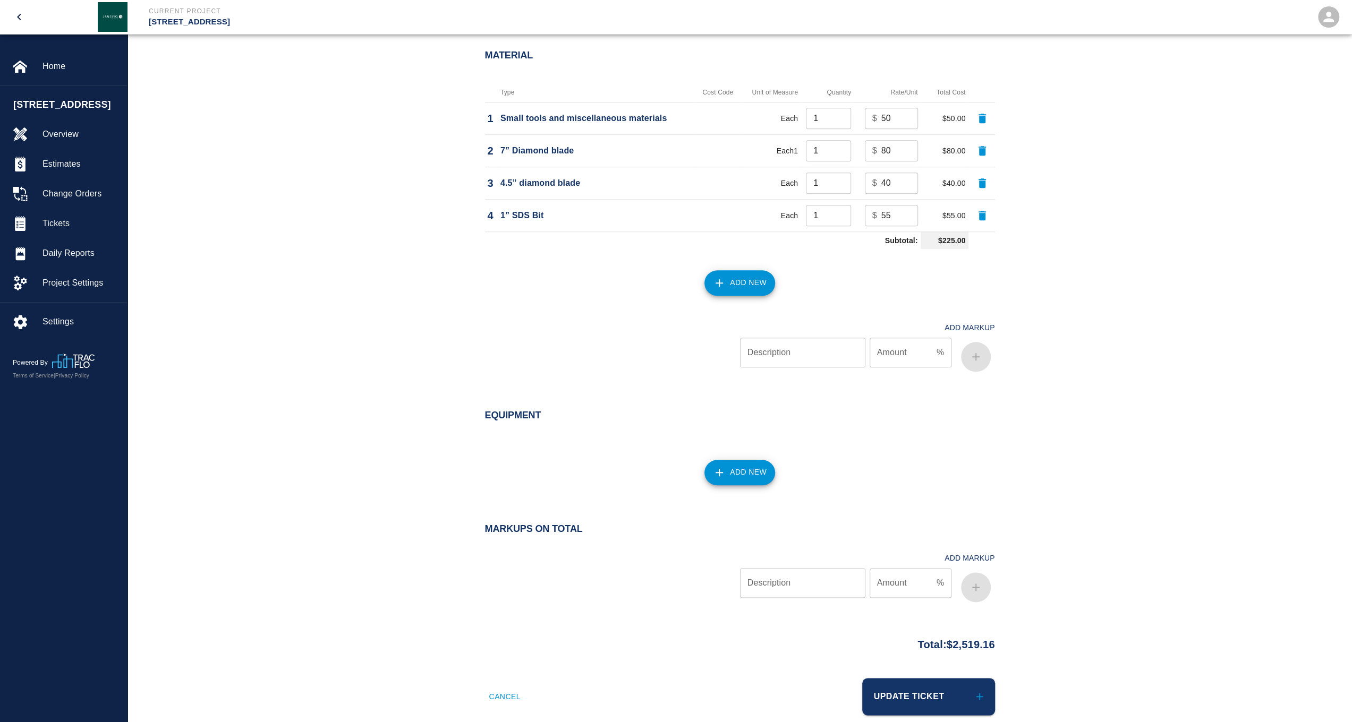
scroll to position [980, 0]
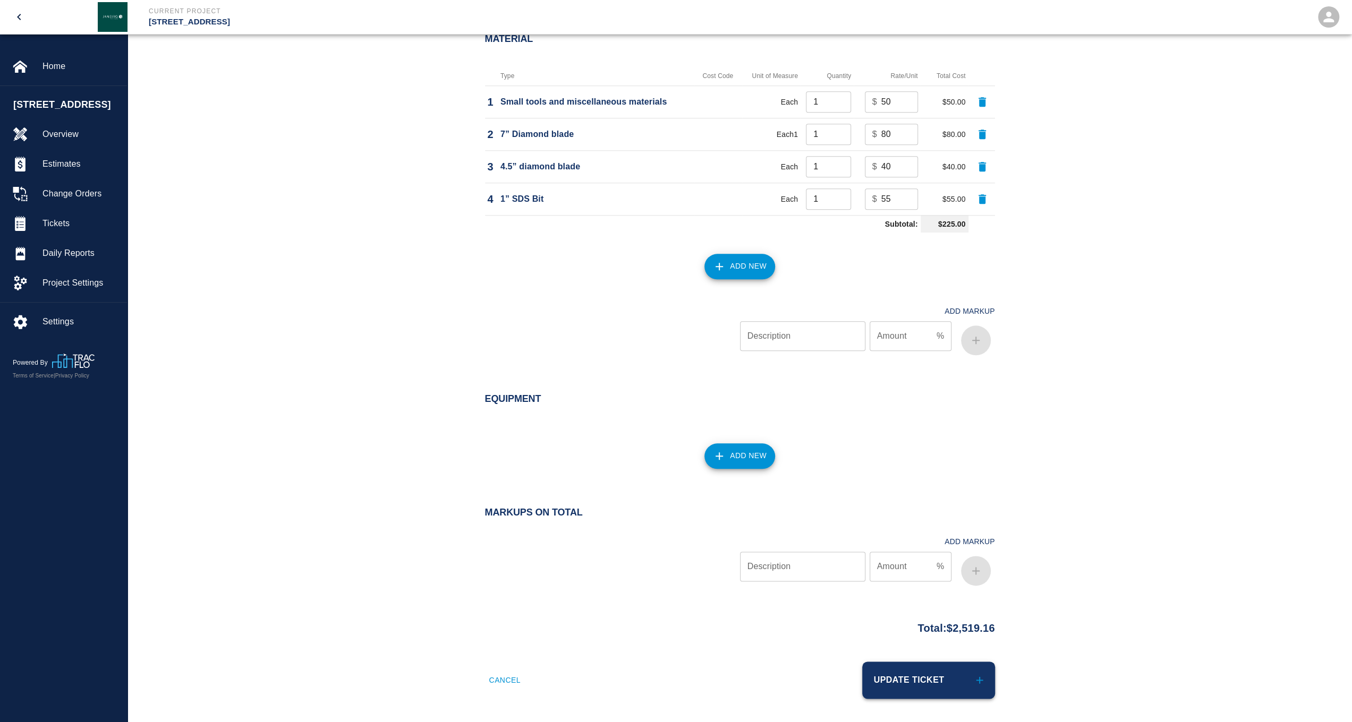
click at [919, 684] on button "Update Ticket" at bounding box center [928, 680] width 133 height 37
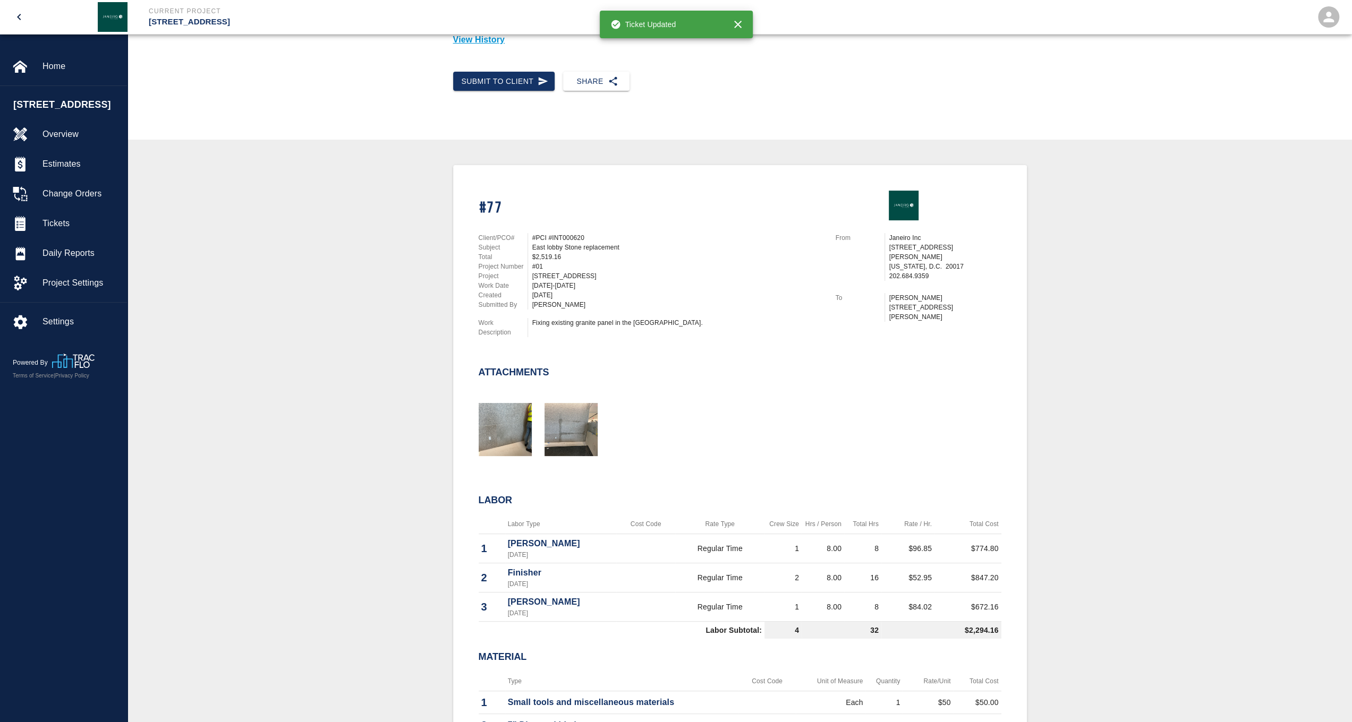
scroll to position [212, 0]
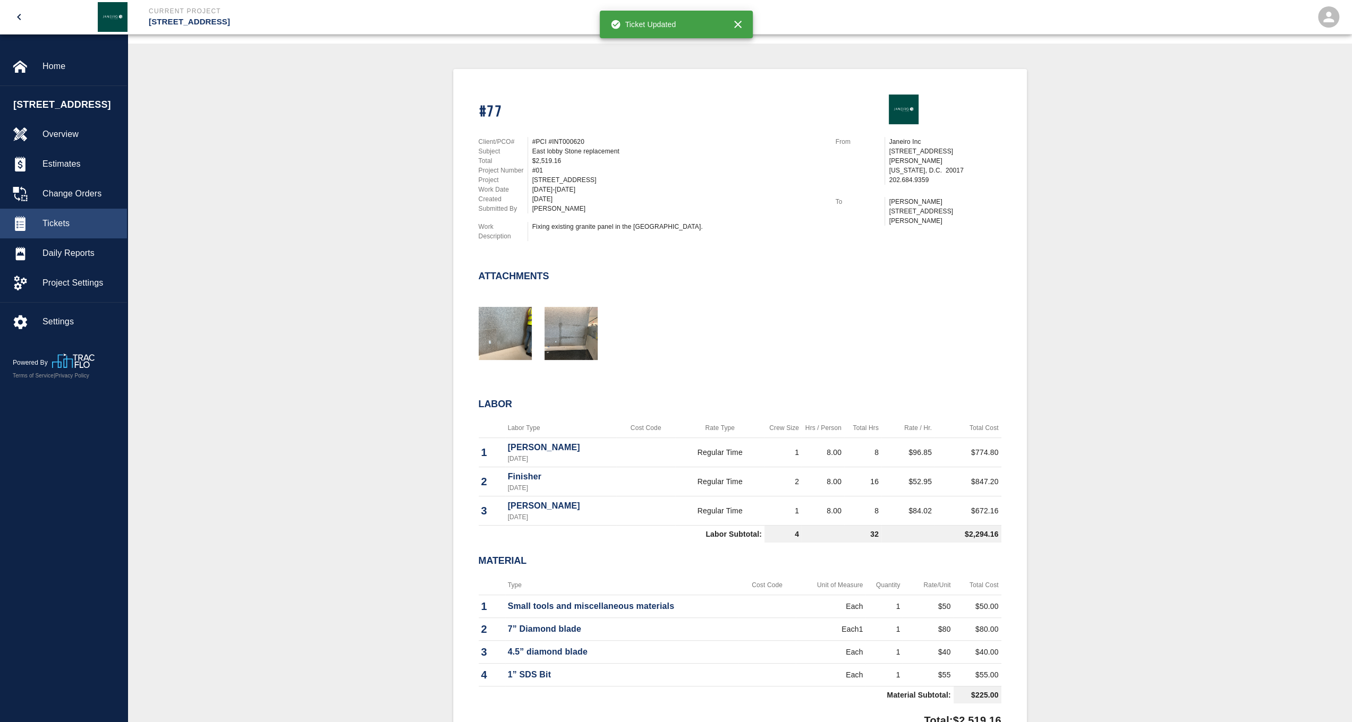
click at [73, 230] on span "Tickets" at bounding box center [80, 223] width 76 height 13
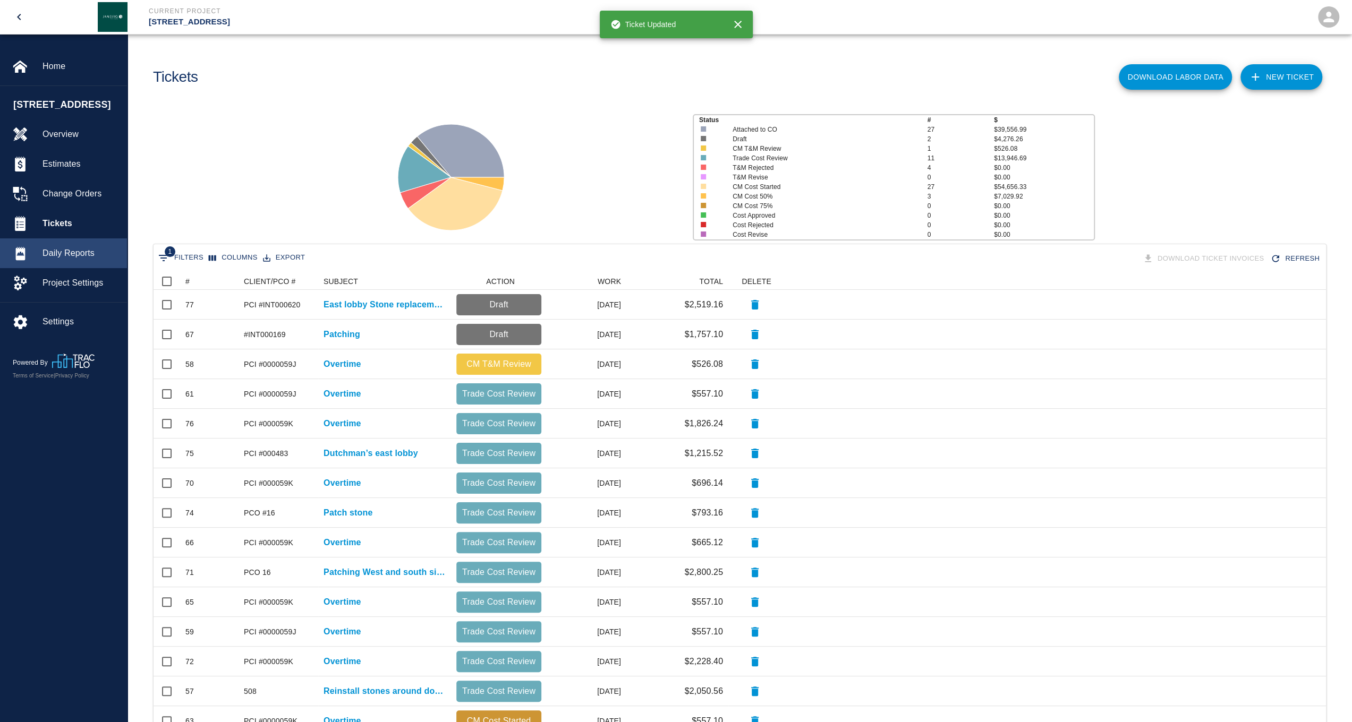
scroll to position [603, 1164]
click at [183, 280] on icon at bounding box center [180, 281] width 13 height 13
click at [186, 281] on div "#" at bounding box center [187, 281] width 4 height 17
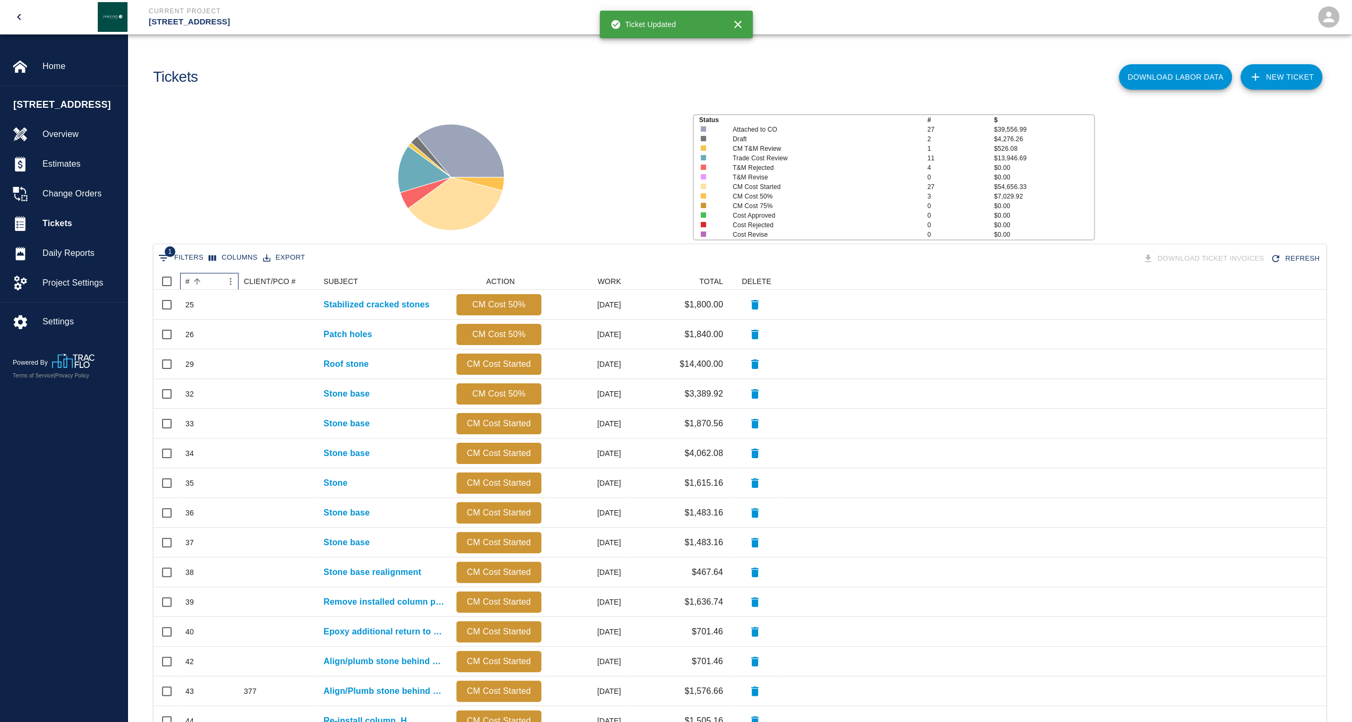
click at [186, 281] on div "#" at bounding box center [187, 281] width 4 height 17
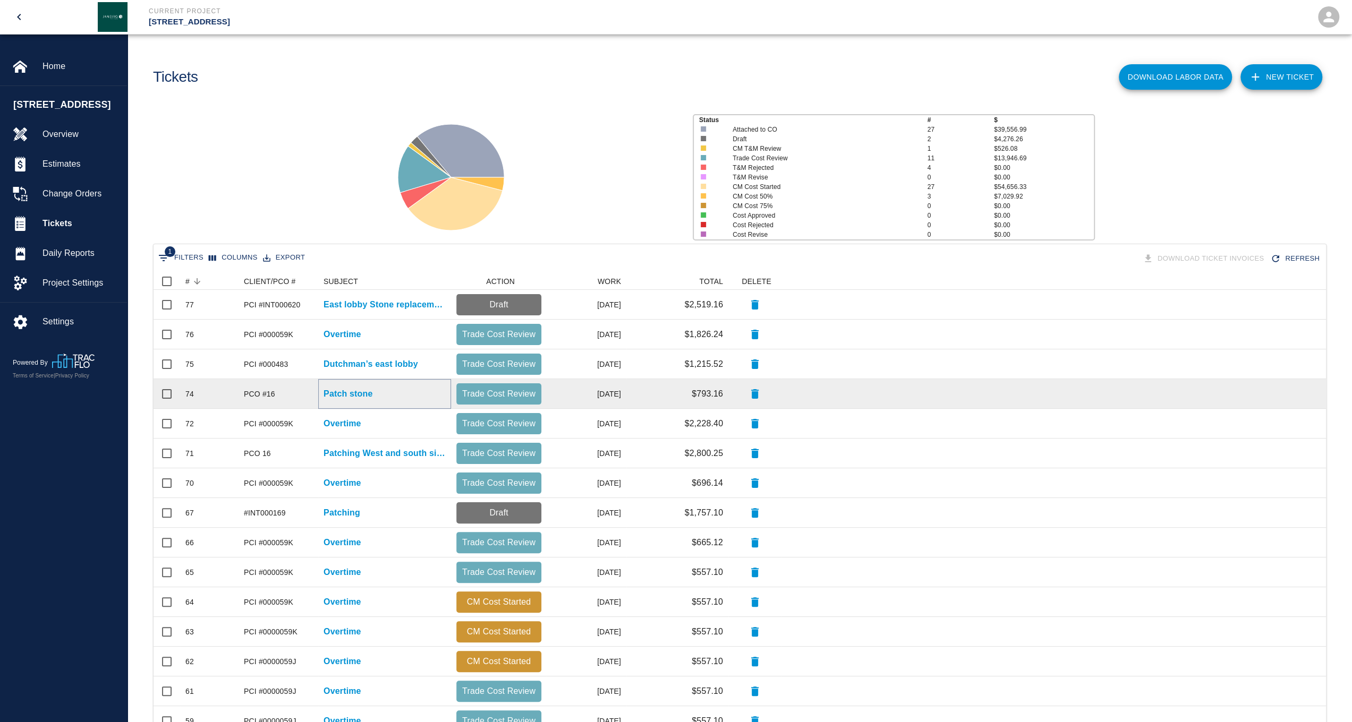
click at [351, 396] on p "Patch stone" at bounding box center [347, 394] width 49 height 13
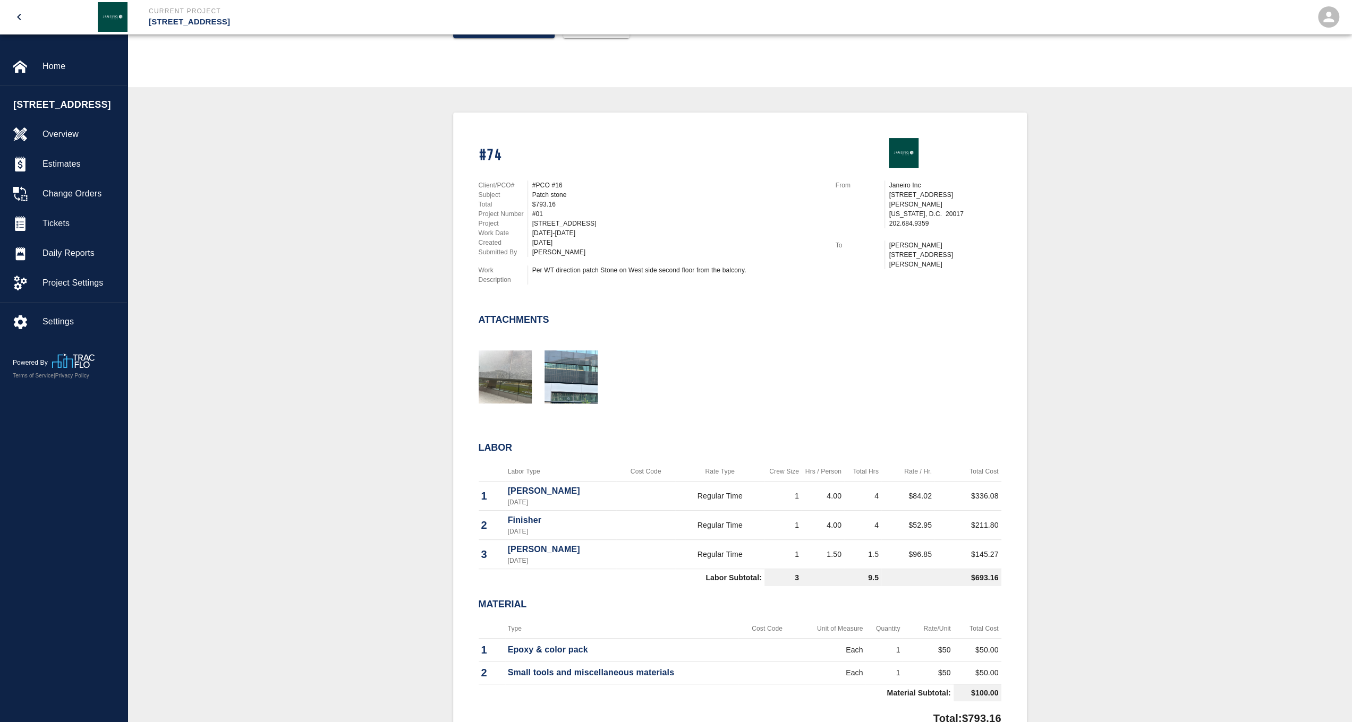
scroll to position [266, 0]
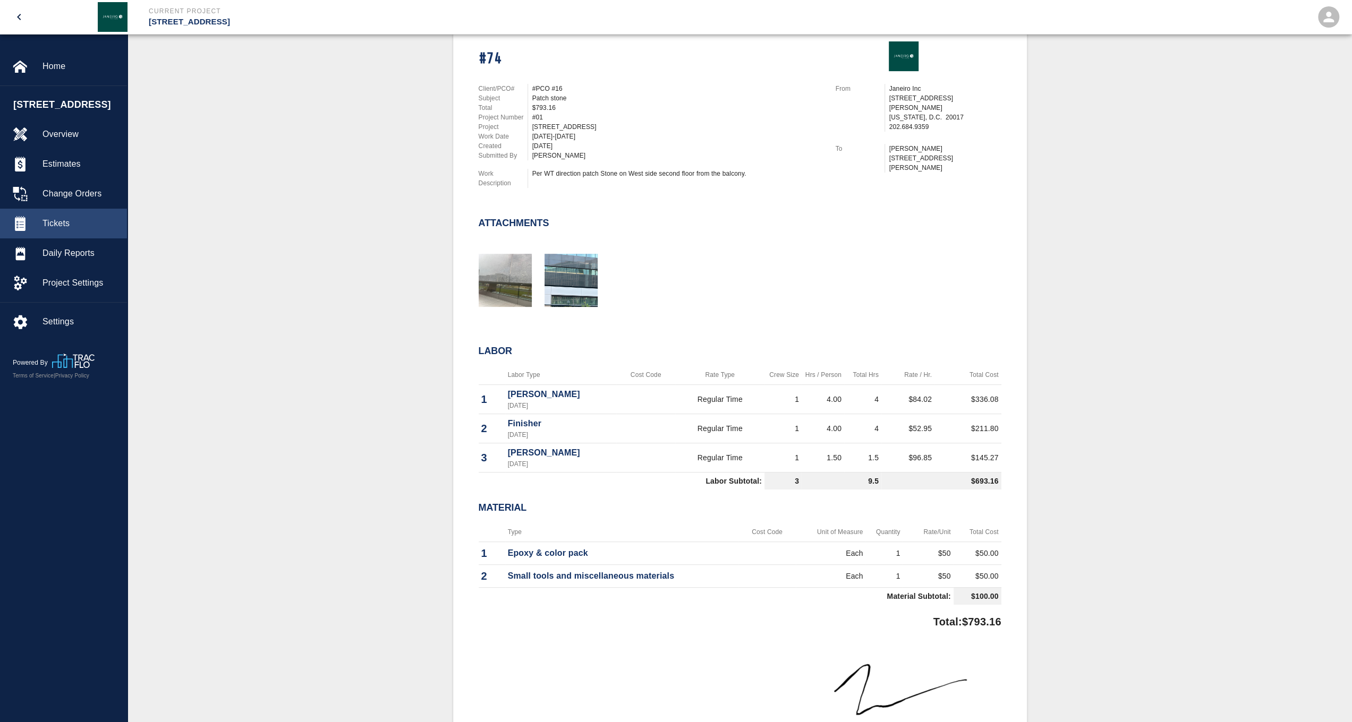
click at [89, 230] on span "Tickets" at bounding box center [80, 223] width 76 height 13
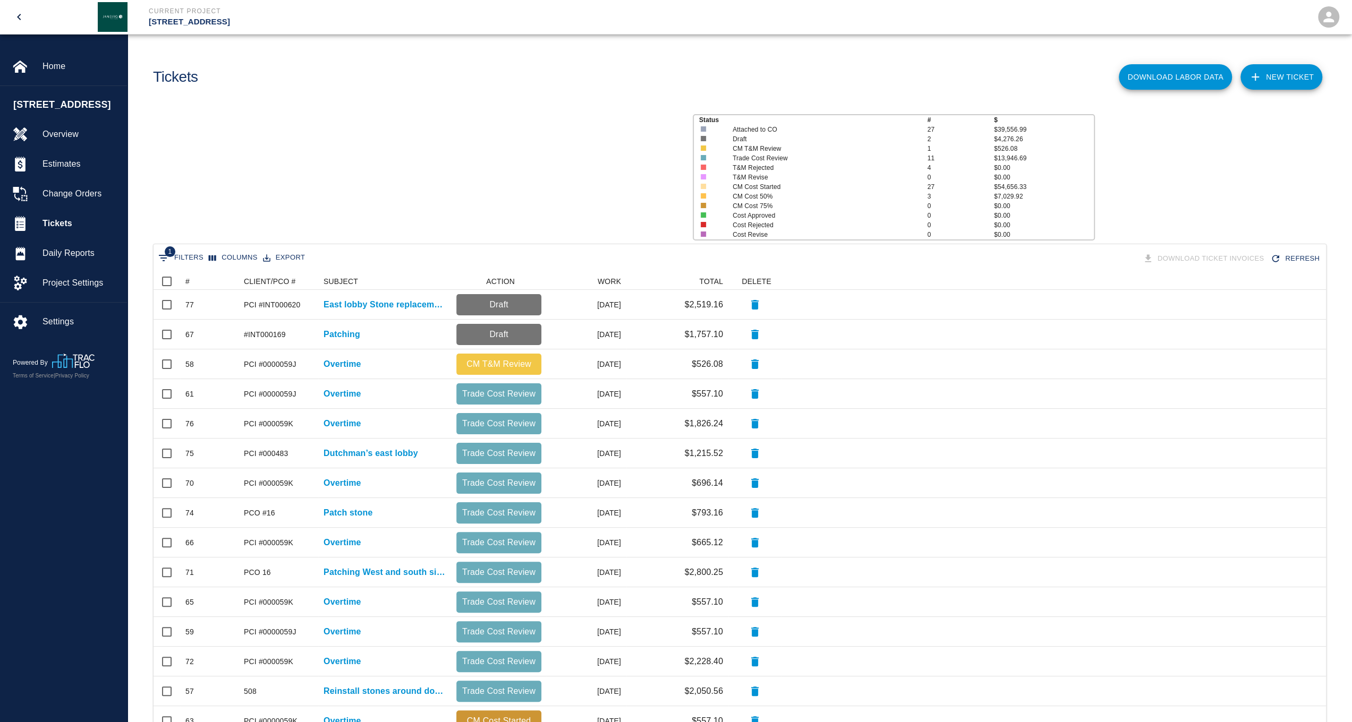
scroll to position [603, 1164]
click at [188, 276] on div "#" at bounding box center [187, 281] width 4 height 17
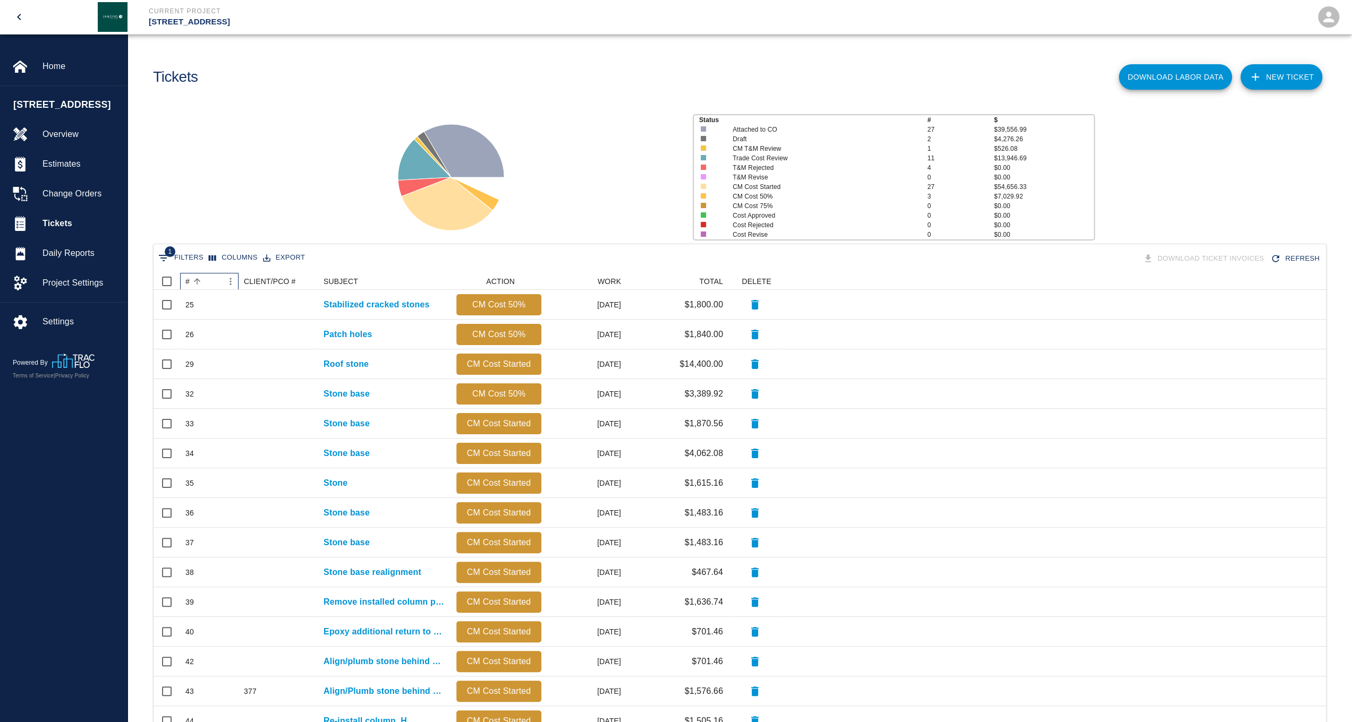
click at [188, 284] on div "#" at bounding box center [187, 281] width 4 height 17
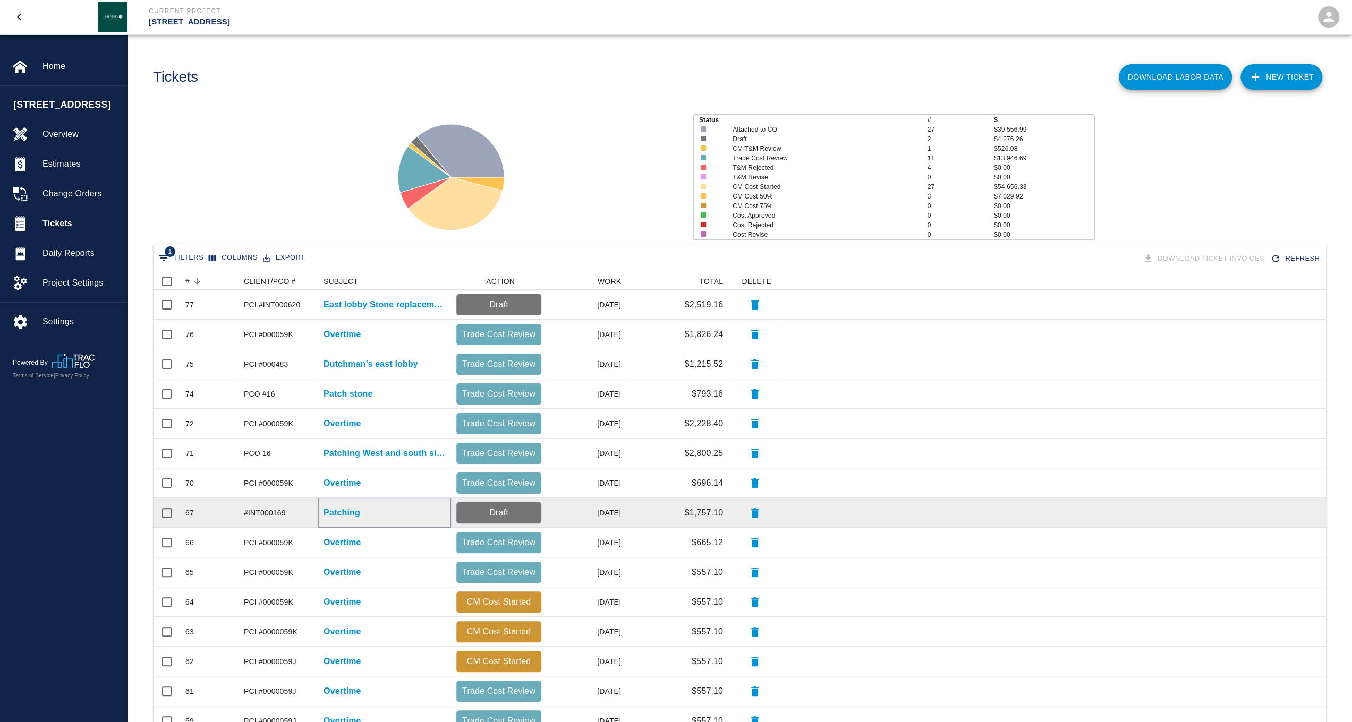
click at [356, 511] on p "Patching" at bounding box center [341, 513] width 37 height 13
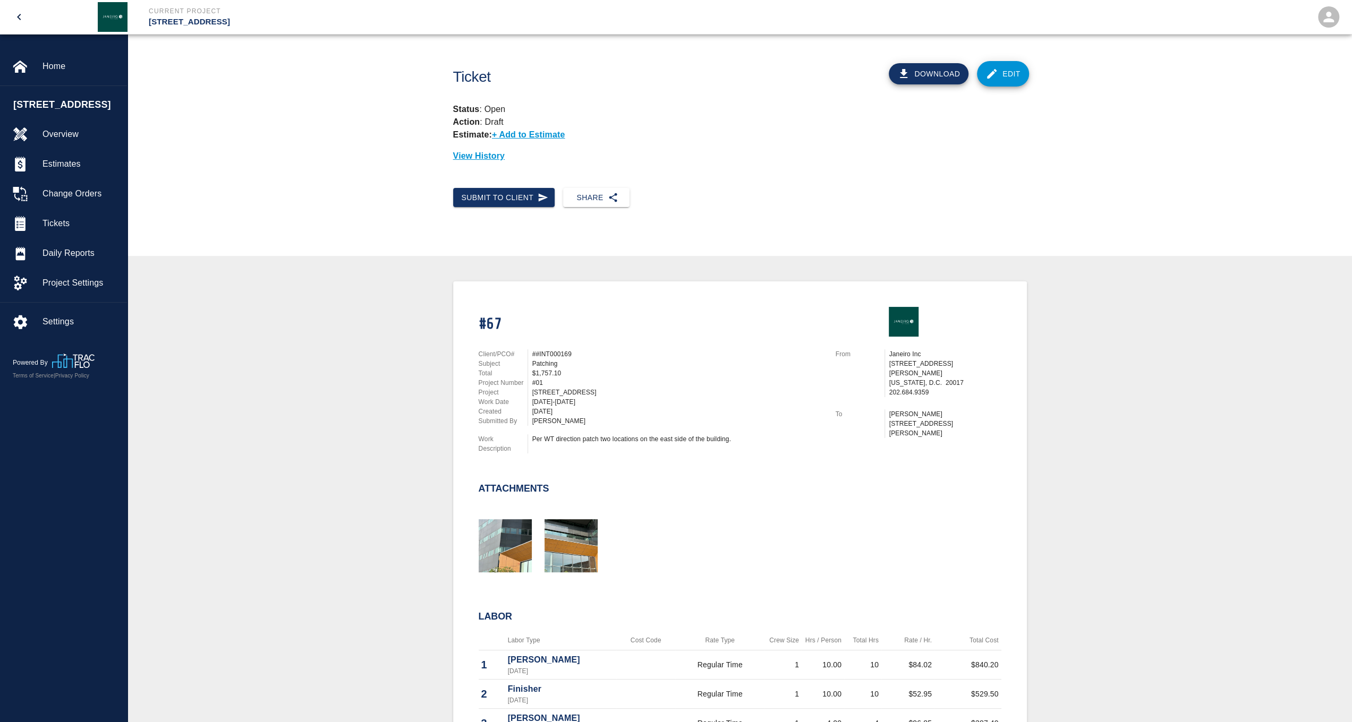
click at [1014, 70] on link "Edit" at bounding box center [1003, 73] width 52 height 25
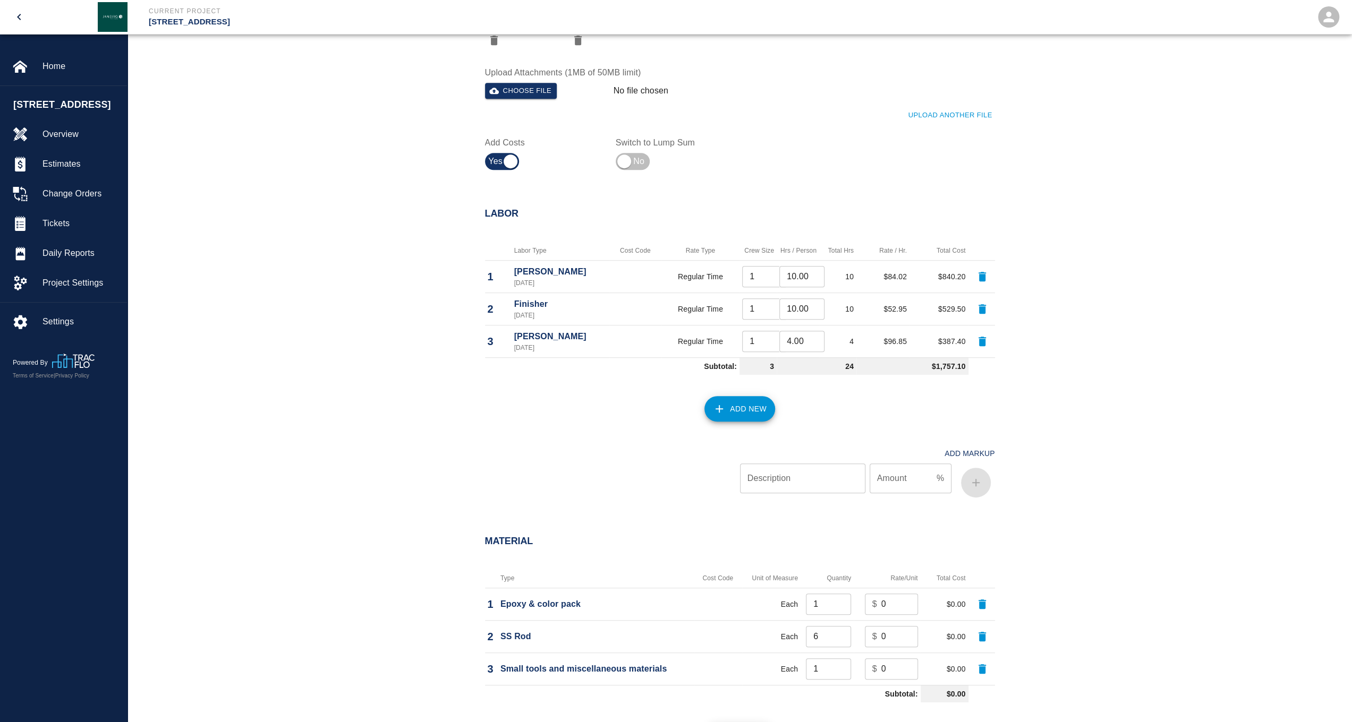
scroll to position [584, 0]
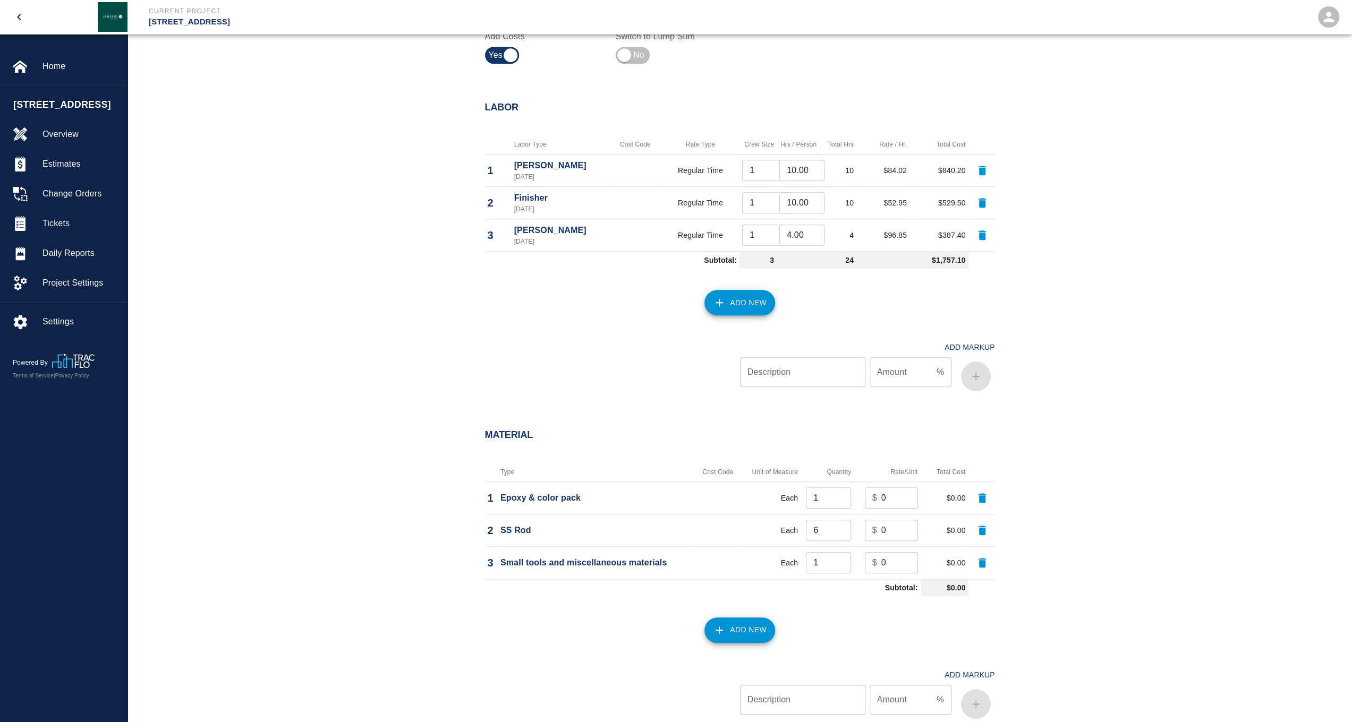
click at [898, 484] on td "$ 0 ​" at bounding box center [886, 498] width 66 height 32
drag, startPoint x: 896, startPoint y: 495, endPoint x: 851, endPoint y: 505, distance: 46.0
click at [851, 505] on tr "1 Epoxy & color pack Each 1 ​ $ 0 ​ $0.00" at bounding box center [740, 498] width 510 height 32
type input "50"
click at [894, 530] on input "0" at bounding box center [899, 530] width 37 height 21
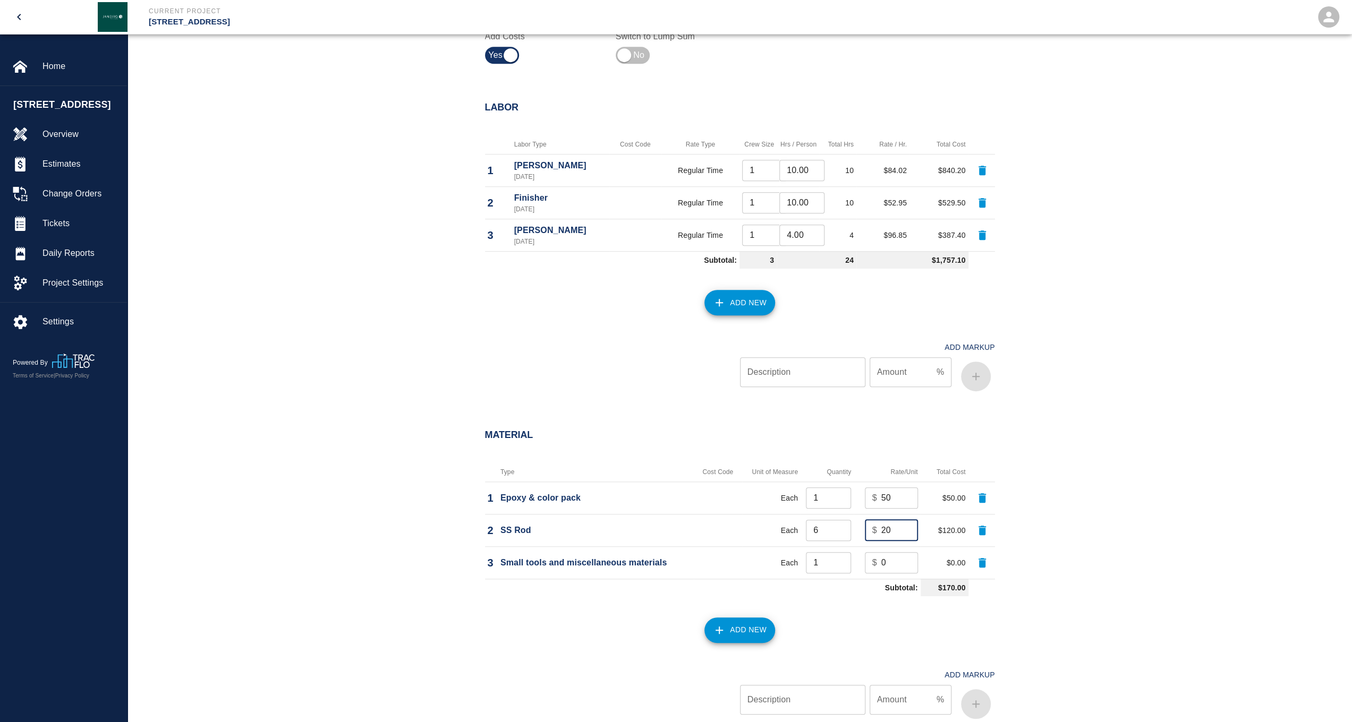
type input "20"
click at [894, 568] on input "0" at bounding box center [899, 562] width 37 height 21
type input "50"
click at [1063, 583] on div "Material Type Cost Code Unit of Measure Quantity Rate/Unit Total Cost 1 Epoxy &…" at bounding box center [739, 578] width 1224 height 340
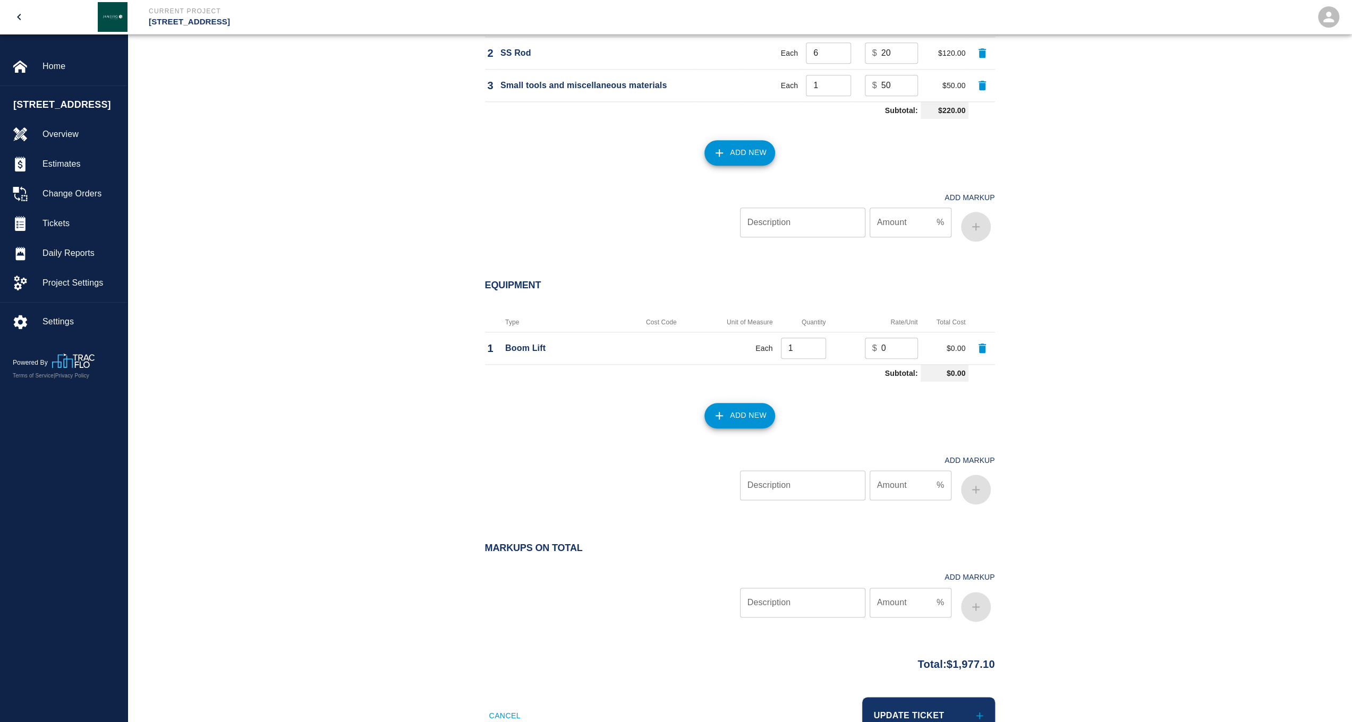
scroll to position [1097, 0]
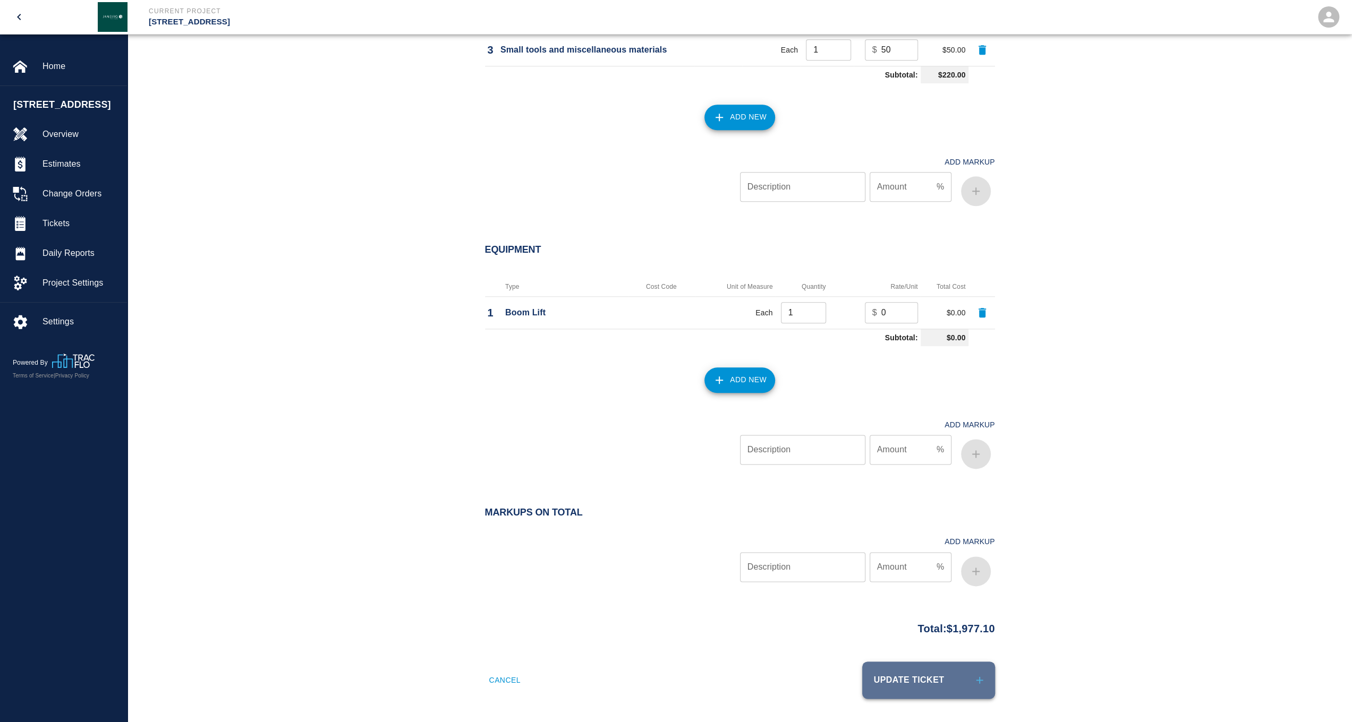
click at [944, 669] on button "Update Ticket" at bounding box center [928, 680] width 133 height 37
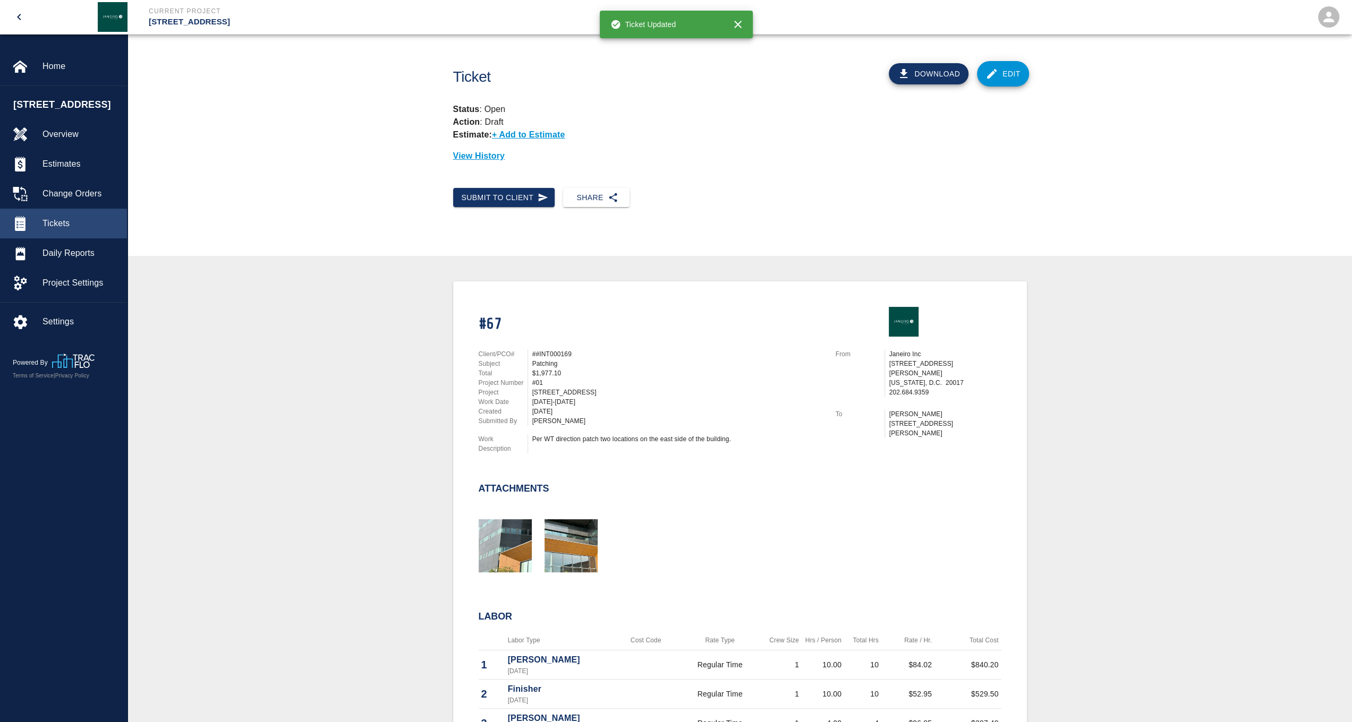
click at [61, 230] on span "Tickets" at bounding box center [80, 223] width 76 height 13
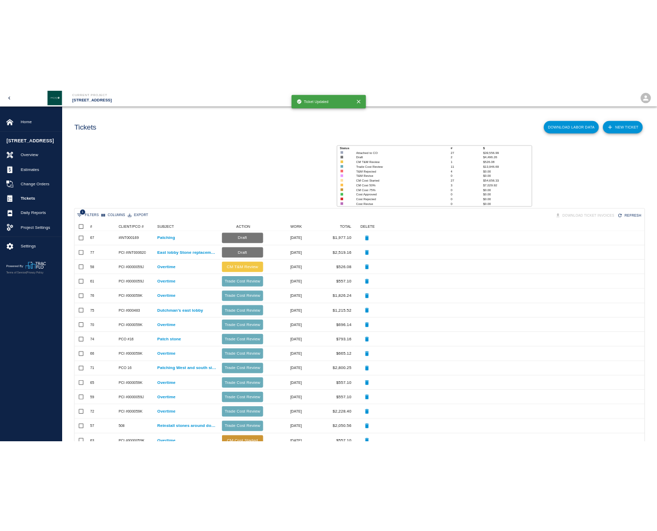
scroll to position [603, 1164]
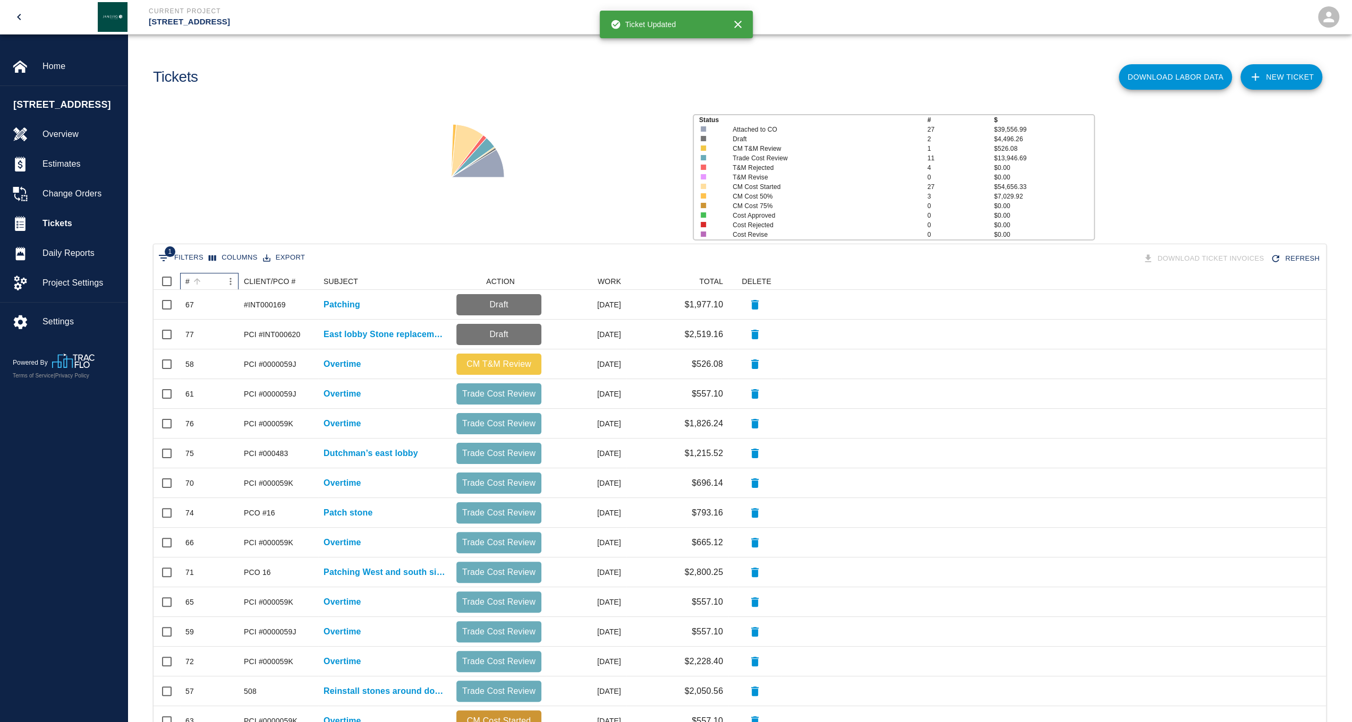
click at [190, 286] on div "#" at bounding box center [197, 281] width 15 height 15
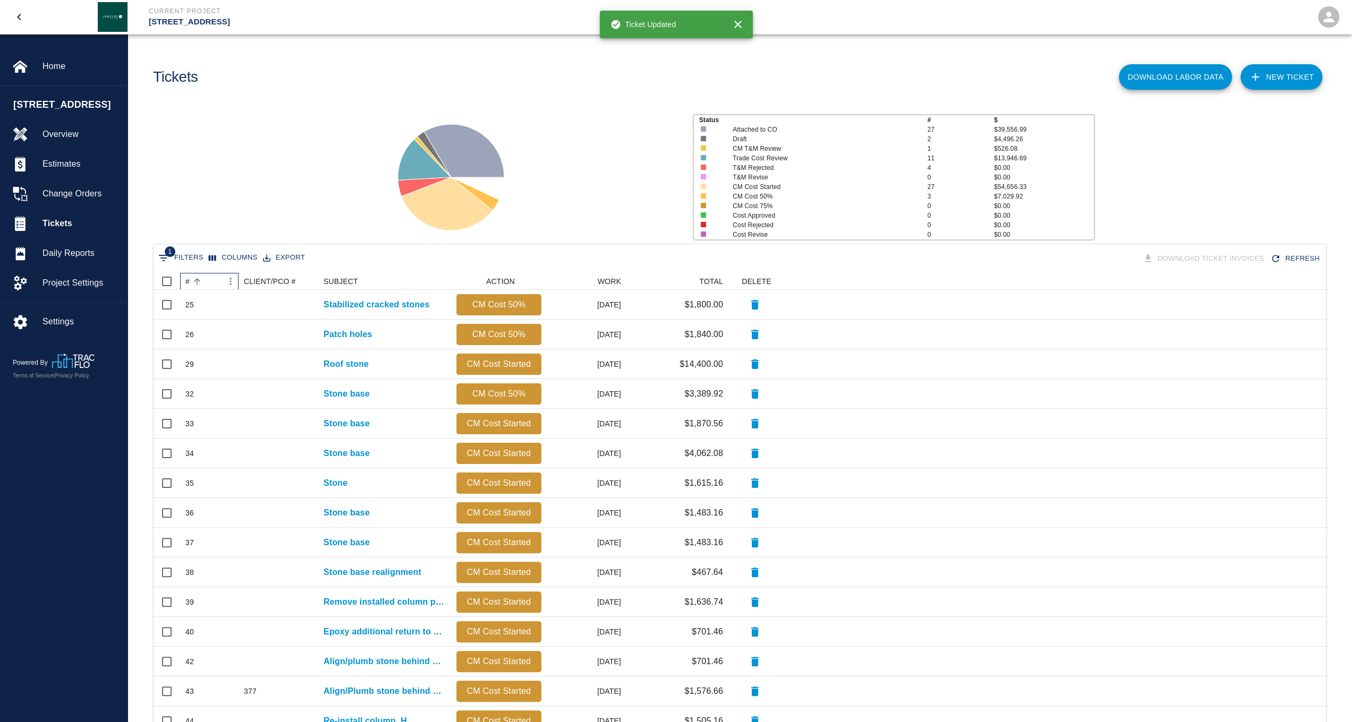
click at [188, 283] on div "#" at bounding box center [187, 281] width 4 height 17
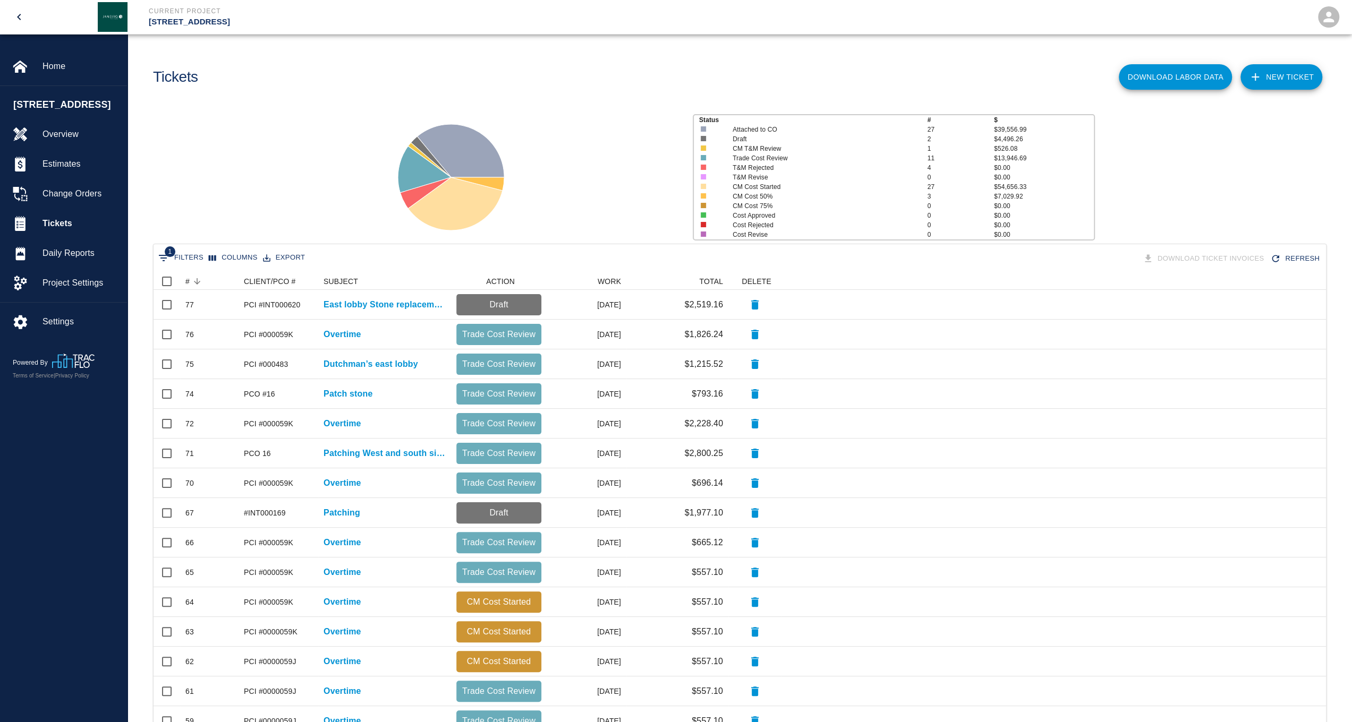
click at [63, 109] on span "[STREET_ADDRESS]" at bounding box center [67, 105] width 108 height 14
click at [52, 112] on span "[STREET_ADDRESS]" at bounding box center [67, 105] width 108 height 14
click at [67, 141] on span "Overview" at bounding box center [80, 134] width 76 height 13
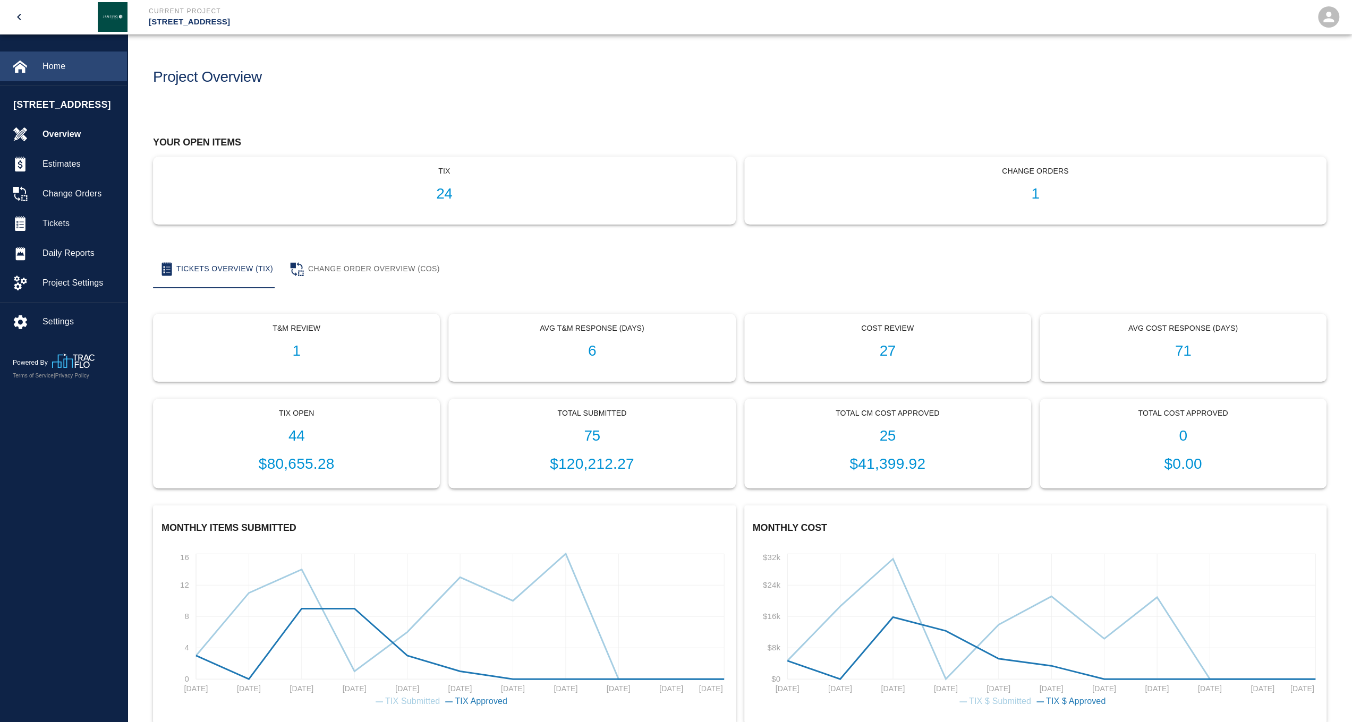
click at [42, 54] on div "Home" at bounding box center [63, 67] width 127 height 30
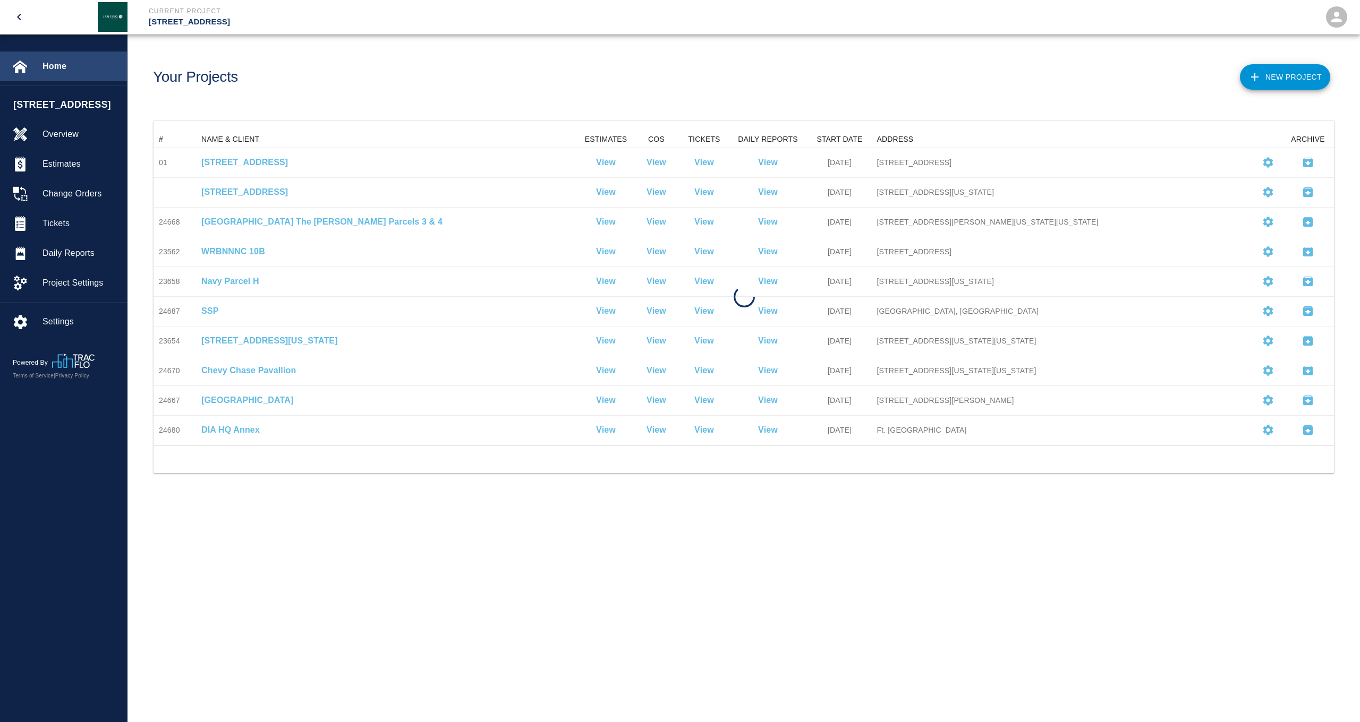
scroll to position [306, 1172]
